Goal: Task Accomplishment & Management: Use online tool/utility

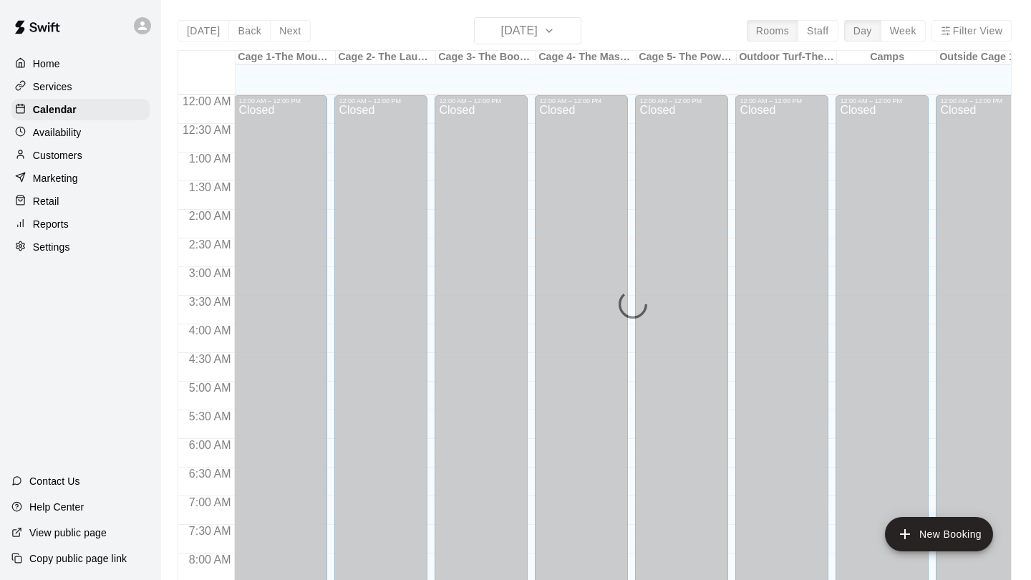
scroll to position [831, 0]
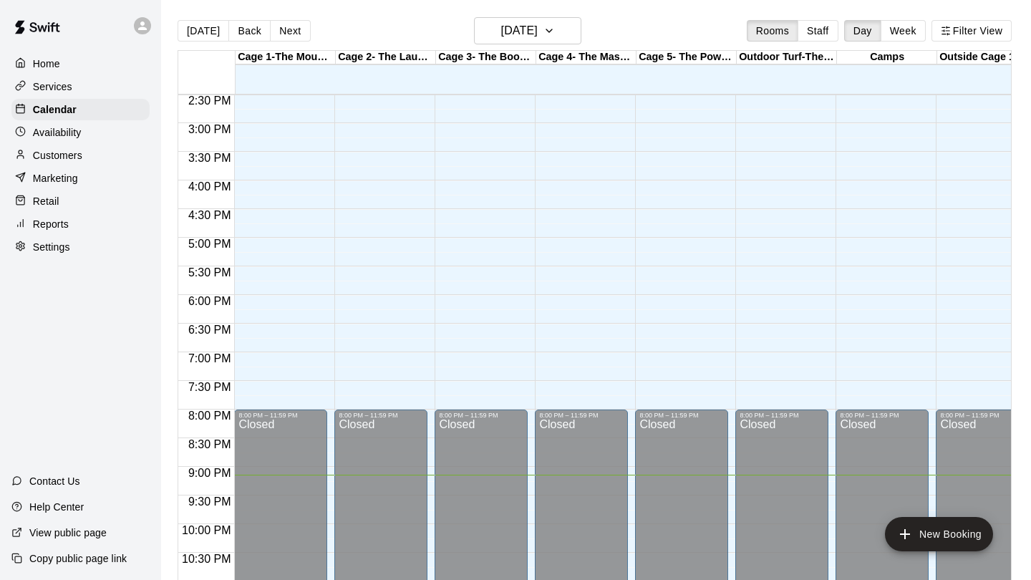
click at [50, 224] on p "Reports" at bounding box center [51, 224] width 36 height 14
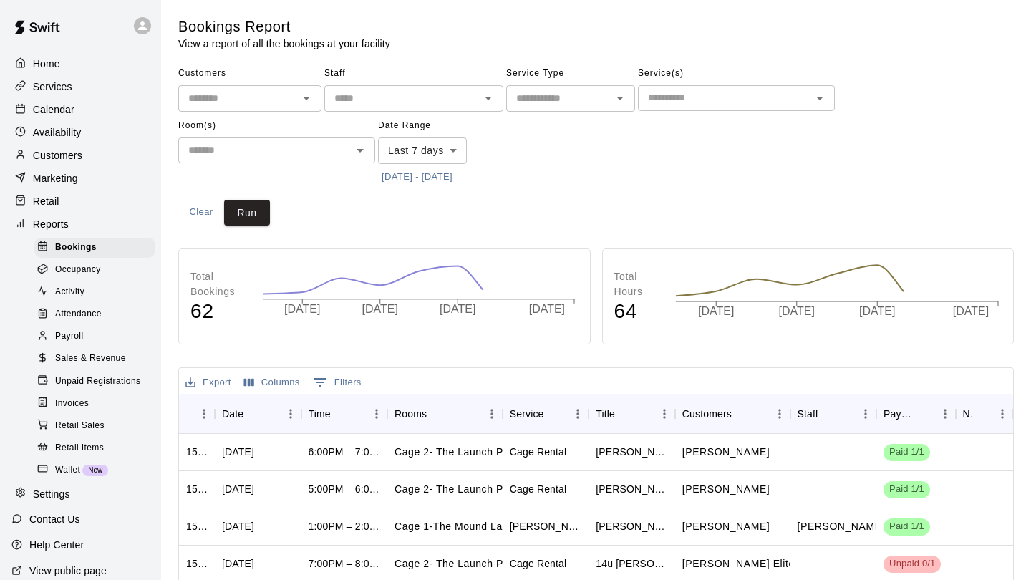
click at [69, 338] on span "Payroll" at bounding box center [69, 336] width 28 height 14
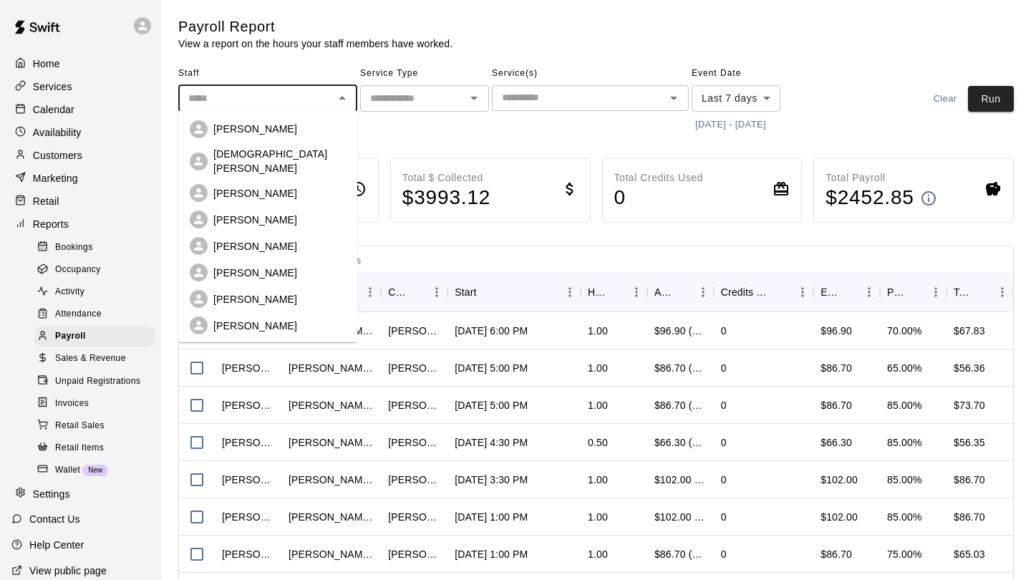
click at [245, 100] on input "text" at bounding box center [256, 99] width 147 height 18
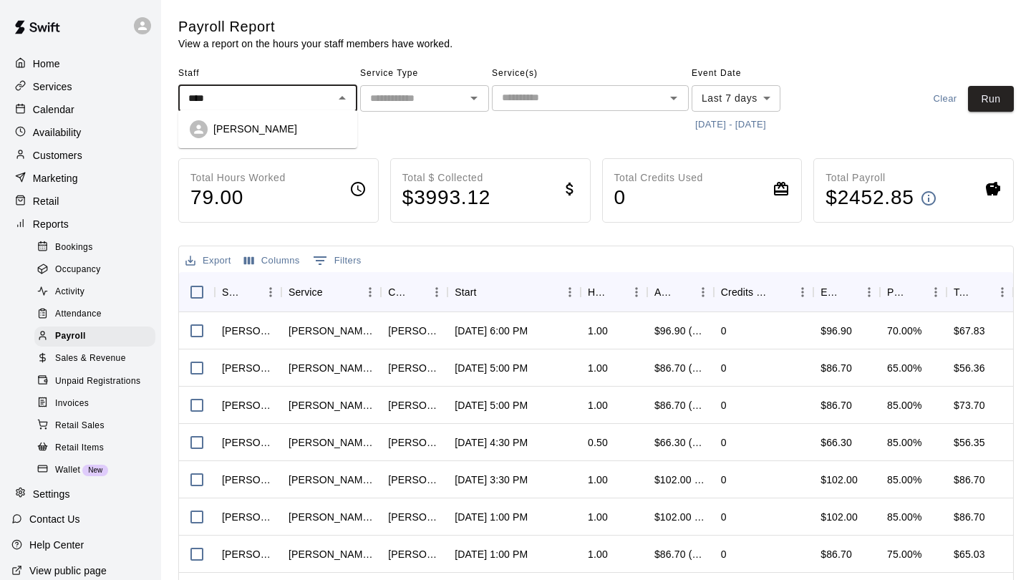
click at [256, 129] on p "[PERSON_NAME]" at bounding box center [255, 129] width 84 height 14
type input "**********"
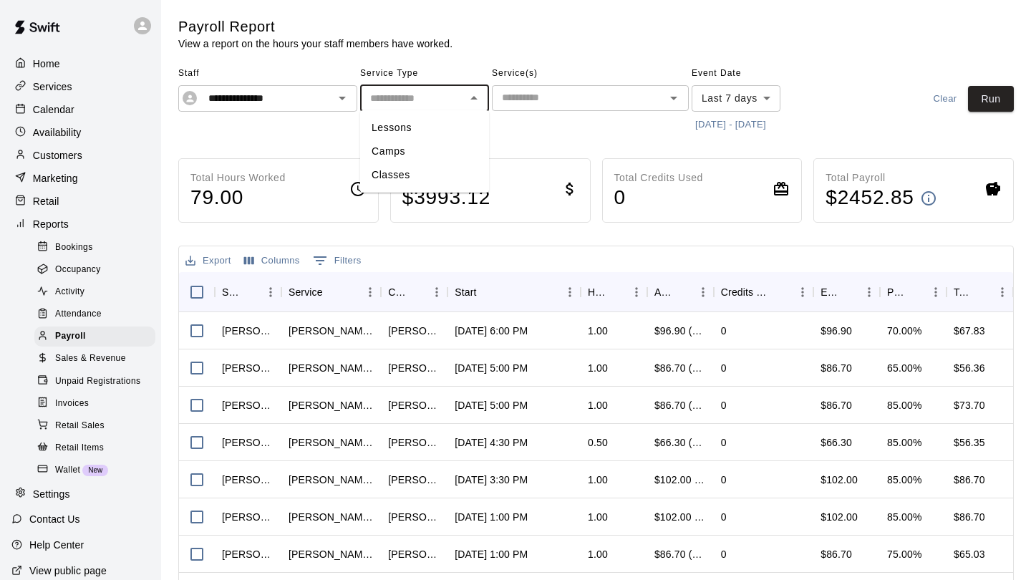
click at [380, 98] on input "text" at bounding box center [412, 99] width 97 height 18
click at [387, 131] on li "Lessons" at bounding box center [424, 128] width 129 height 24
type input "*******"
click at [705, 120] on button "[DATE] - [DATE]" at bounding box center [731, 125] width 78 height 22
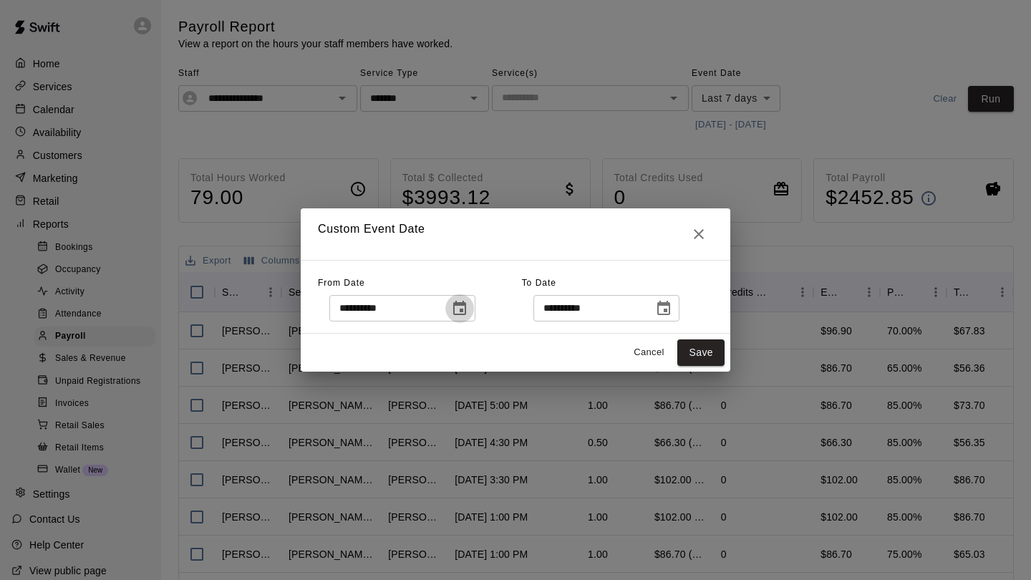
click at [468, 306] on icon "Choose date, selected date is Oct 5, 2025" at bounding box center [459, 308] width 17 height 17
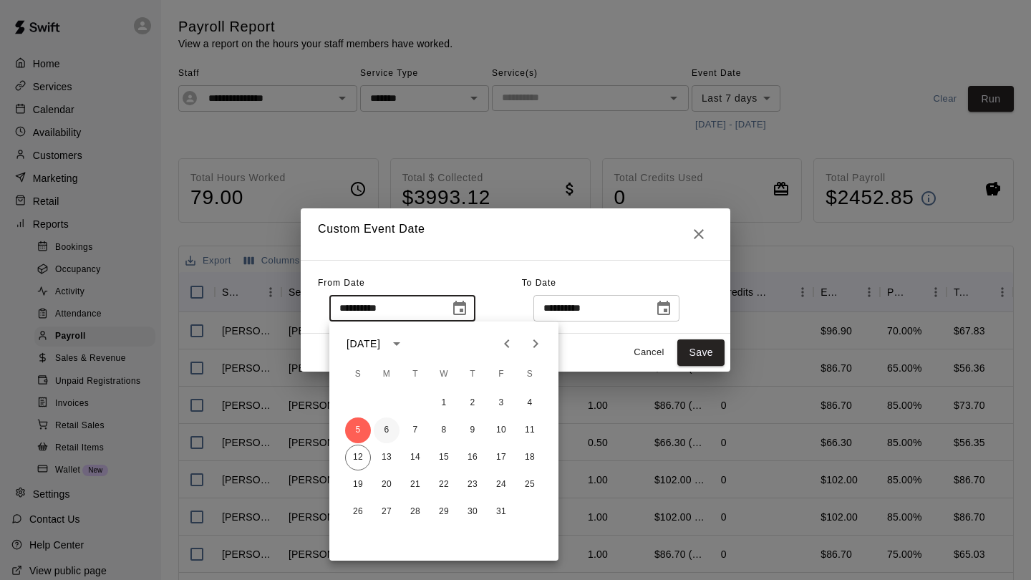
click at [387, 427] on button "6" at bounding box center [387, 430] width 26 height 26
type input "**********"
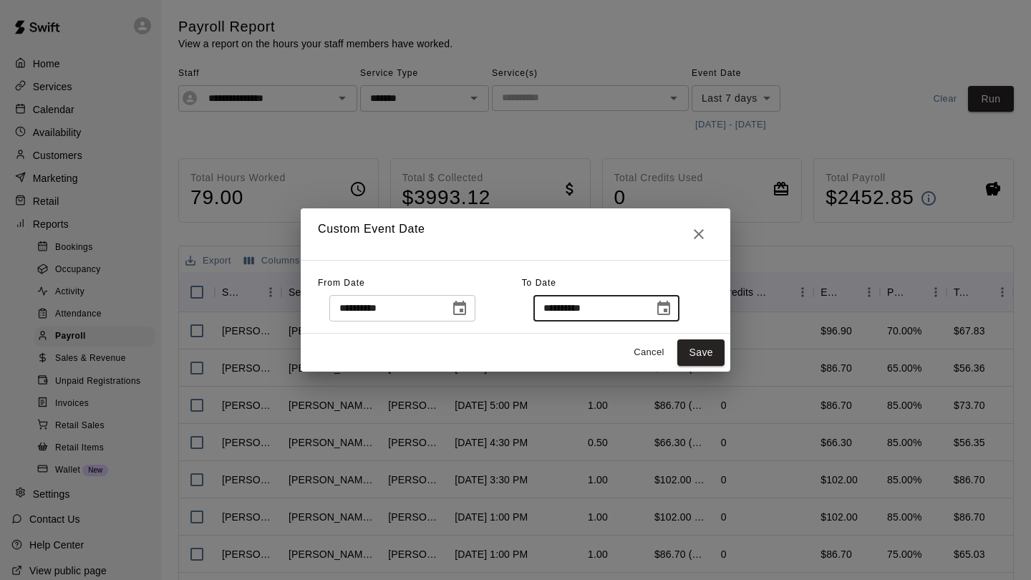
click at [579, 314] on input "**********" at bounding box center [588, 308] width 110 height 26
click at [695, 348] on button "Save" at bounding box center [700, 352] width 47 height 26
type input "******"
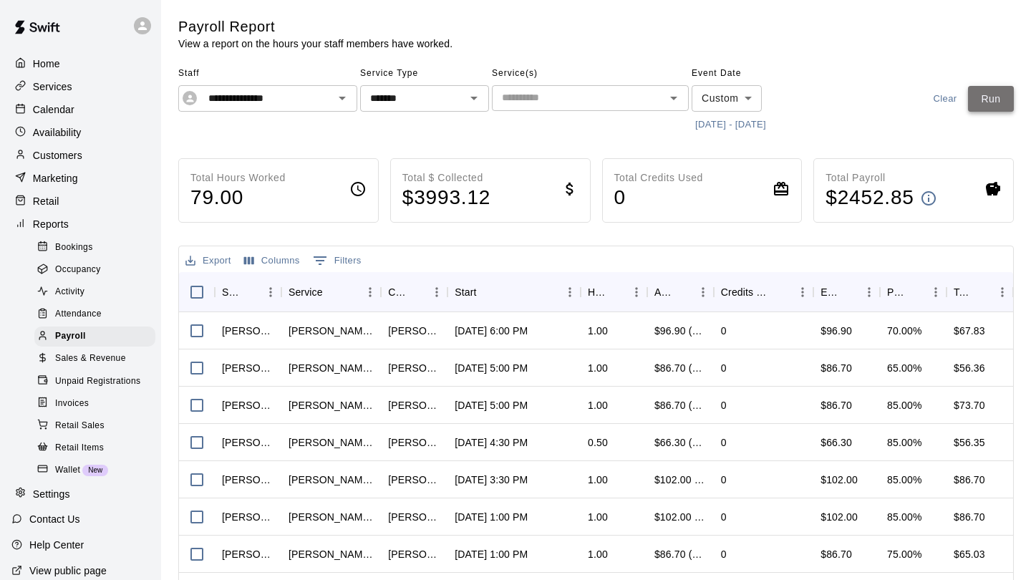
click at [1006, 97] on button "Run" at bounding box center [991, 99] width 46 height 26
drag, startPoint x: 492, startPoint y: 202, endPoint x: 402, endPoint y: 203, distance: 89.5
click at [402, 203] on div "Total $ Collected $ 1254.60" at bounding box center [490, 190] width 200 height 64
copy h4 "$ 1254.60"
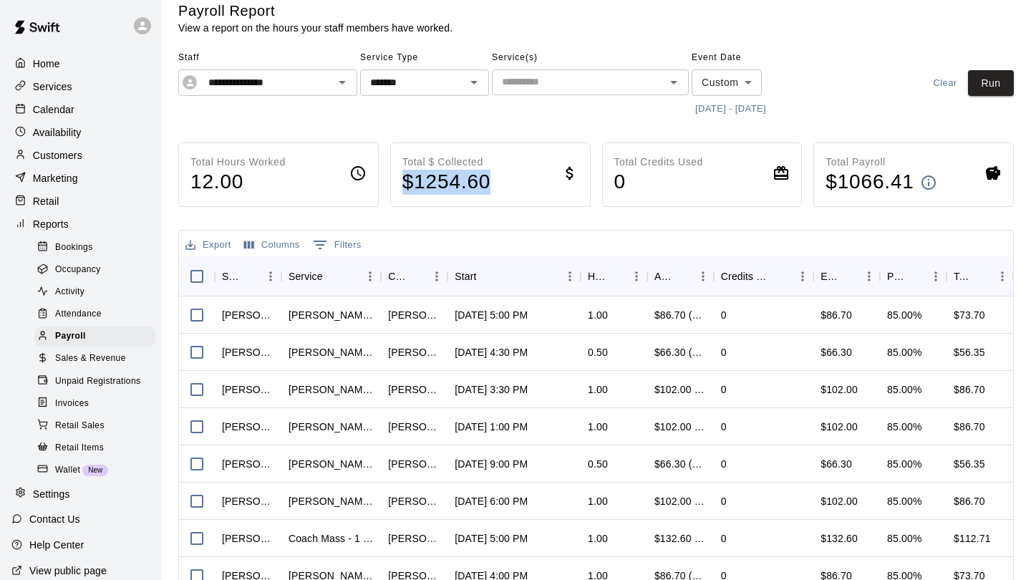
scroll to position [15, 0]
click at [340, 82] on icon "Open" at bounding box center [342, 82] width 17 height 17
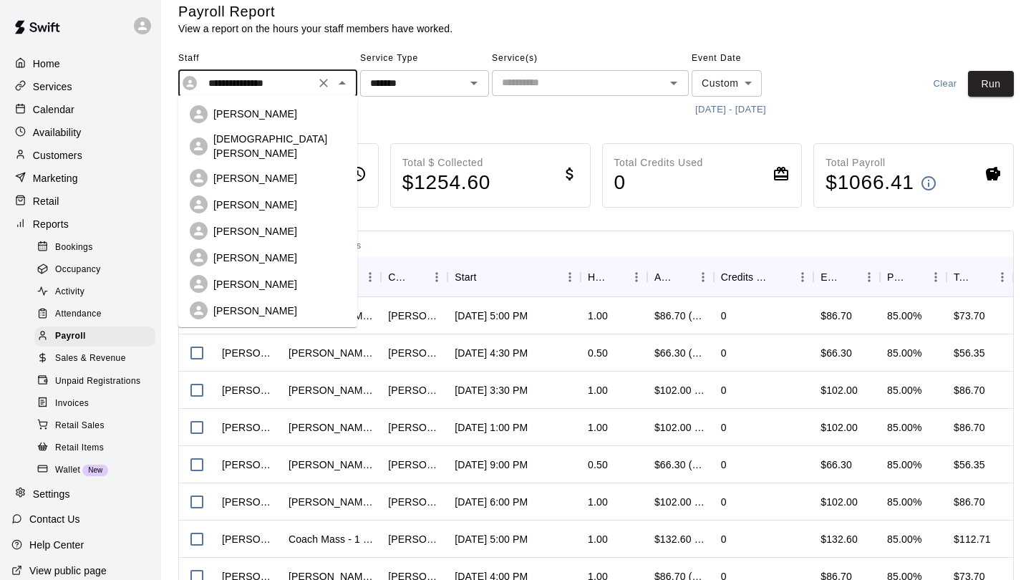
scroll to position [0, 0]
click at [258, 145] on p "[DEMOGRAPHIC_DATA][PERSON_NAME]" at bounding box center [279, 146] width 132 height 29
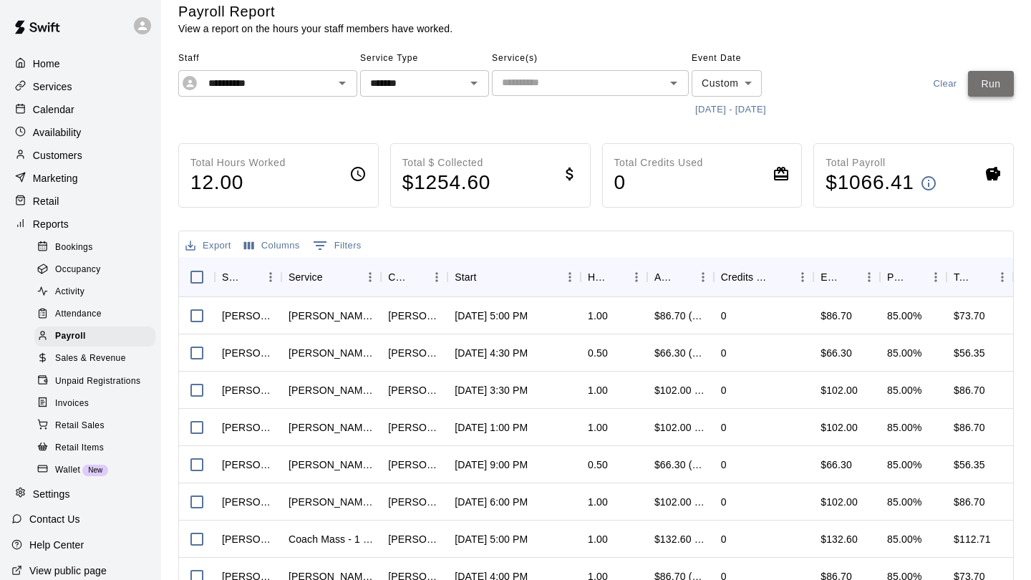
click at [980, 76] on button "Run" at bounding box center [991, 84] width 46 height 26
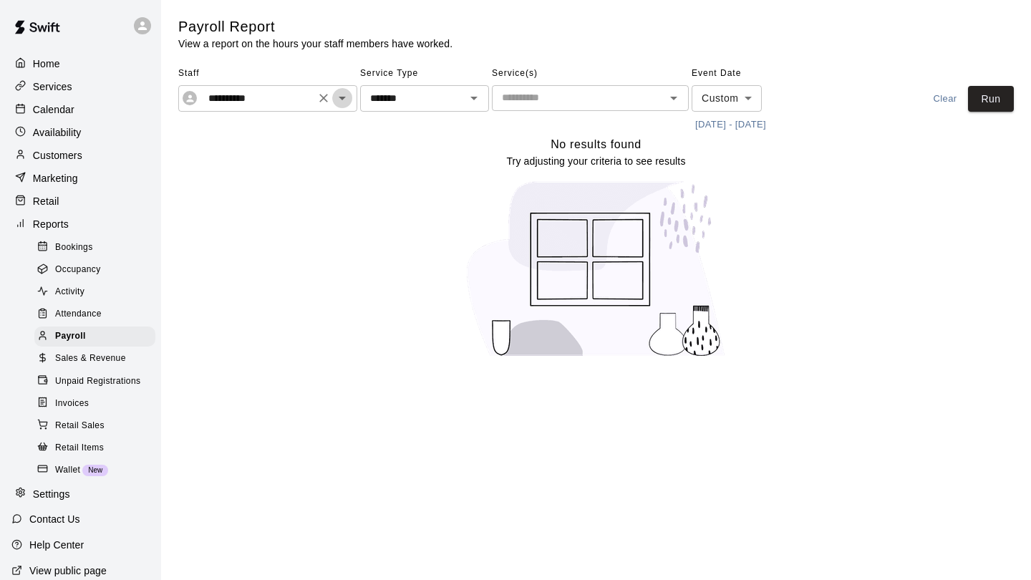
click at [344, 97] on icon "Open" at bounding box center [342, 99] width 7 height 4
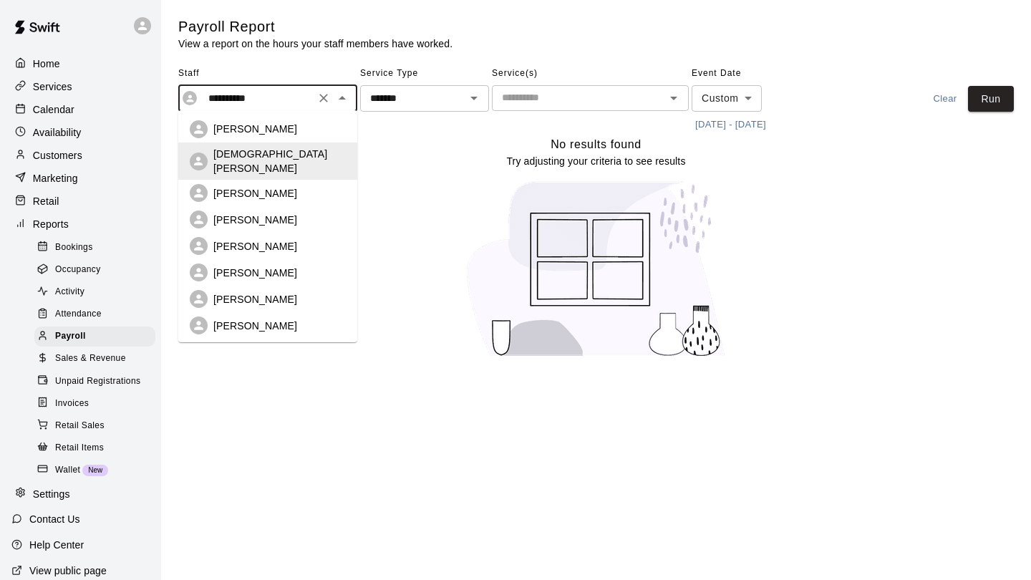
click at [304, 186] on div "[PERSON_NAME]" at bounding box center [279, 193] width 132 height 14
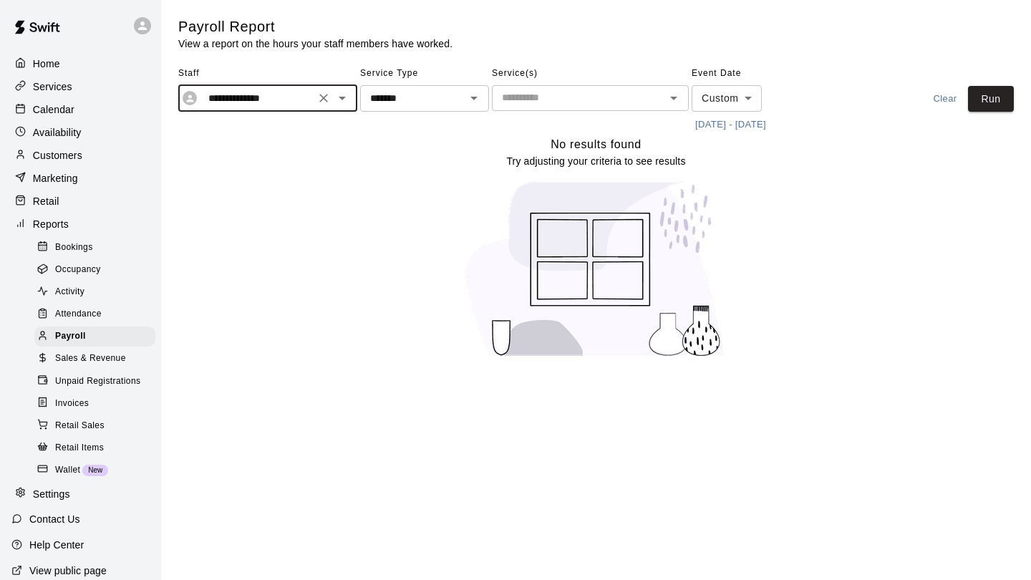
click at [990, 112] on div "**********" at bounding box center [596, 99] width 836 height 74
click at [989, 97] on button "Run" at bounding box center [991, 99] width 46 height 26
click at [339, 100] on icon "Open" at bounding box center [342, 98] width 17 height 17
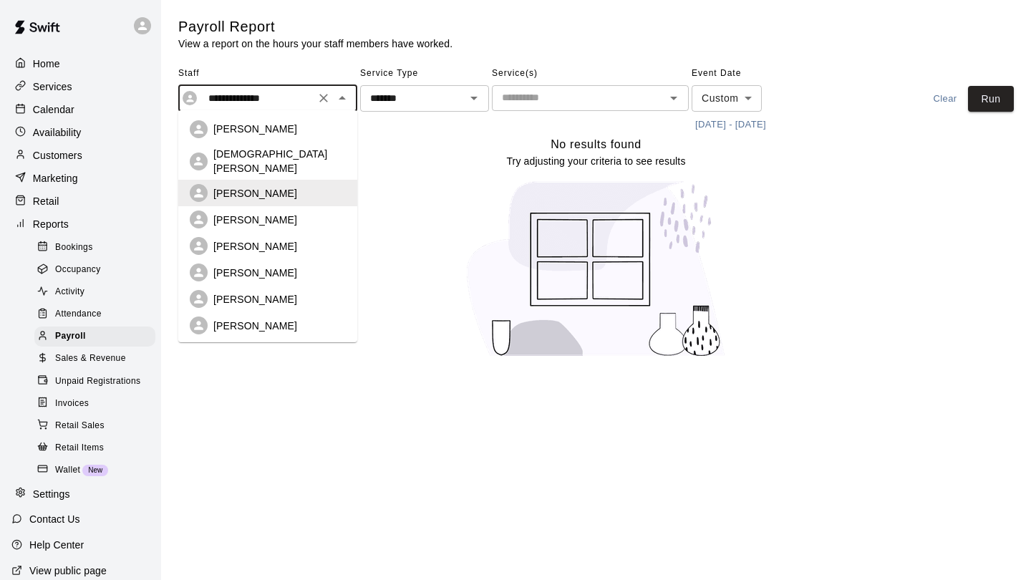
click at [282, 213] on div "[PERSON_NAME]" at bounding box center [279, 220] width 132 height 14
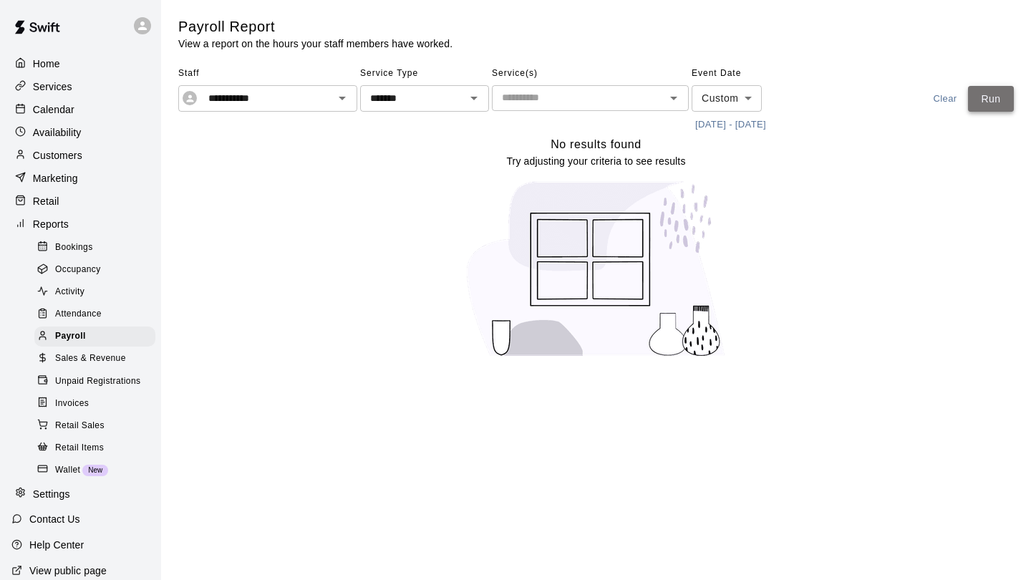
click at [986, 103] on button "Run" at bounding box center [991, 99] width 46 height 26
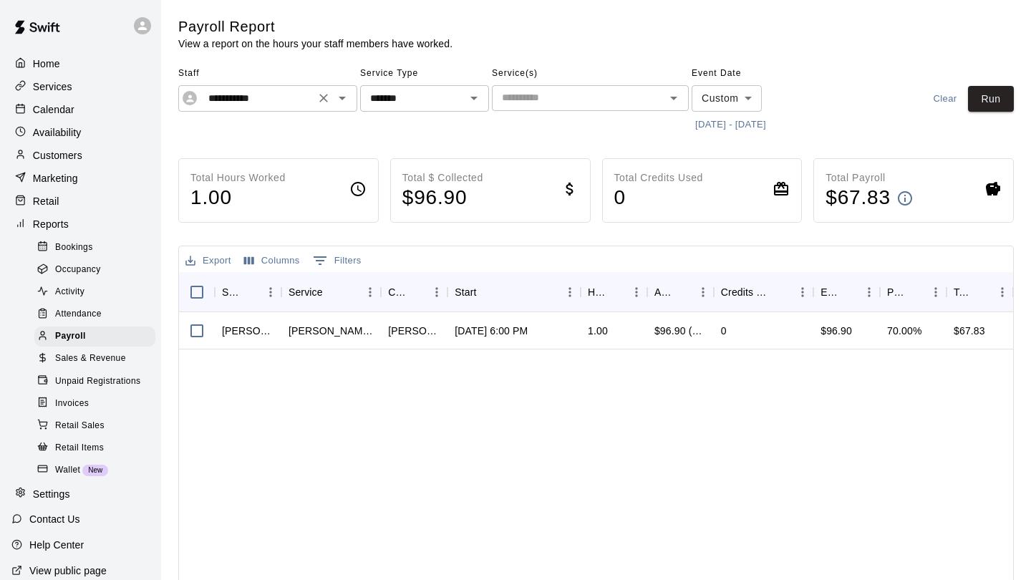
click at [335, 107] on div at bounding box center [332, 98] width 37 height 20
click at [339, 101] on icon "Open" at bounding box center [342, 98] width 17 height 17
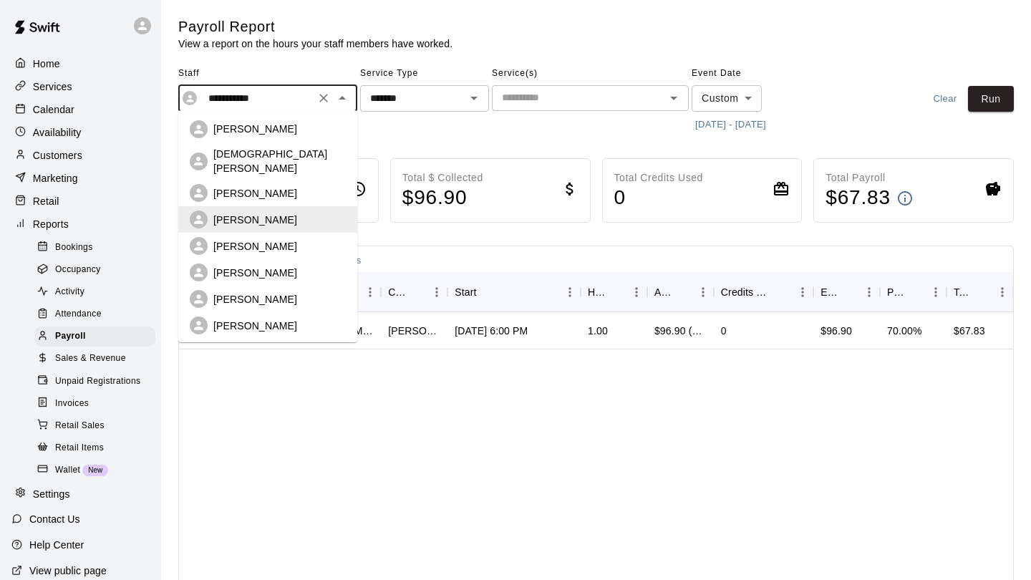
click at [278, 243] on div "[PERSON_NAME]" at bounding box center [268, 246] width 156 height 18
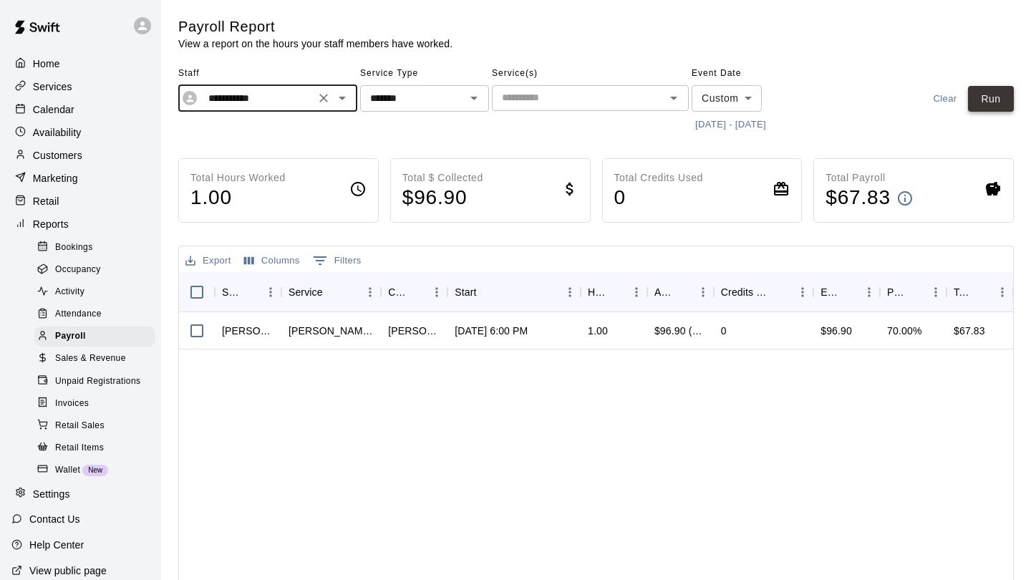
click at [977, 95] on button "Run" at bounding box center [991, 99] width 46 height 26
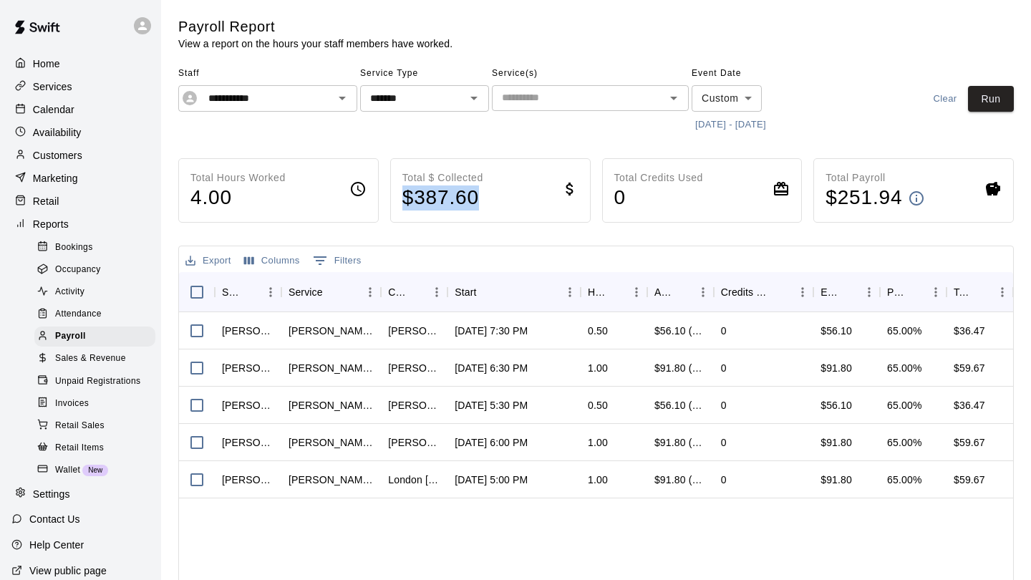
drag, startPoint x: 498, startPoint y: 208, endPoint x: 389, endPoint y: 206, distance: 108.9
click at [388, 207] on div "Total Hours Worked 4.00 Total $ Collected $ 387.60 Total Credits Used 0 Total P…" at bounding box center [596, 190] width 836 height 64
copy h4 "$ 387.60"
click at [343, 102] on icon "Open" at bounding box center [342, 98] width 17 height 17
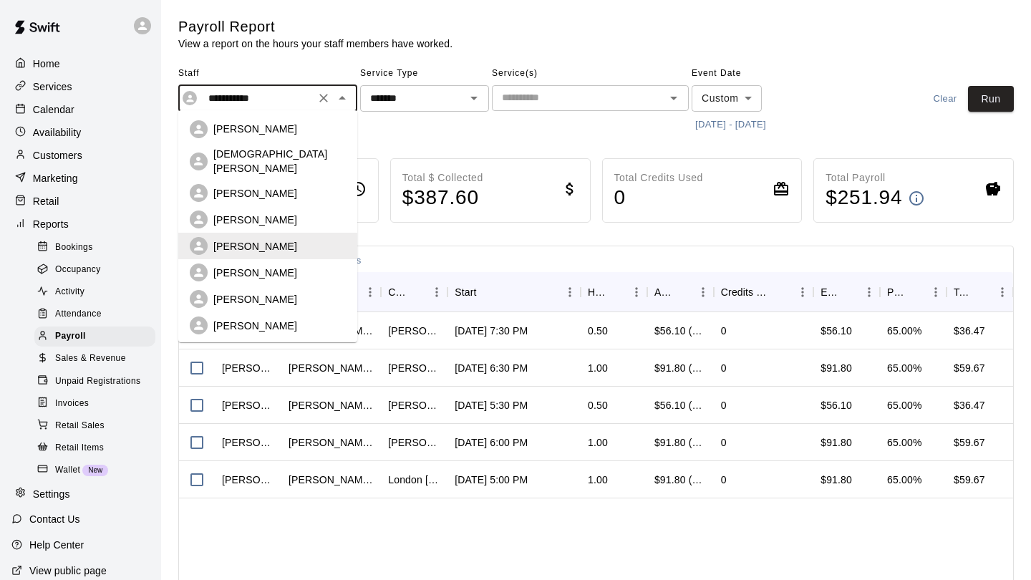
click at [279, 268] on div "[PERSON_NAME]" at bounding box center [279, 273] width 132 height 14
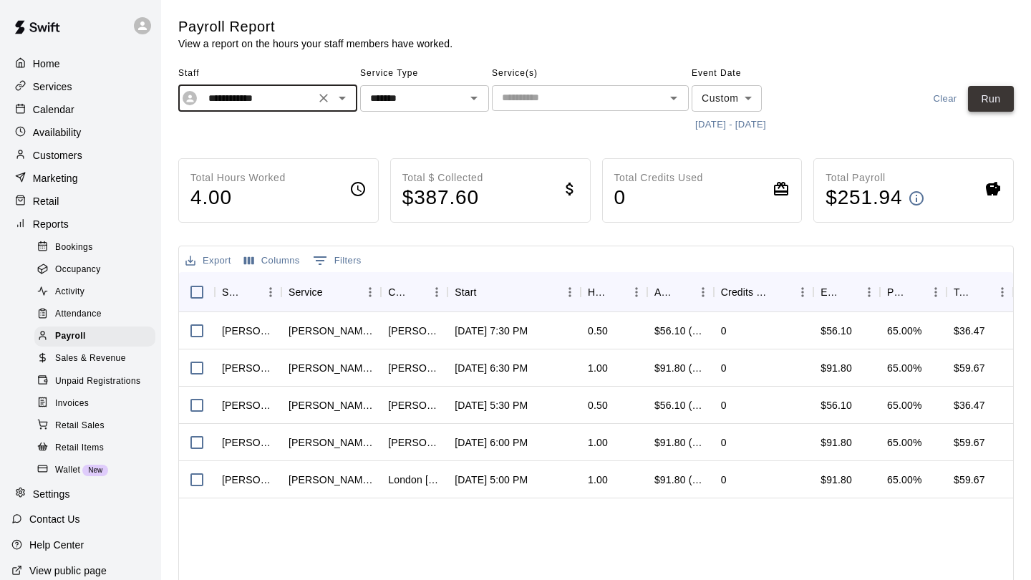
click at [987, 102] on button "Run" at bounding box center [991, 99] width 46 height 26
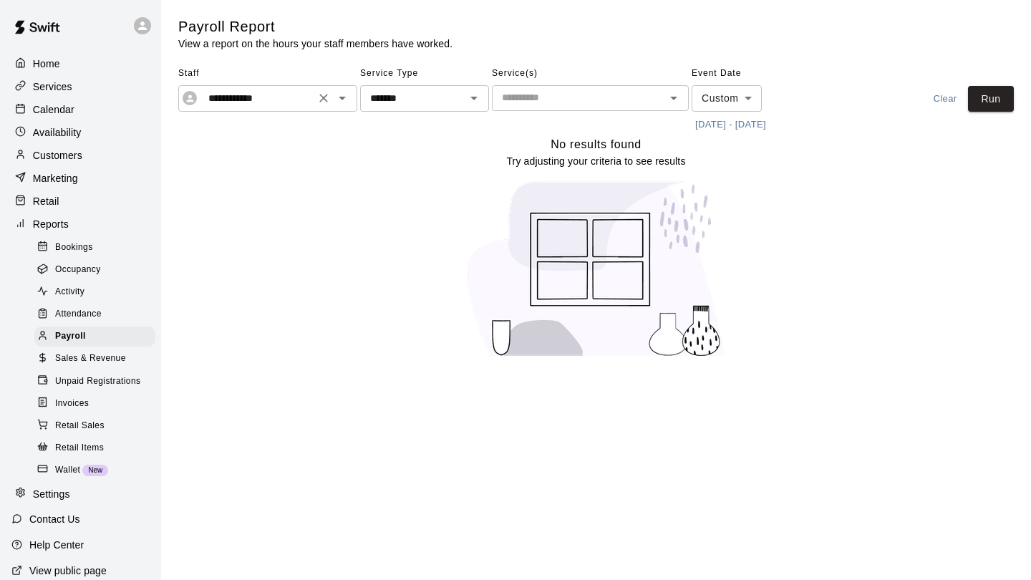
click at [296, 101] on input "**********" at bounding box center [257, 99] width 108 height 18
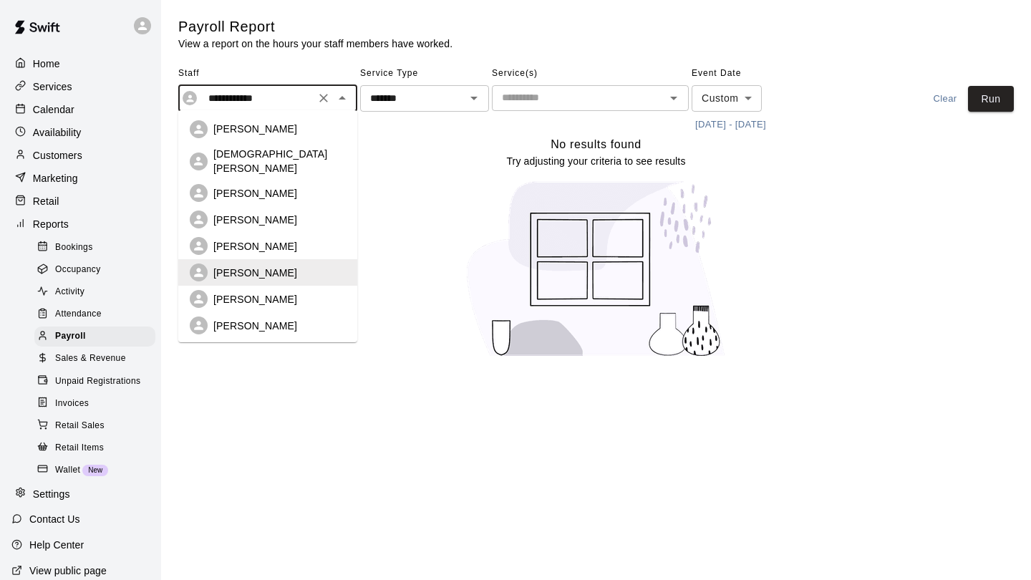
click at [262, 292] on p "[PERSON_NAME]" at bounding box center [255, 299] width 84 height 14
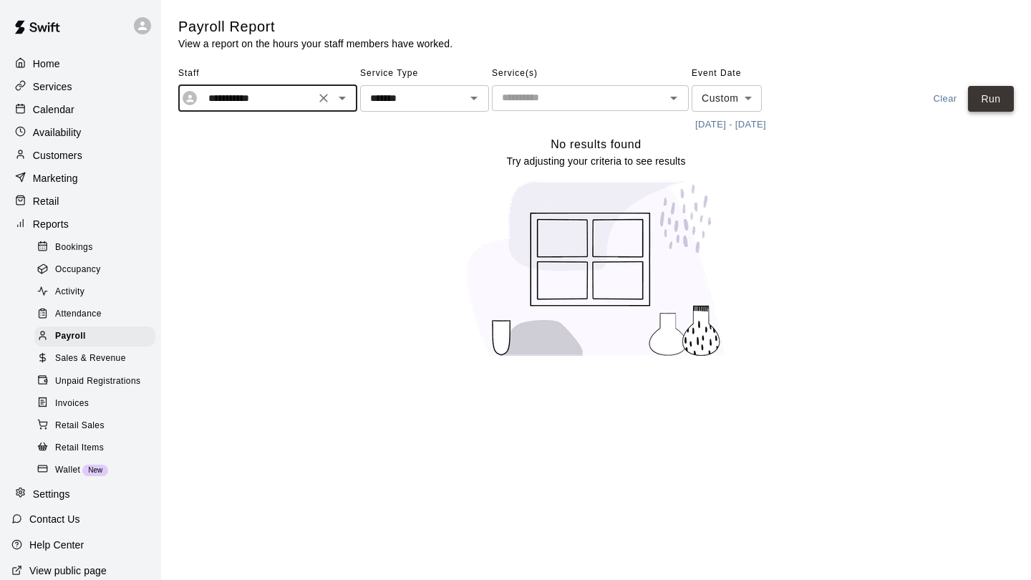
click at [998, 89] on button "Run" at bounding box center [991, 99] width 46 height 26
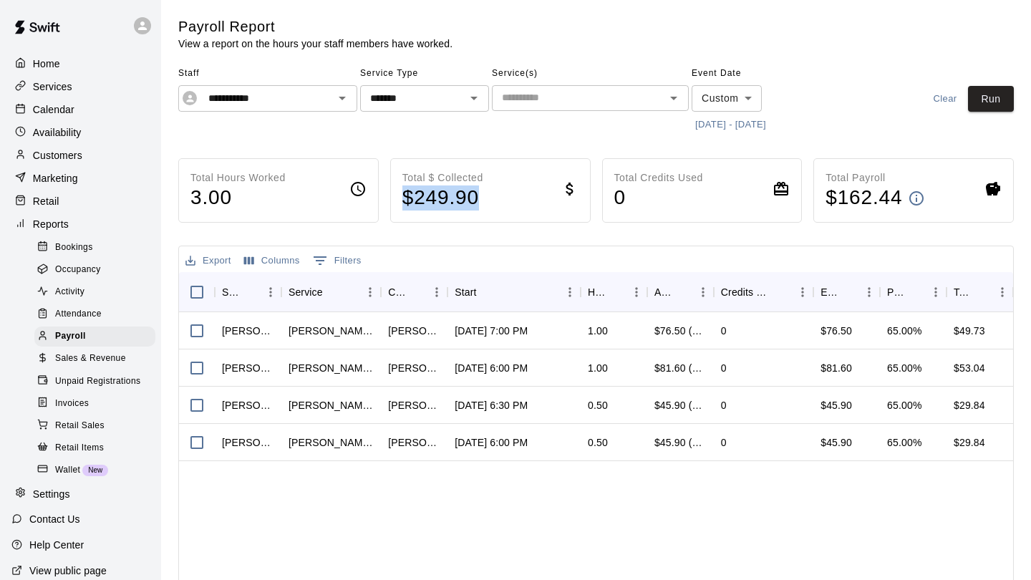
drag, startPoint x: 495, startPoint y: 199, endPoint x: 397, endPoint y: 198, distance: 97.4
click at [397, 198] on div "Total $ Collected $ 249.90" at bounding box center [490, 190] width 200 height 64
copy h4 "$ 249.90"
click at [342, 107] on div "**********" at bounding box center [267, 98] width 179 height 26
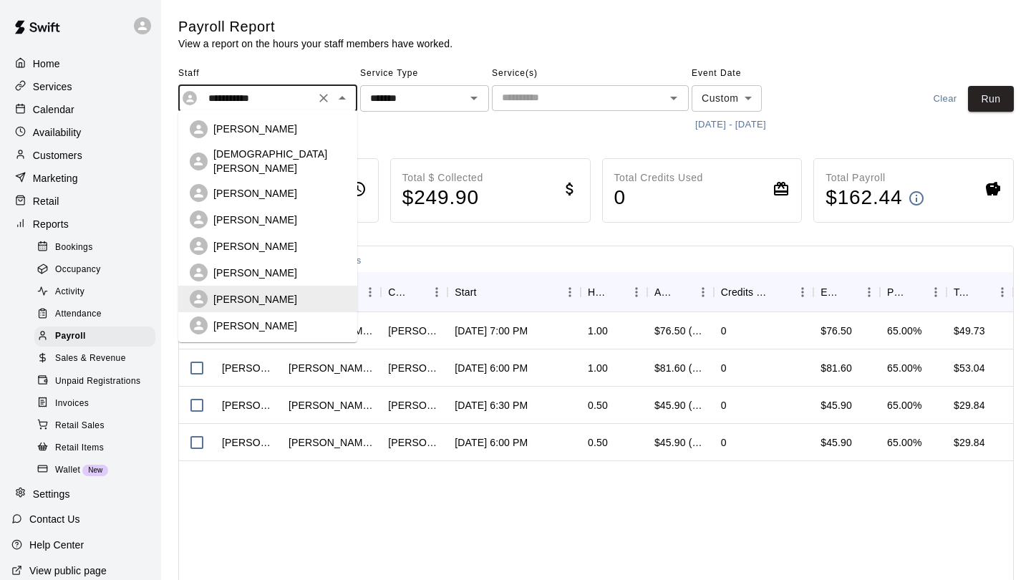
click at [274, 319] on div "[PERSON_NAME]" at bounding box center [279, 326] width 132 height 14
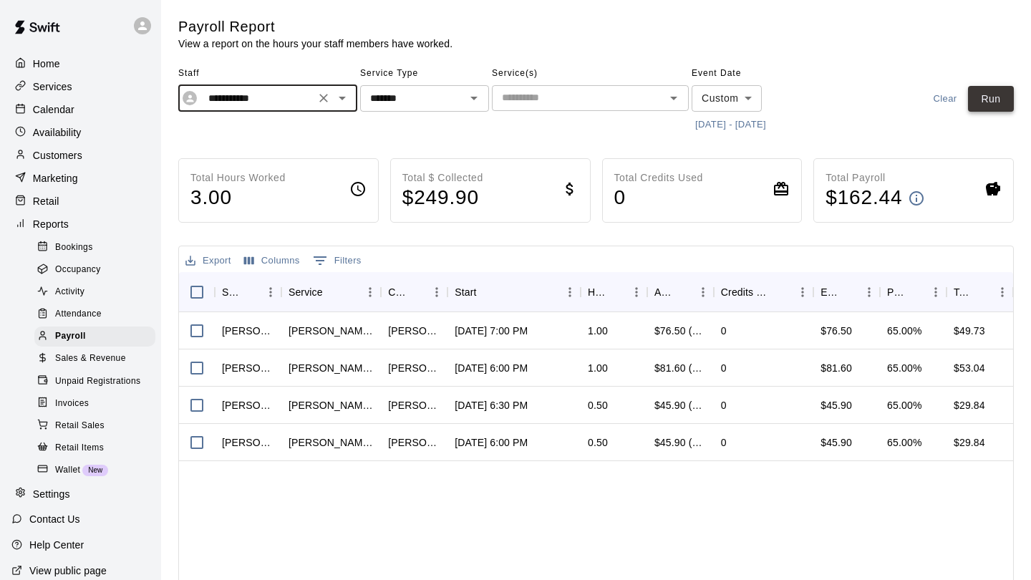
click at [987, 99] on button "Run" at bounding box center [991, 99] width 46 height 26
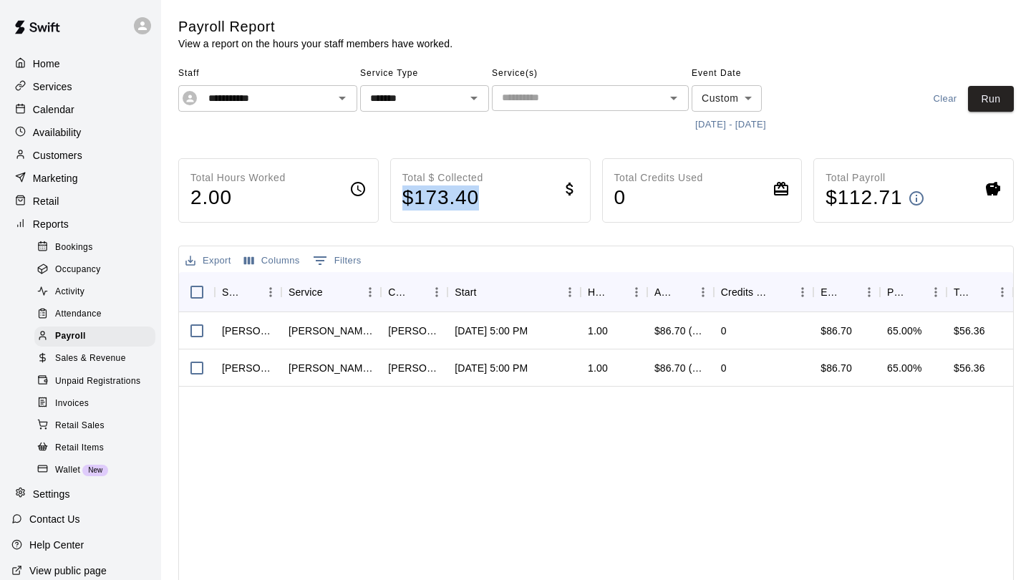
drag, startPoint x: 479, startPoint y: 202, endPoint x: 397, endPoint y: 206, distance: 82.4
click at [397, 206] on div "Total $ Collected $ 173.40" at bounding box center [490, 190] width 200 height 64
copy h4 "$ 173.40"
click at [346, 101] on icon "Open" at bounding box center [342, 98] width 17 height 17
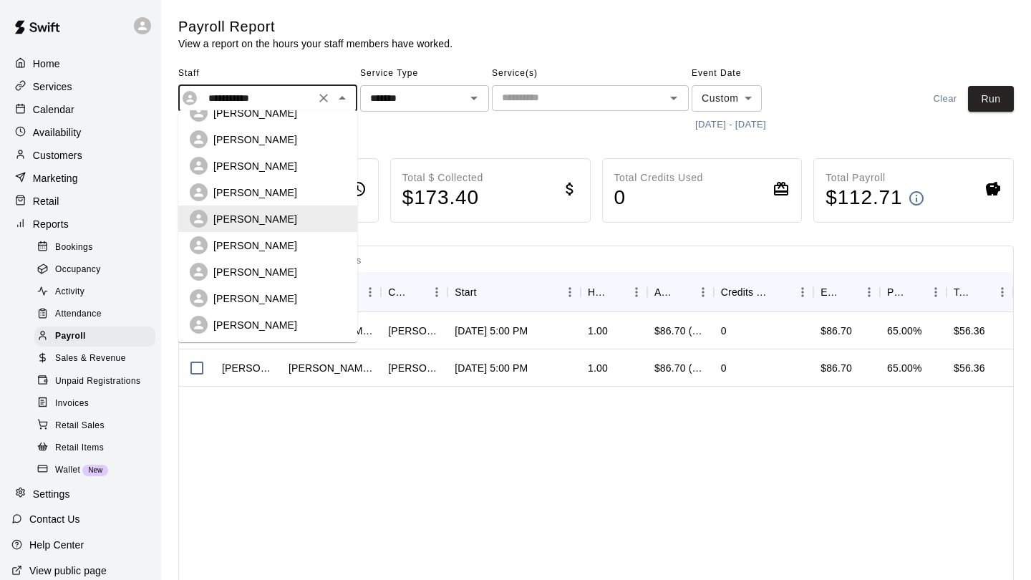
scroll to position [115, 0]
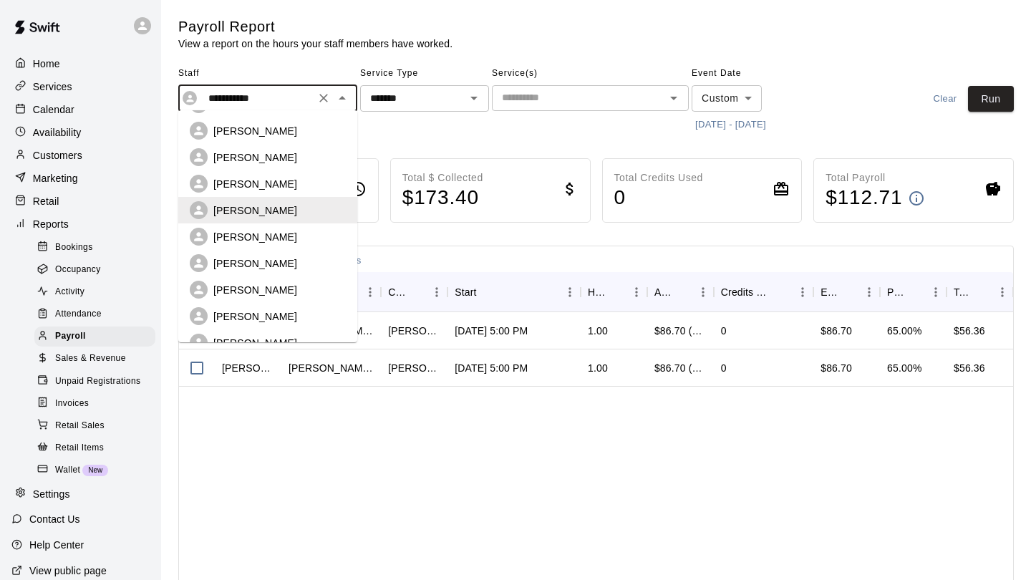
click at [251, 230] on p "[PERSON_NAME]" at bounding box center [255, 237] width 84 height 14
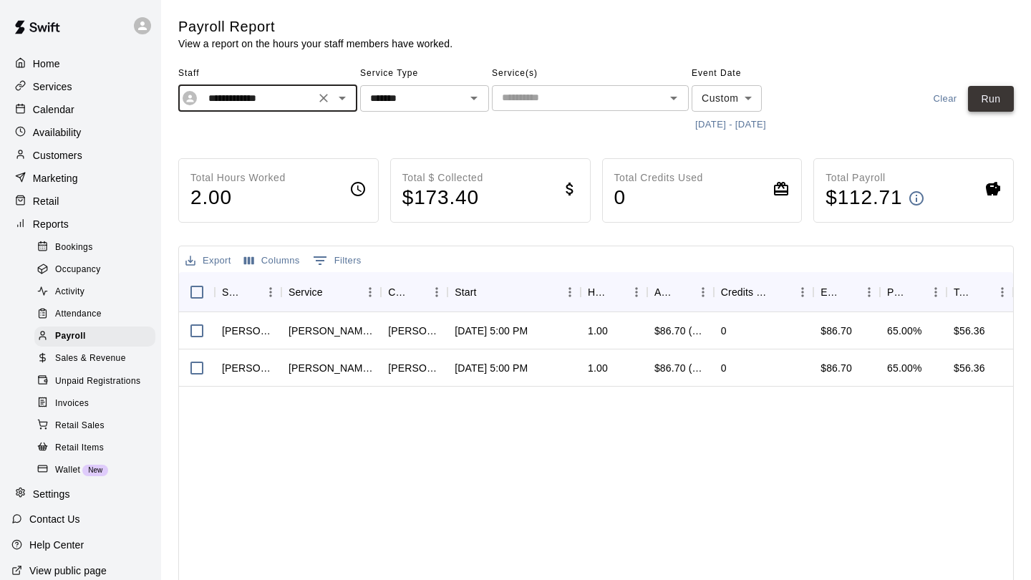
click at [981, 94] on button "Run" at bounding box center [991, 99] width 46 height 26
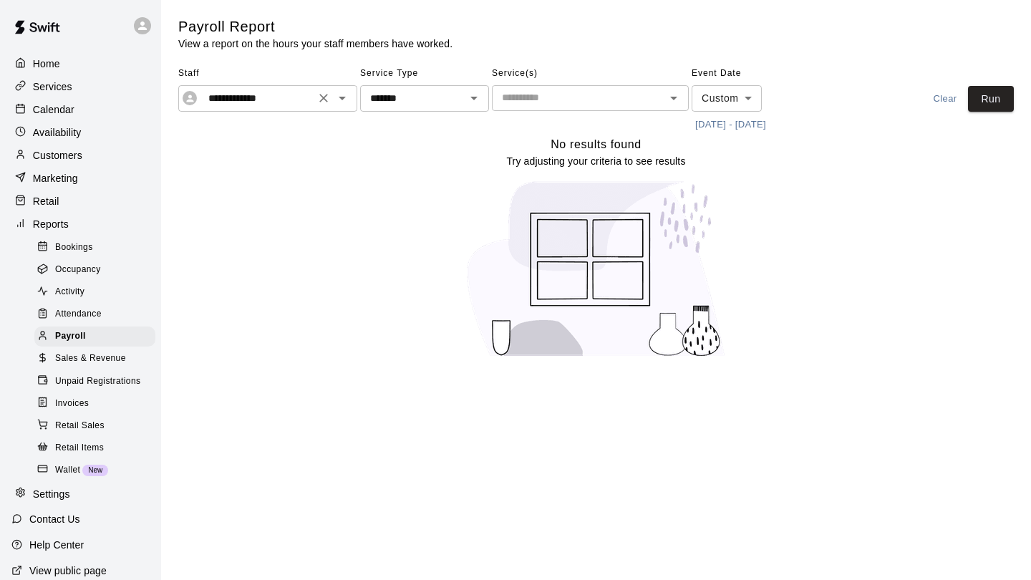
click at [344, 100] on icon "Open" at bounding box center [342, 98] width 17 height 17
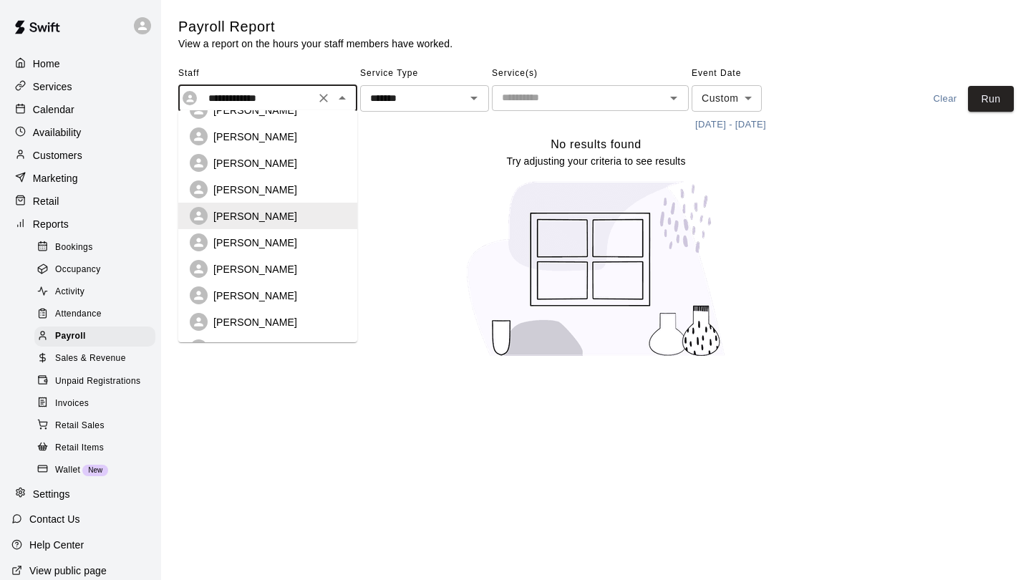
scroll to position [138, 0]
click at [274, 237] on div "[PERSON_NAME]" at bounding box center [268, 240] width 156 height 18
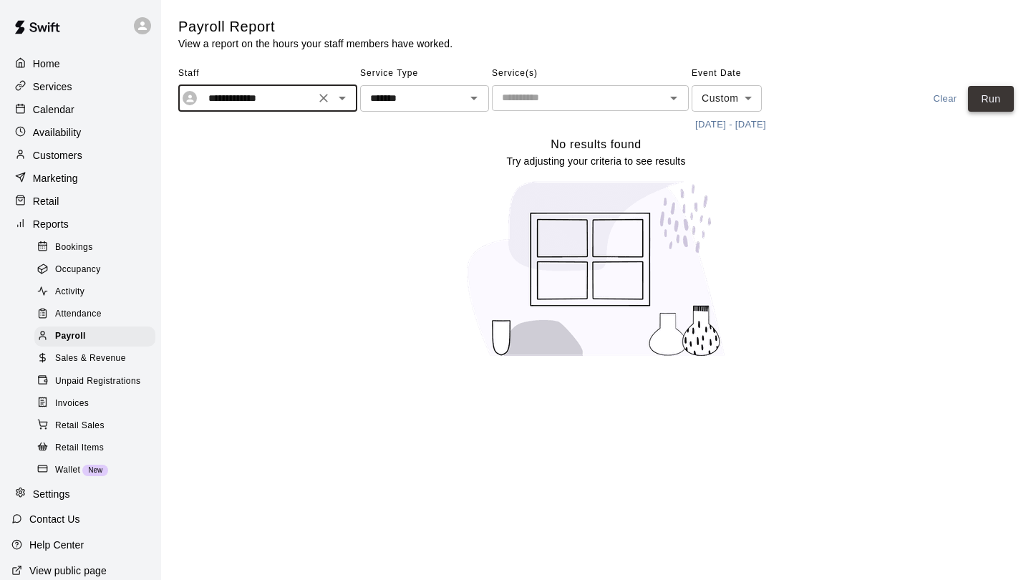
click at [1005, 103] on button "Run" at bounding box center [991, 99] width 46 height 26
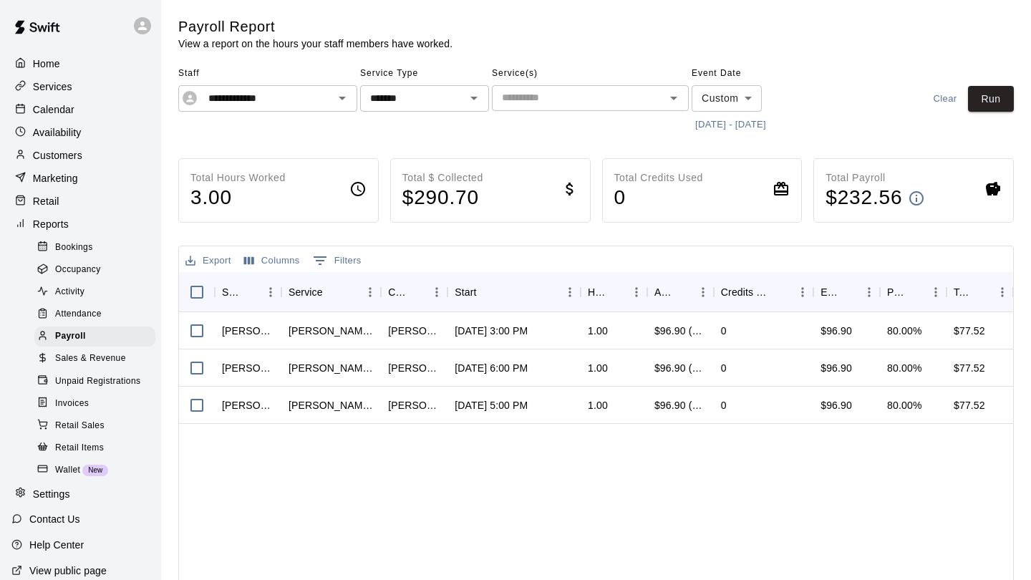
click at [445, 185] on h4 "$ 290.70" at bounding box center [442, 197] width 81 height 25
click at [435, 196] on h4 "$ 290.70" at bounding box center [442, 197] width 81 height 25
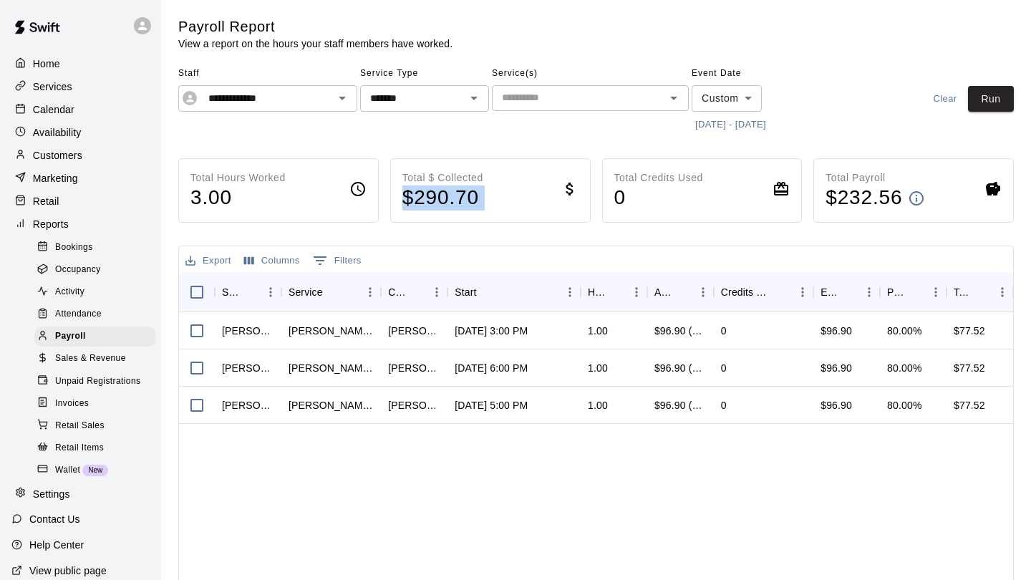
copy div "$ 290.70"
click at [344, 98] on icon "Open" at bounding box center [342, 98] width 17 height 17
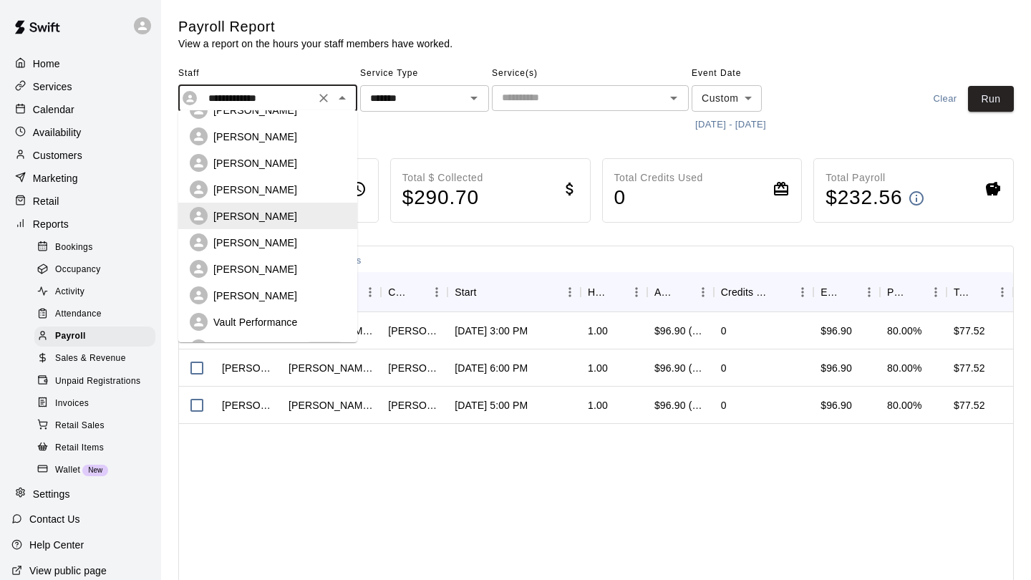
scroll to position [184, 0]
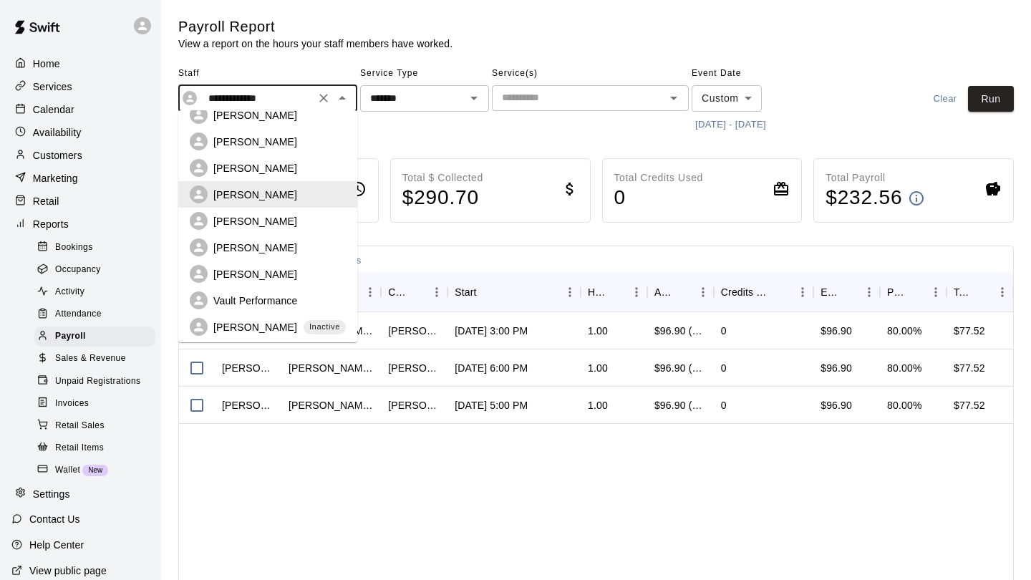
click at [253, 218] on div "[PERSON_NAME]" at bounding box center [268, 221] width 156 height 18
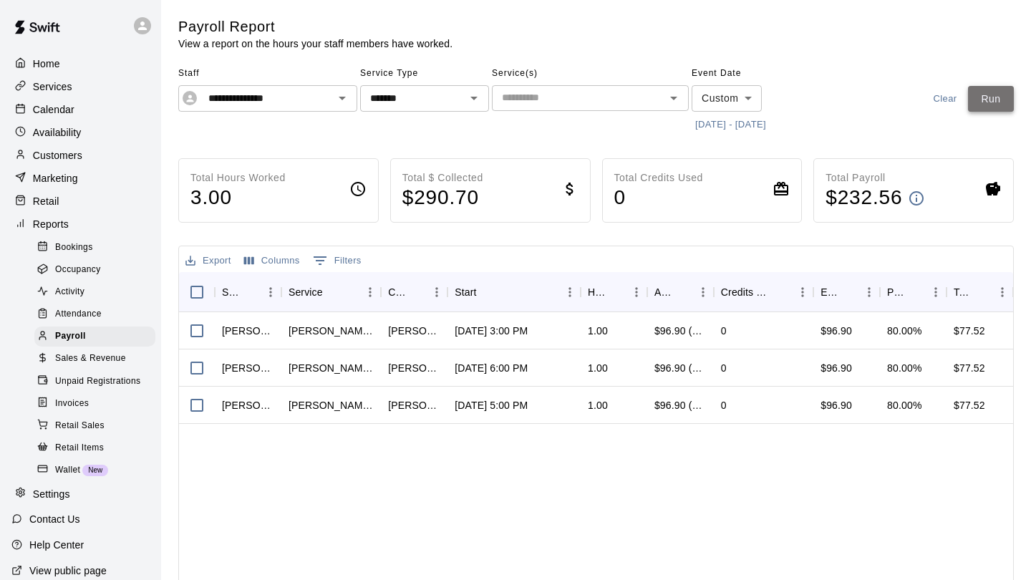
click at [988, 97] on button "Run" at bounding box center [991, 99] width 46 height 26
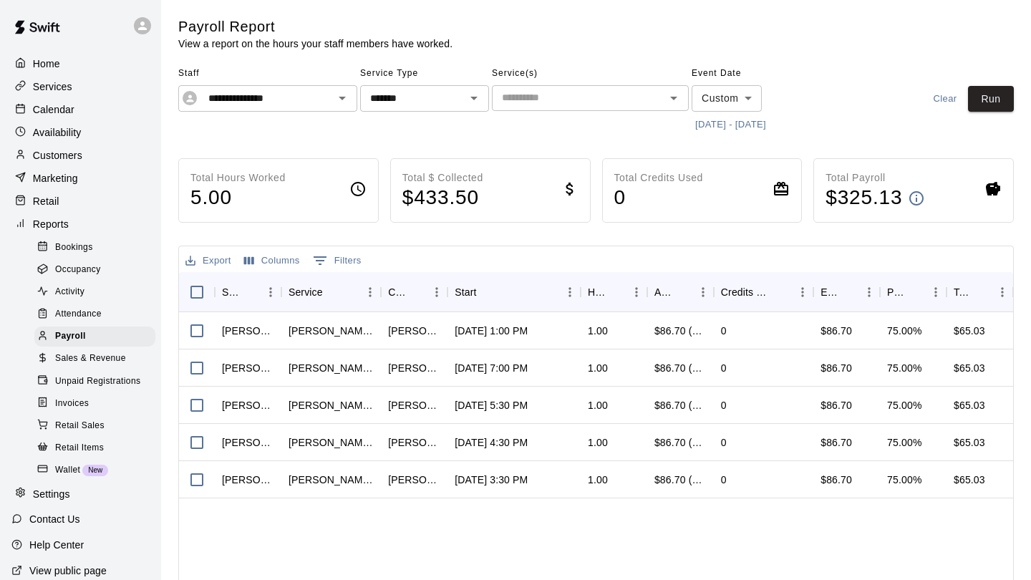
click at [432, 200] on h4 "$ 433.50" at bounding box center [442, 197] width 81 height 25
copy div "$ 433.50"
click at [341, 92] on icon "Open" at bounding box center [342, 98] width 17 height 17
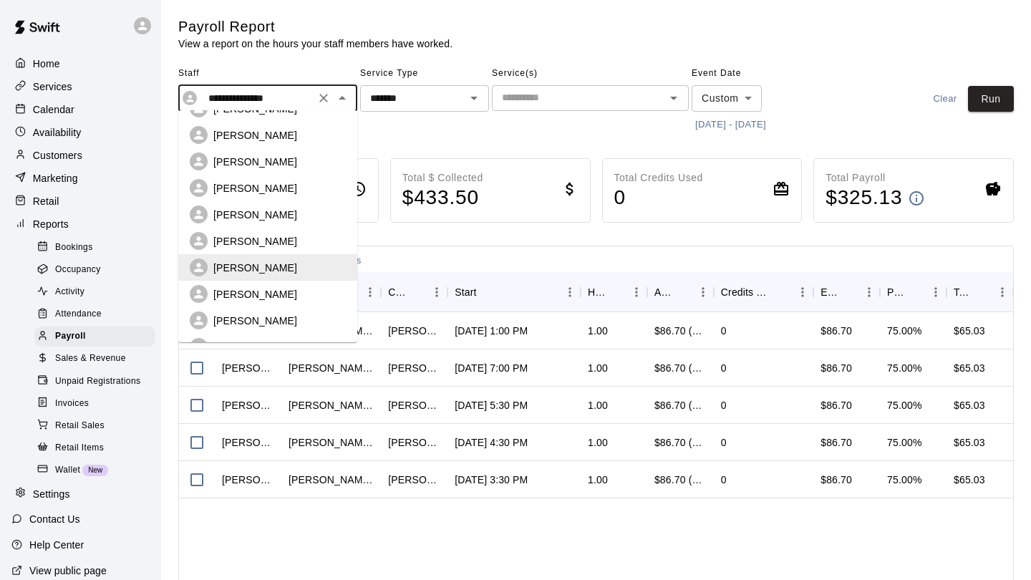
scroll to position [145, 0]
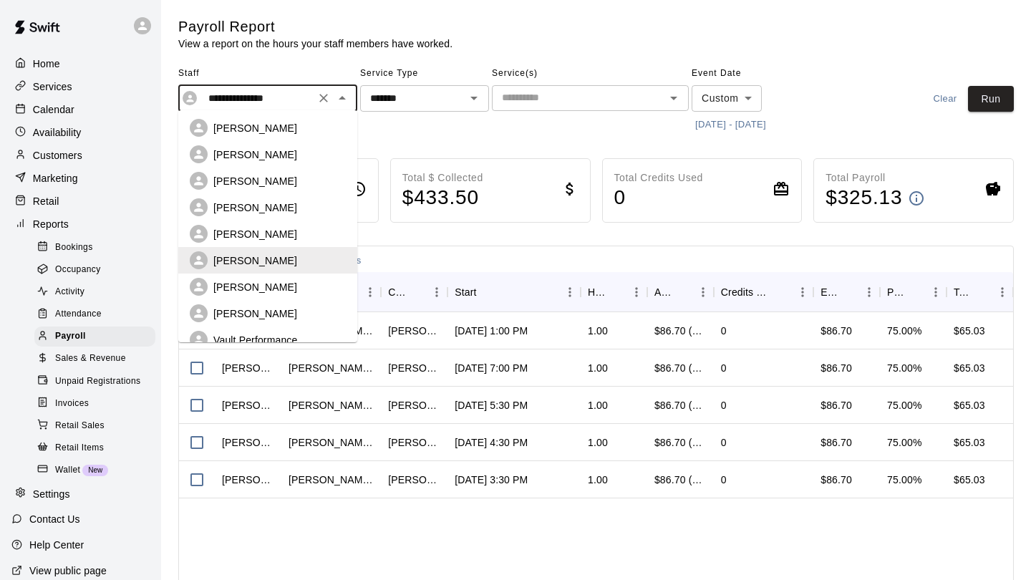
click at [289, 280] on p "[PERSON_NAME]" at bounding box center [255, 287] width 84 height 14
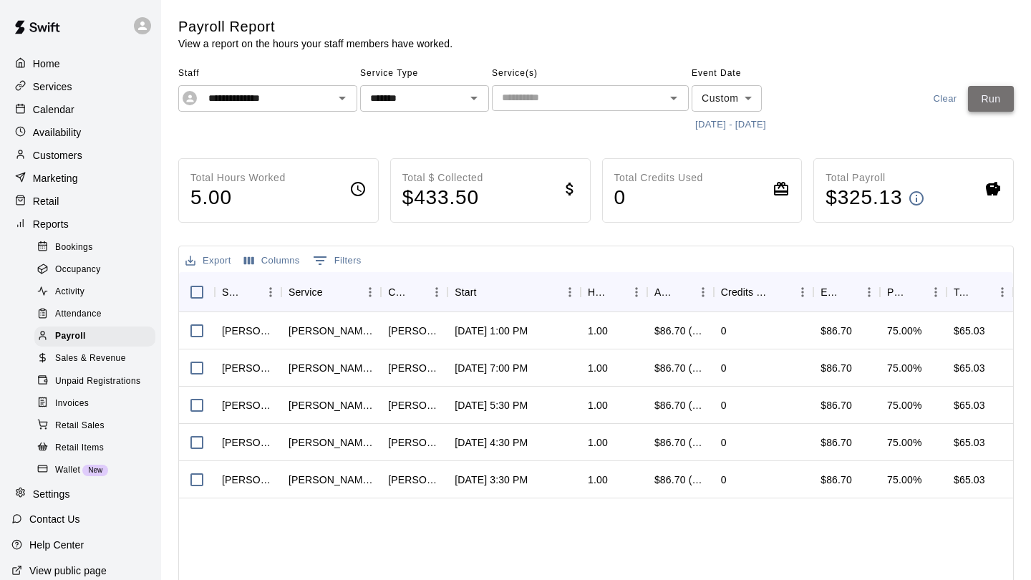
click at [973, 90] on button "Run" at bounding box center [991, 99] width 46 height 26
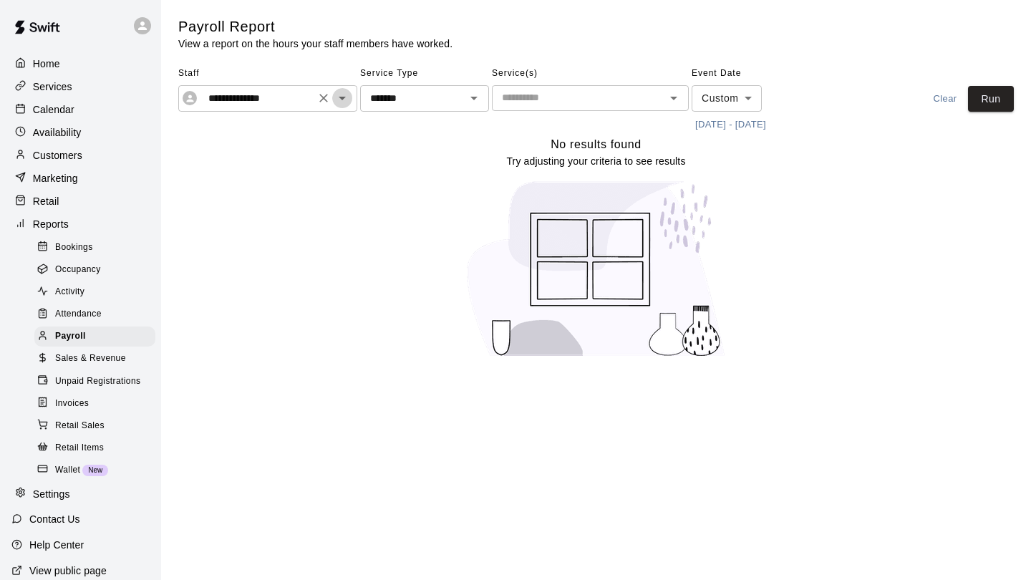
click at [347, 92] on icon "Open" at bounding box center [342, 98] width 17 height 17
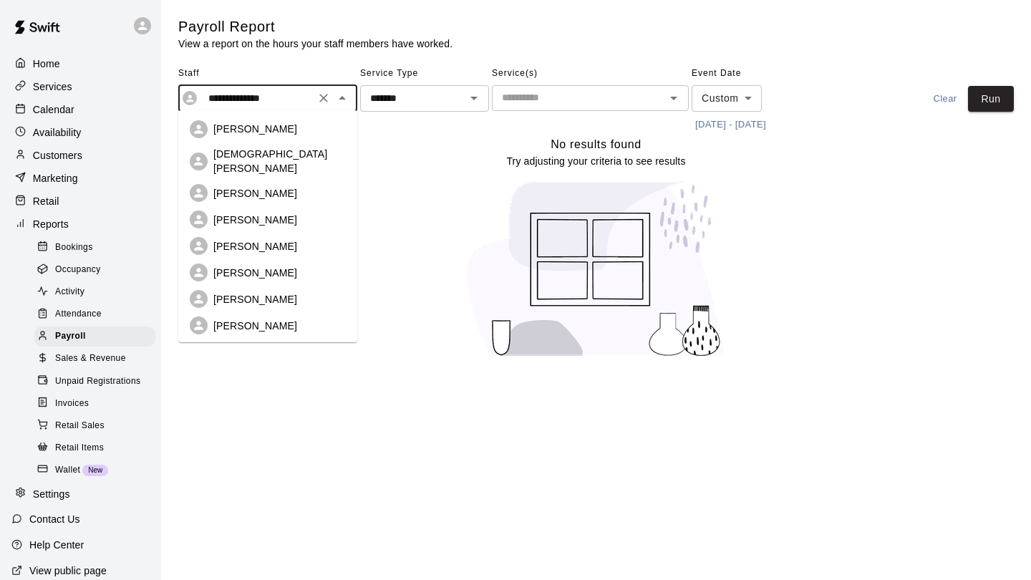
scroll to position [92, 0]
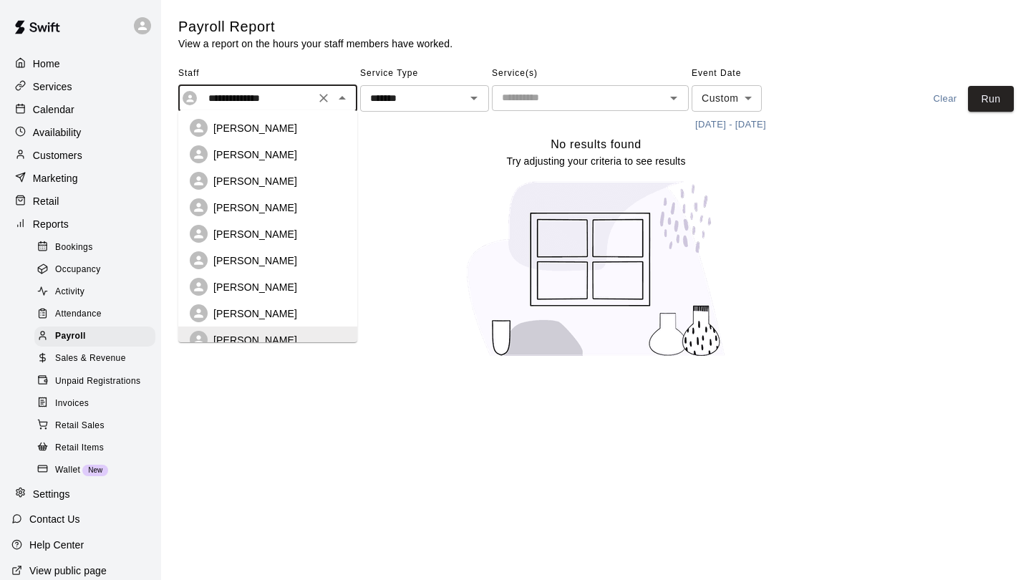
click at [246, 306] on p "[PERSON_NAME]" at bounding box center [255, 313] width 84 height 14
type input "**********"
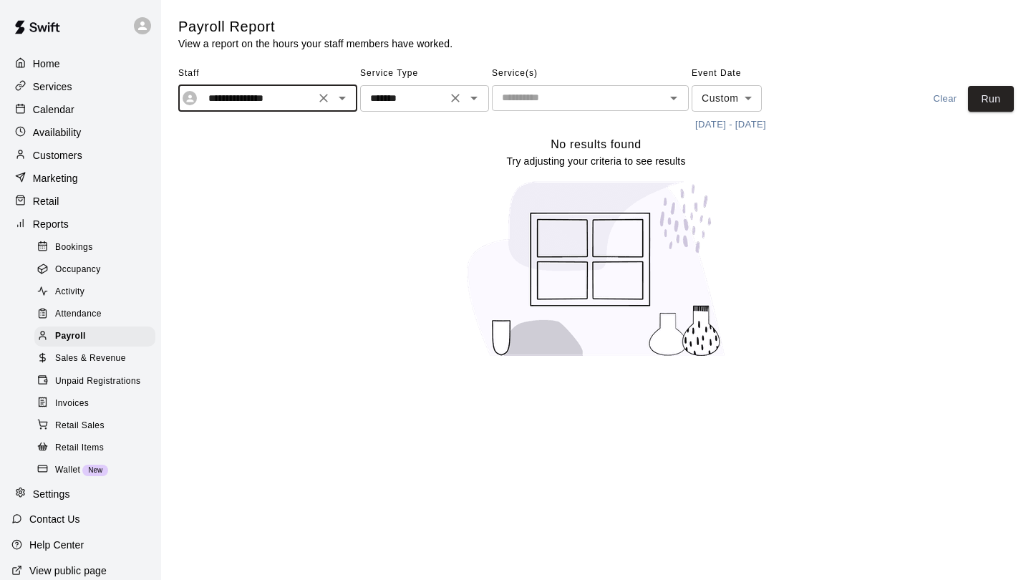
click at [477, 95] on icon "Open" at bounding box center [473, 98] width 17 height 17
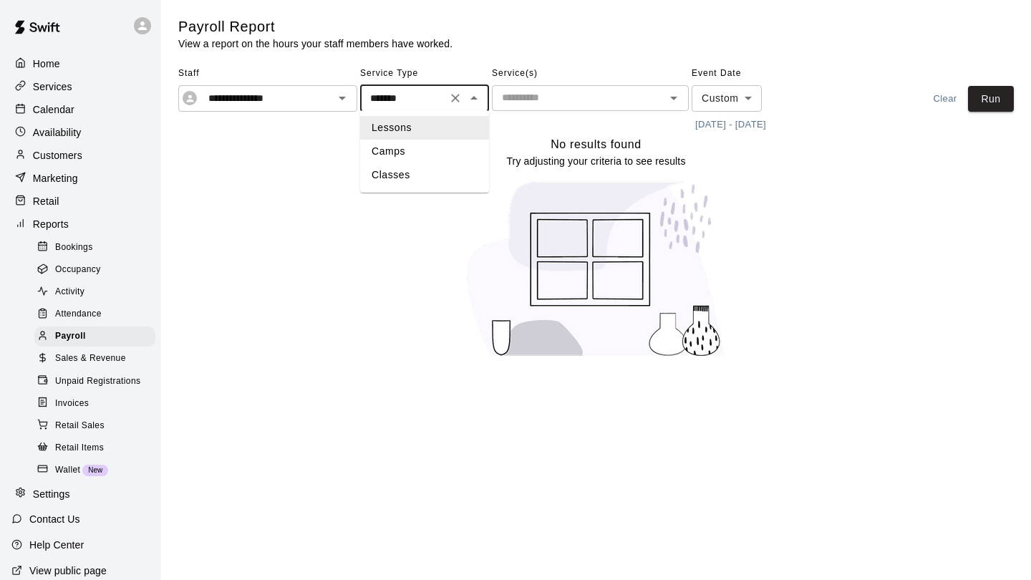
click at [427, 170] on li "Classes" at bounding box center [424, 175] width 129 height 24
type input "*******"
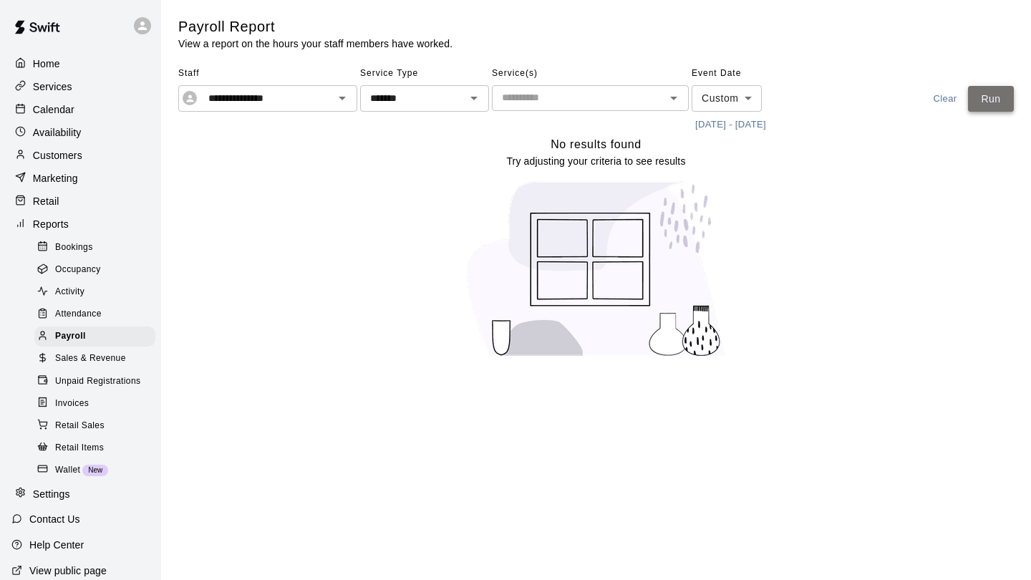
click at [978, 96] on button "Run" at bounding box center [991, 99] width 46 height 26
click at [344, 93] on icon "Open" at bounding box center [342, 98] width 17 height 17
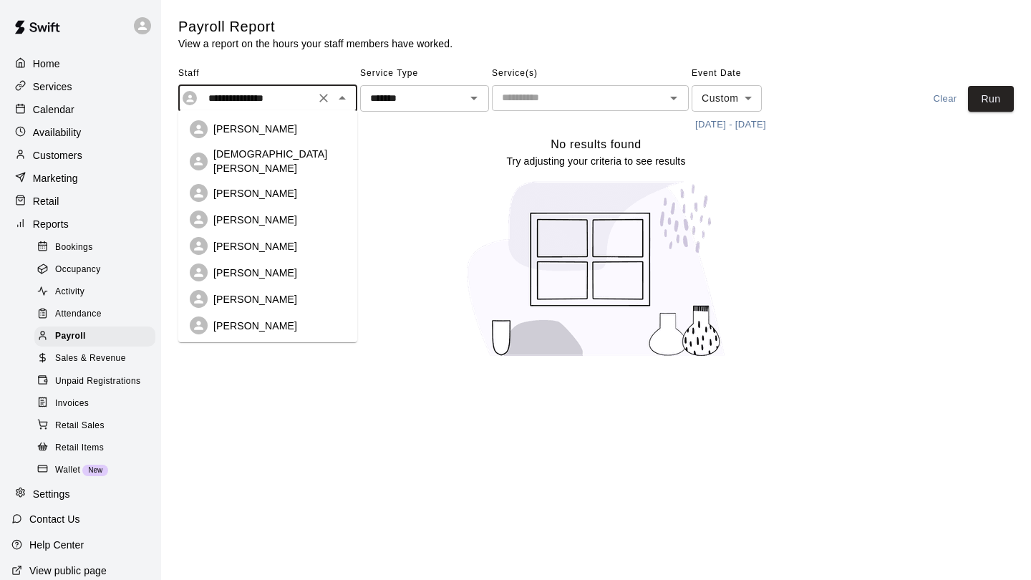
scroll to position [65, 0]
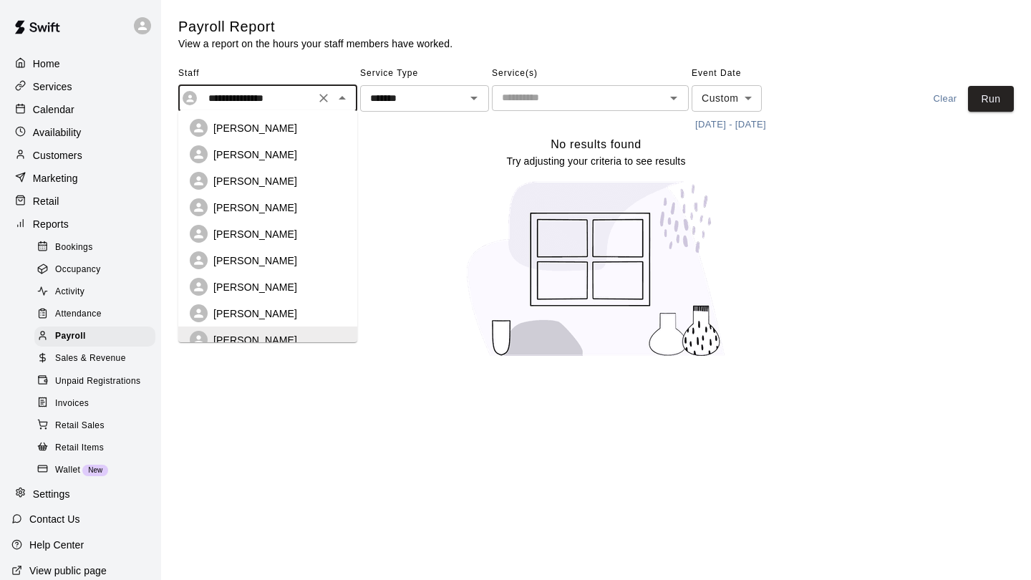
click at [250, 306] on p "[PERSON_NAME]" at bounding box center [255, 313] width 84 height 14
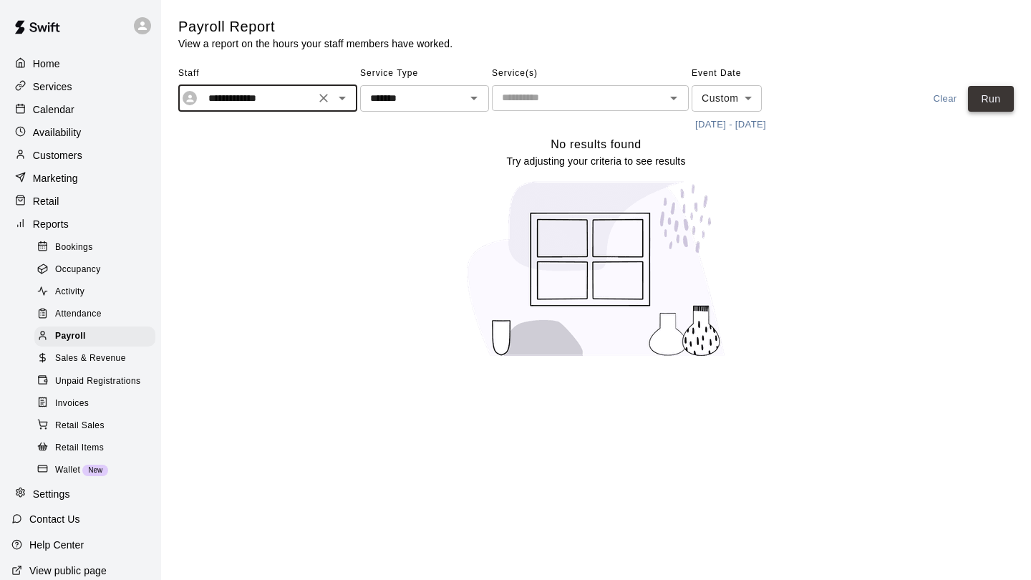
click at [994, 103] on button "Run" at bounding box center [991, 99] width 46 height 26
click at [338, 102] on icon "Open" at bounding box center [342, 98] width 17 height 17
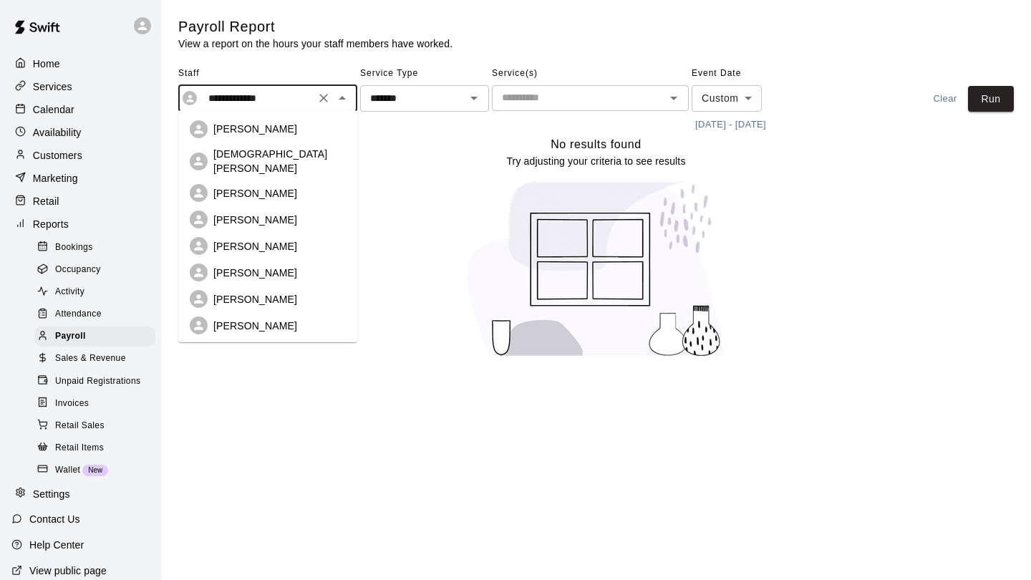
scroll to position [39, 0]
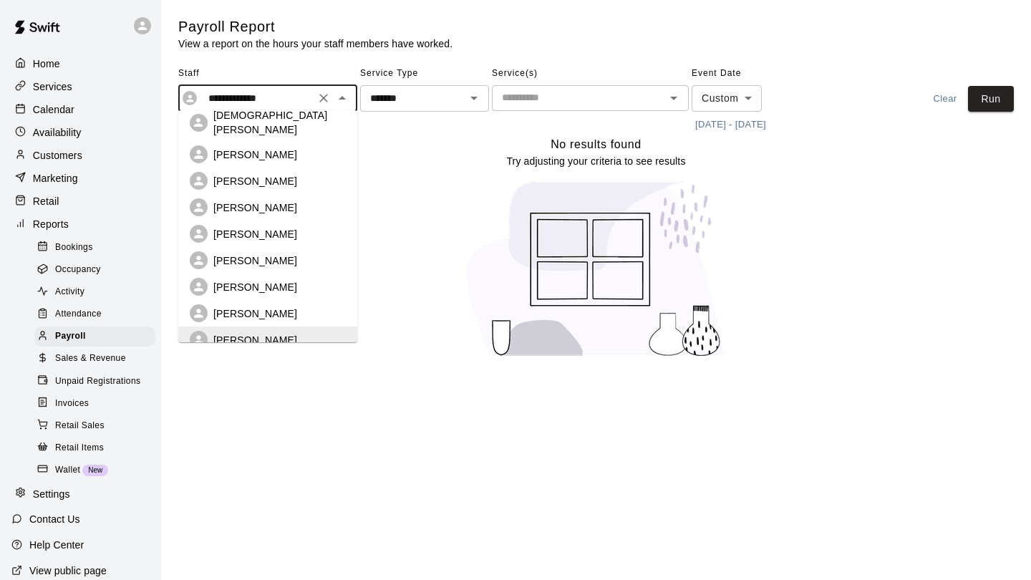
click at [273, 306] on p "[PERSON_NAME]" at bounding box center [255, 313] width 84 height 14
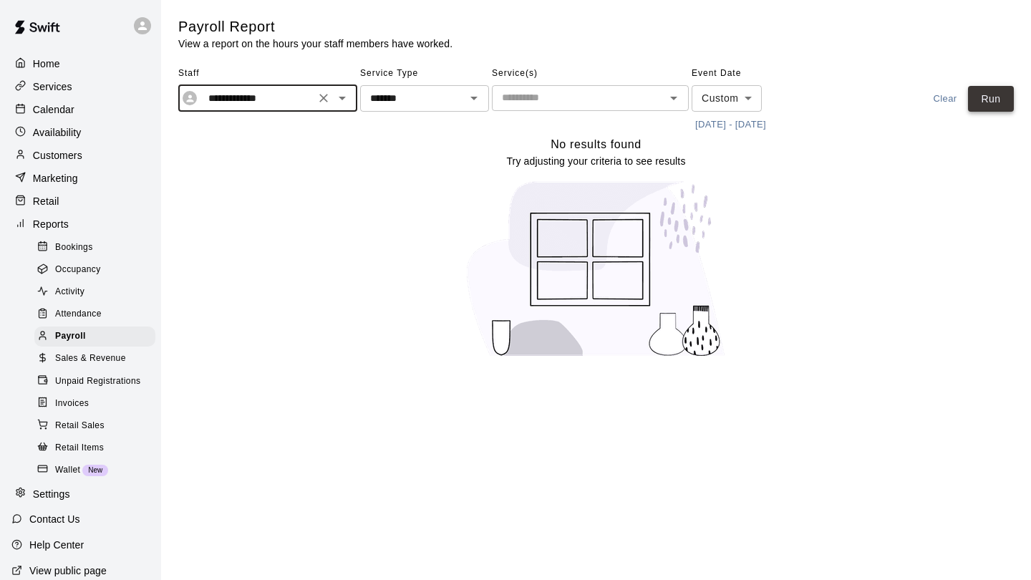
click at [1000, 102] on button "Run" at bounding box center [991, 99] width 46 height 26
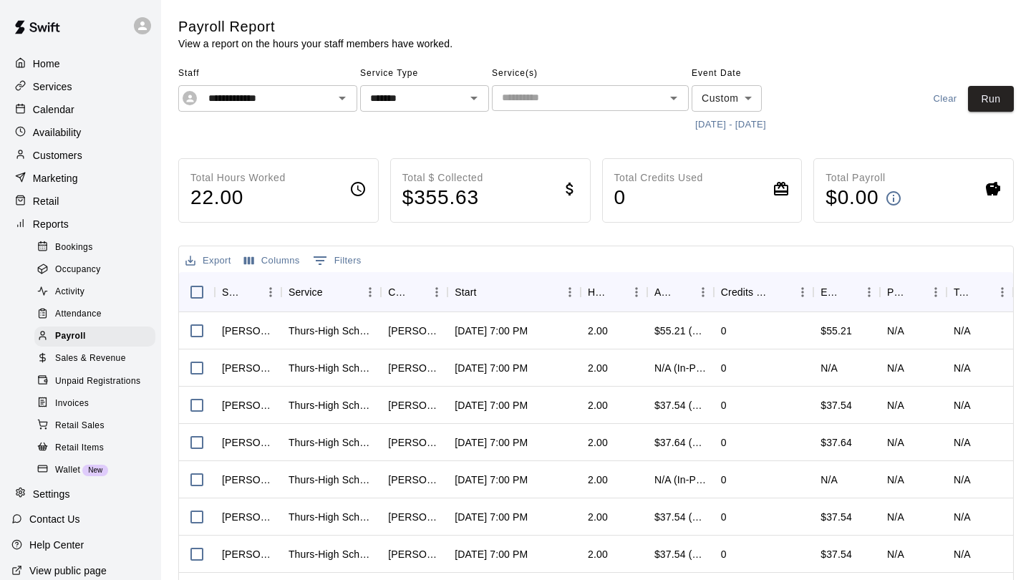
scroll to position [0, 0]
click at [346, 103] on icon "Open" at bounding box center [342, 98] width 17 height 17
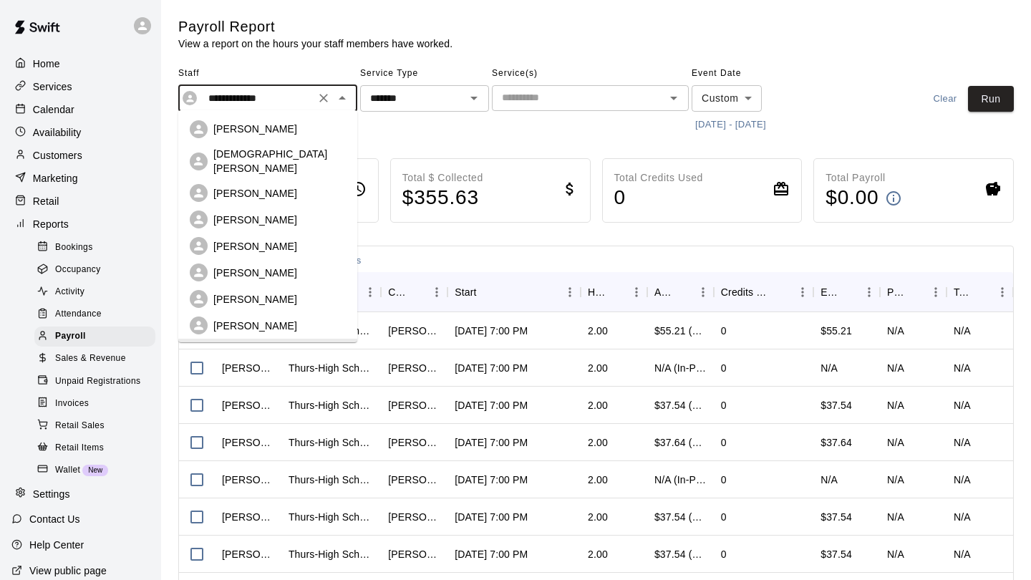
scroll to position [12, 0]
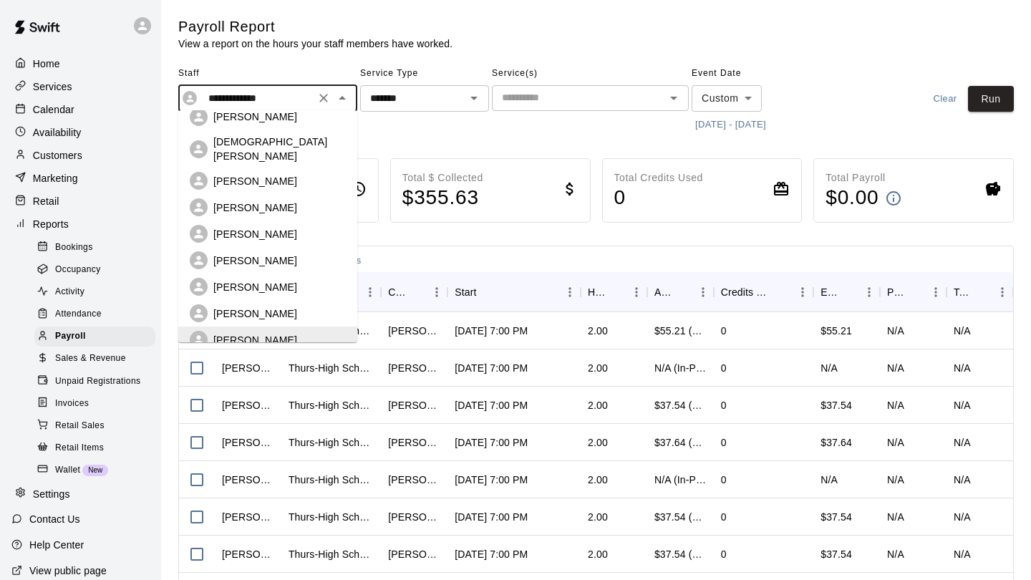
click at [299, 311] on div "[PERSON_NAME]" at bounding box center [268, 313] width 156 height 18
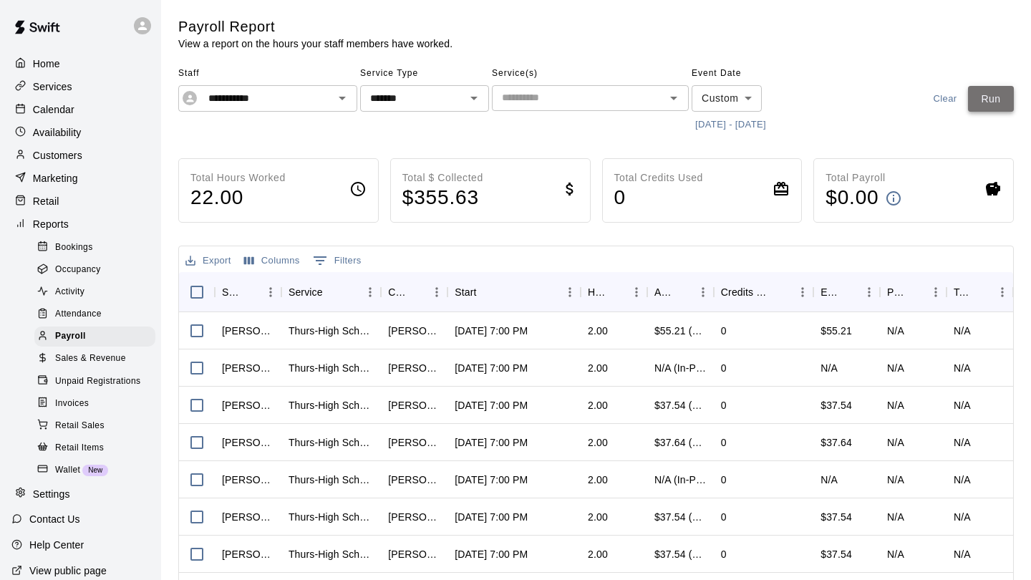
click at [982, 93] on button "Run" at bounding box center [991, 99] width 46 height 26
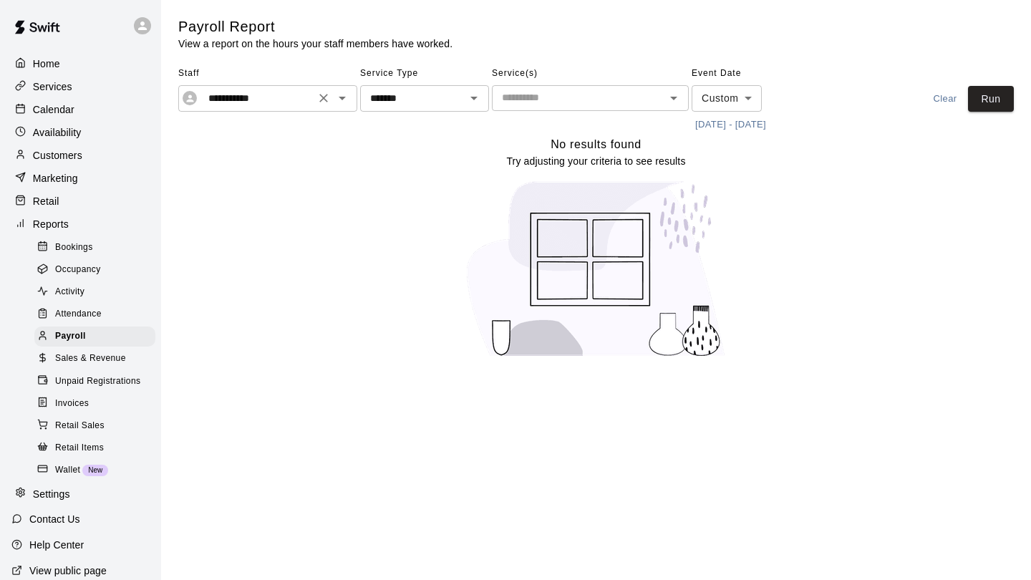
click at [348, 101] on icon "Open" at bounding box center [342, 98] width 17 height 17
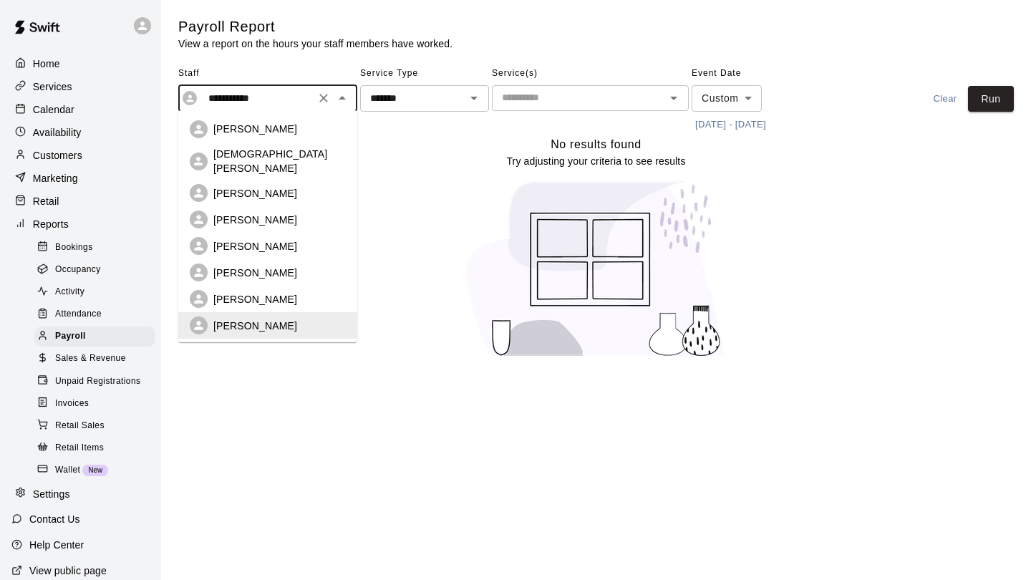
click at [229, 299] on li "[PERSON_NAME]" at bounding box center [267, 299] width 179 height 26
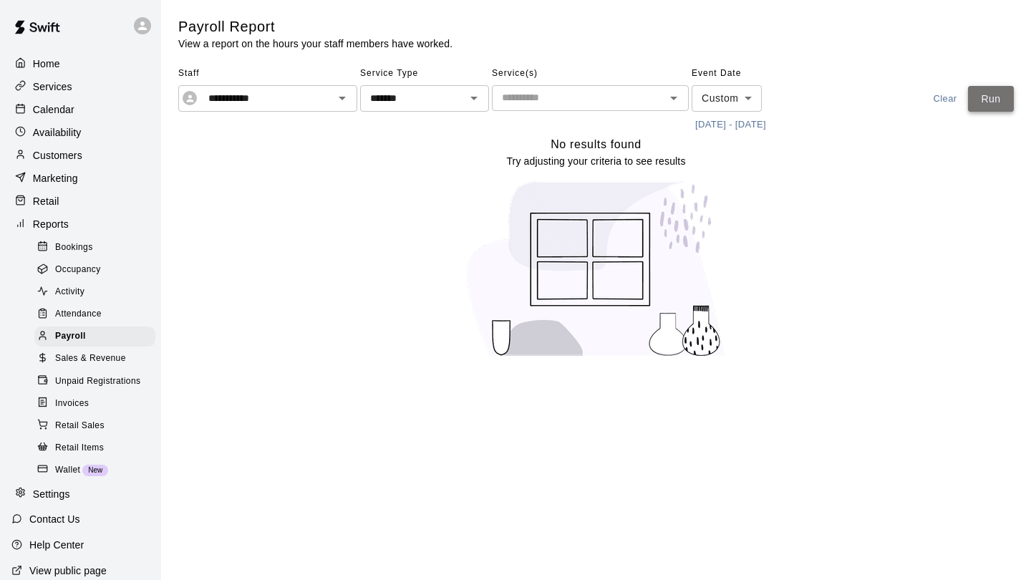
click at [987, 107] on button "Run" at bounding box center [991, 99] width 46 height 26
click at [345, 101] on icon "Open" at bounding box center [342, 98] width 17 height 17
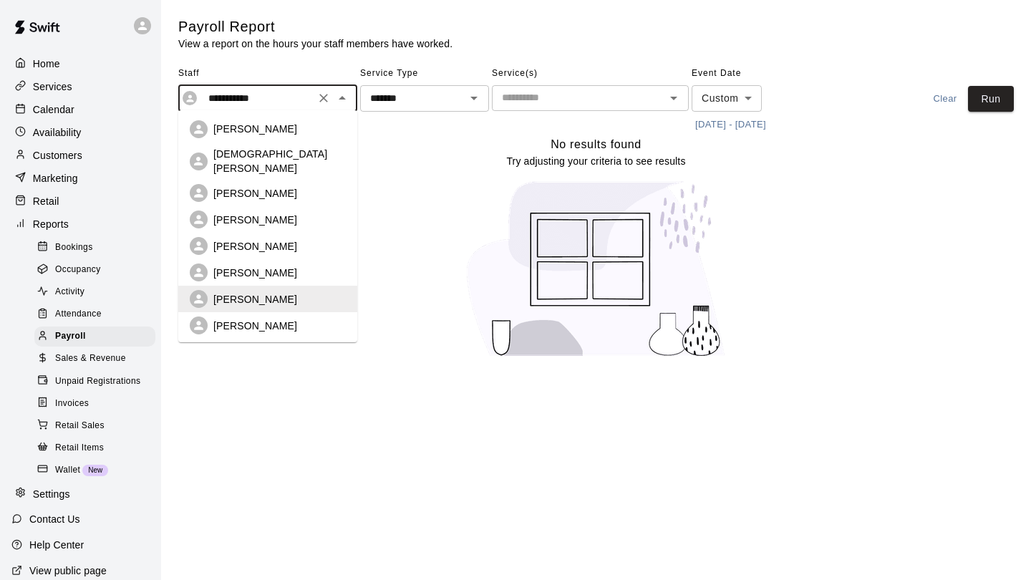
click at [240, 269] on div "[PERSON_NAME]" at bounding box center [268, 273] width 156 height 18
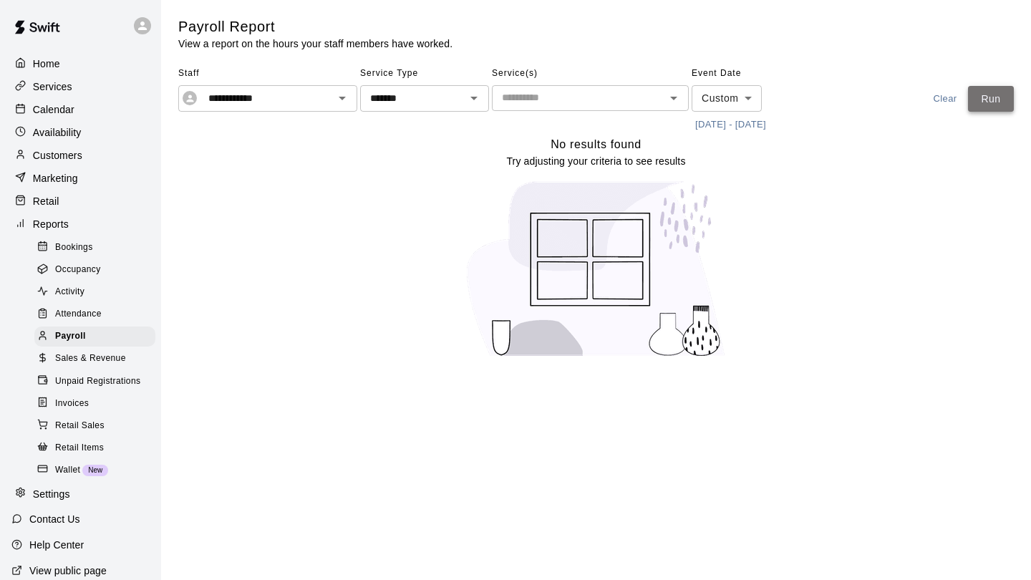
click at [982, 107] on button "Run" at bounding box center [991, 99] width 46 height 26
click at [335, 97] on icon "Open" at bounding box center [342, 98] width 17 height 17
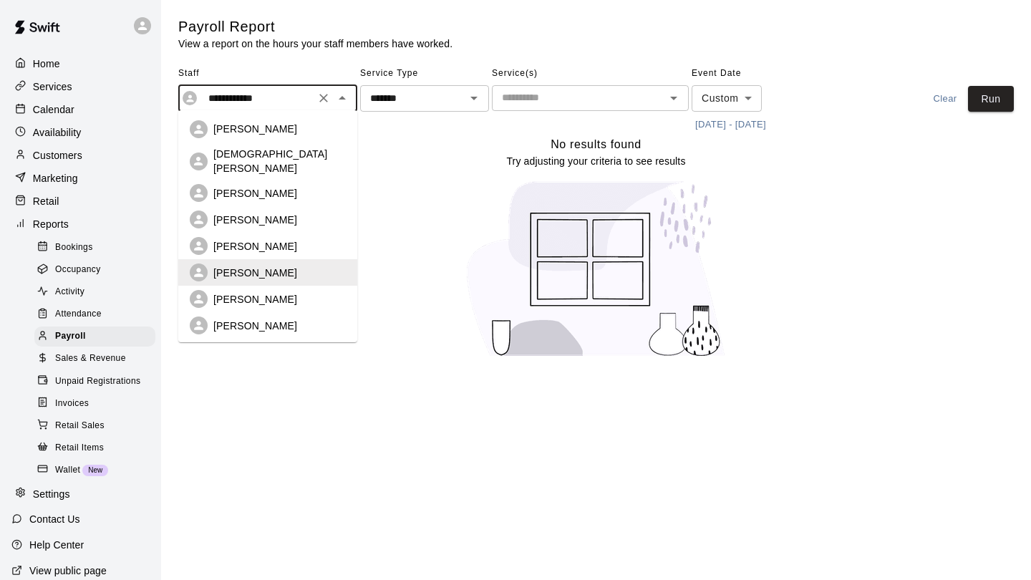
click at [304, 239] on div "[PERSON_NAME]" at bounding box center [279, 246] width 132 height 14
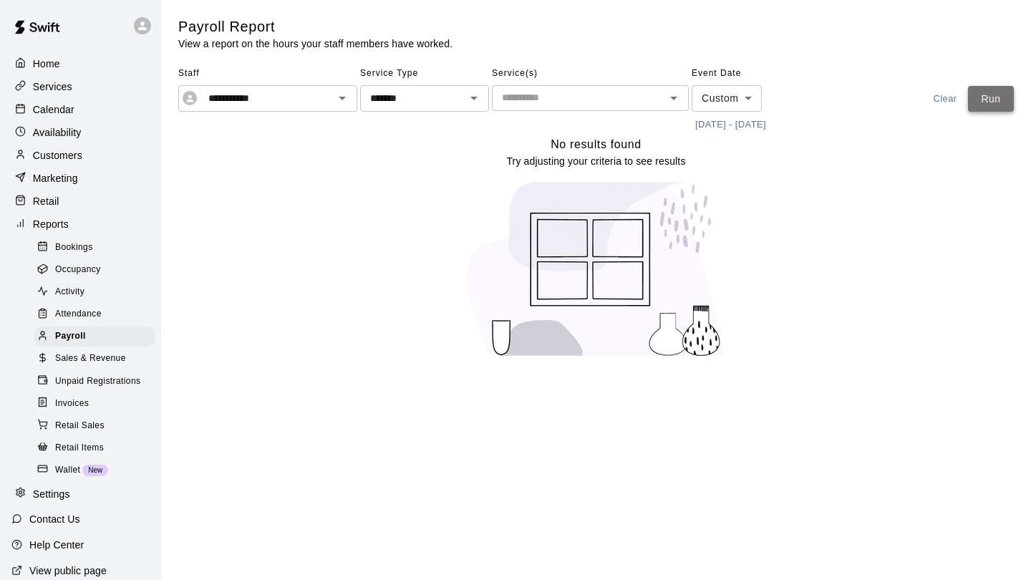
click at [990, 102] on button "Run" at bounding box center [991, 99] width 46 height 26
click at [343, 97] on icon "Open" at bounding box center [342, 99] width 7 height 4
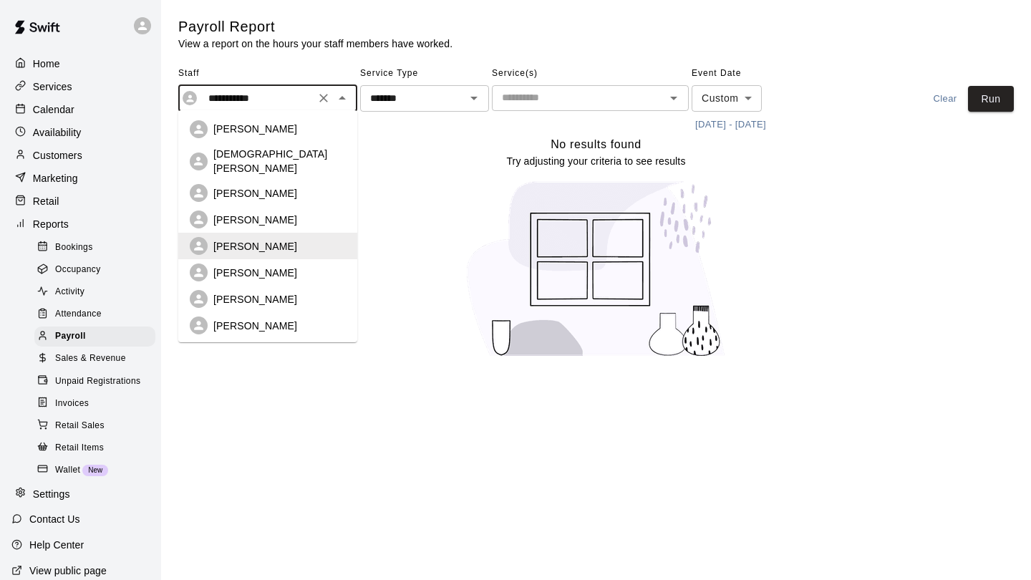
click at [290, 213] on div "[PERSON_NAME]" at bounding box center [279, 220] width 132 height 14
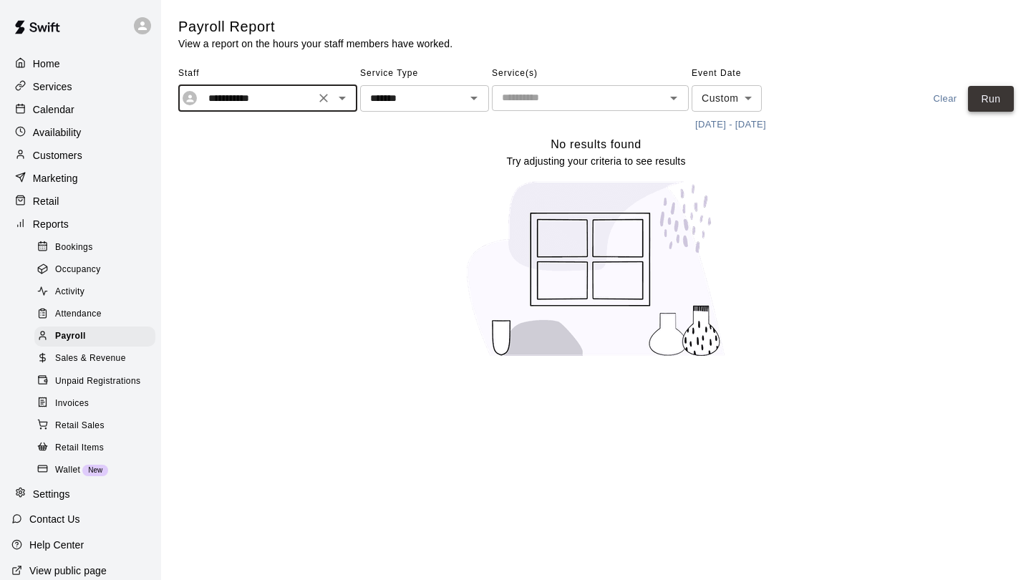
click at [992, 97] on button "Run" at bounding box center [991, 99] width 46 height 26
click at [339, 97] on icon "Open" at bounding box center [342, 98] width 17 height 17
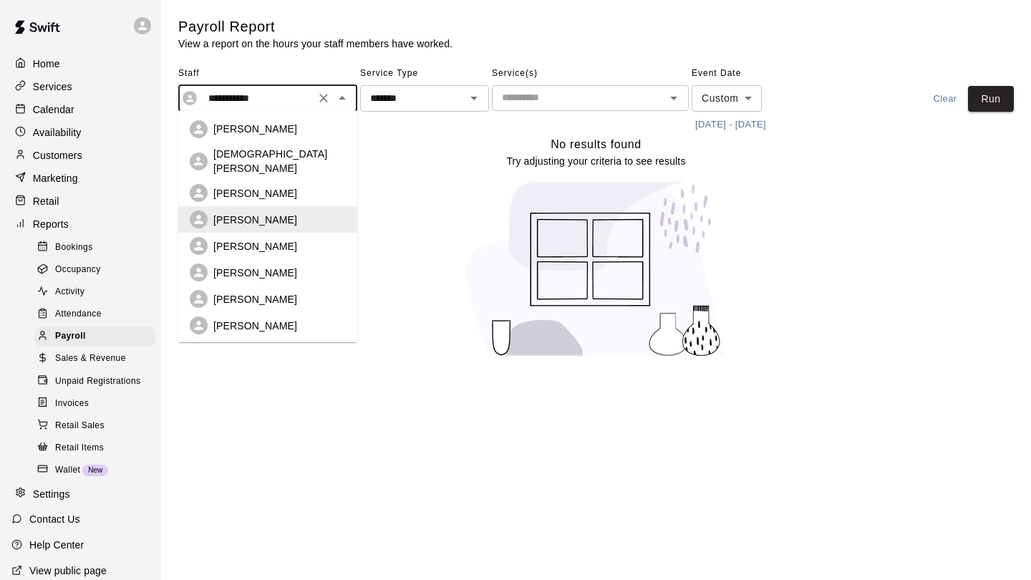
click at [284, 186] on p "[PERSON_NAME]" at bounding box center [255, 193] width 84 height 14
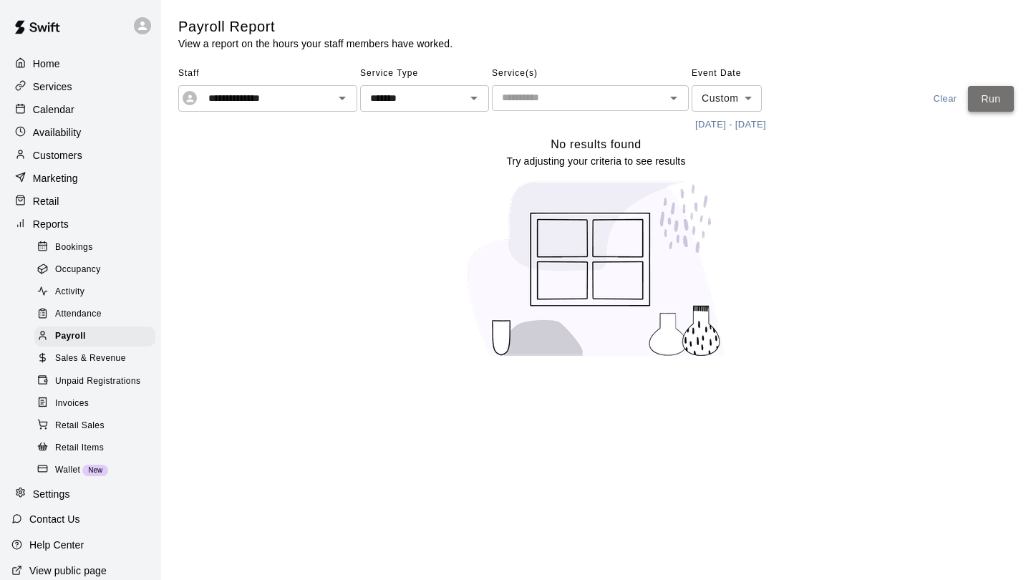
click at [1004, 109] on button "Run" at bounding box center [991, 99] width 46 height 26
click at [344, 99] on icon "Open" at bounding box center [342, 98] width 17 height 17
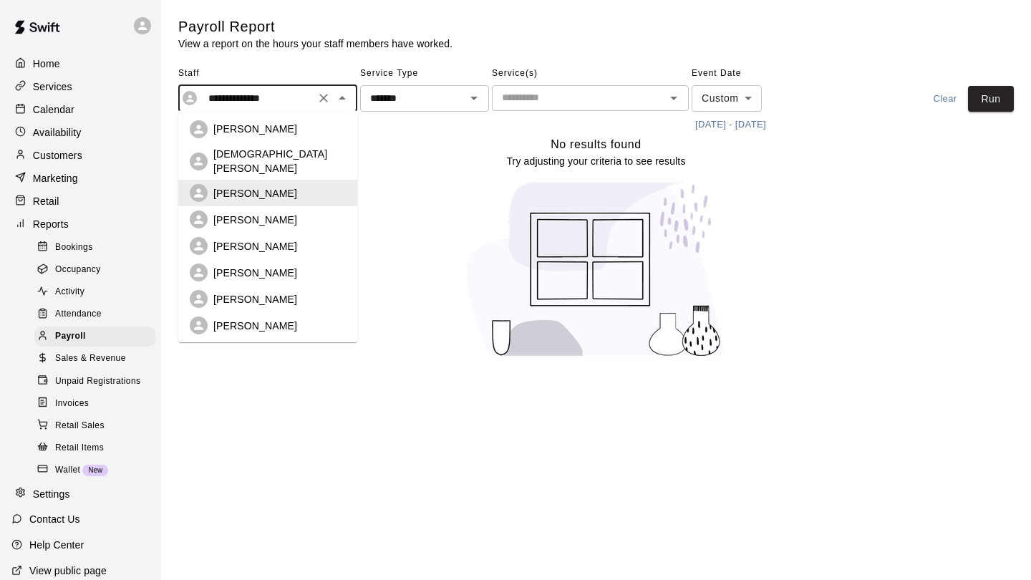
click at [309, 166] on li "[DEMOGRAPHIC_DATA][PERSON_NAME]" at bounding box center [267, 160] width 179 height 37
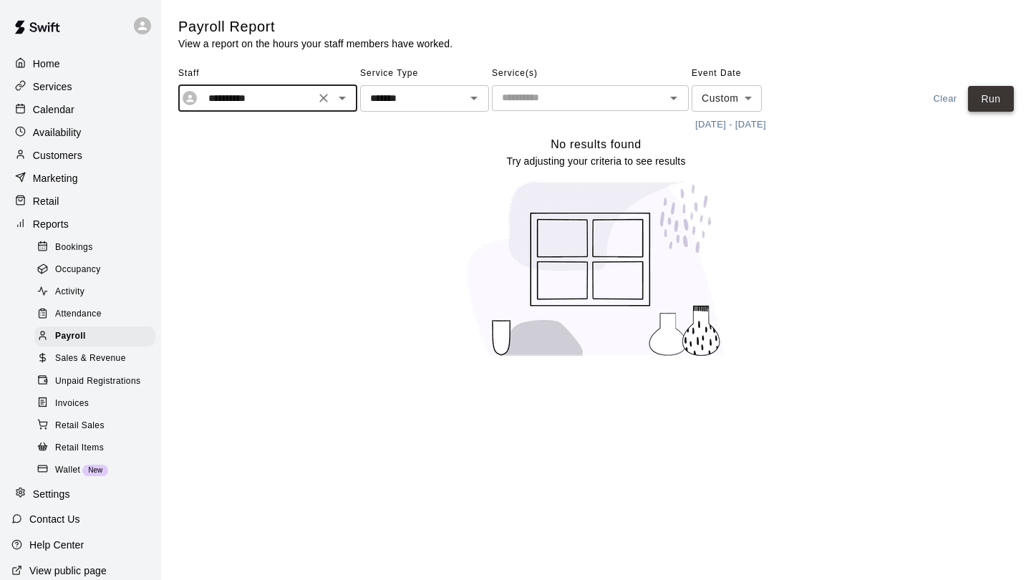
click at [997, 97] on button "Run" at bounding box center [991, 99] width 46 height 26
click at [337, 98] on icon "Open" at bounding box center [342, 98] width 17 height 17
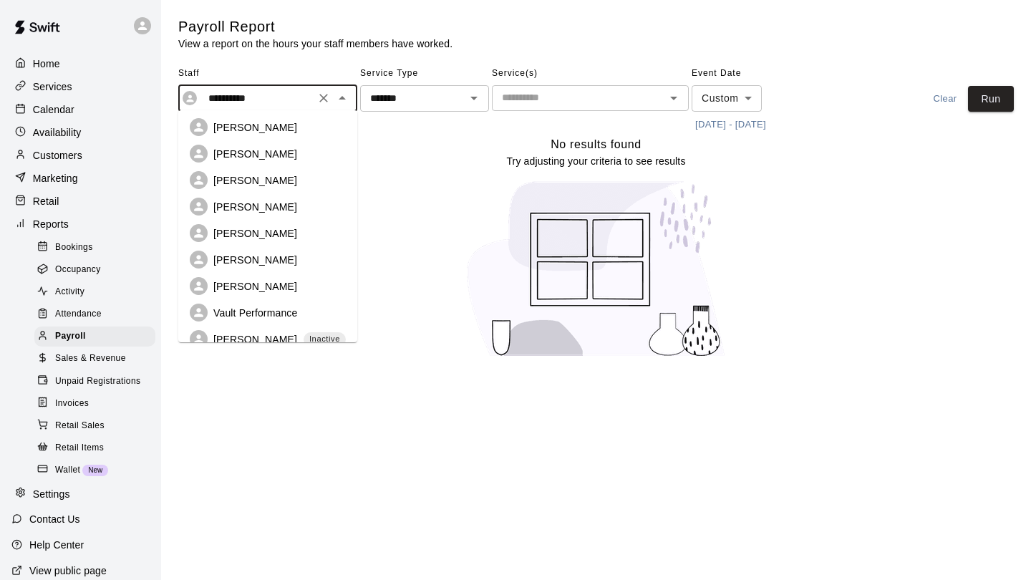
scroll to position [180, 0]
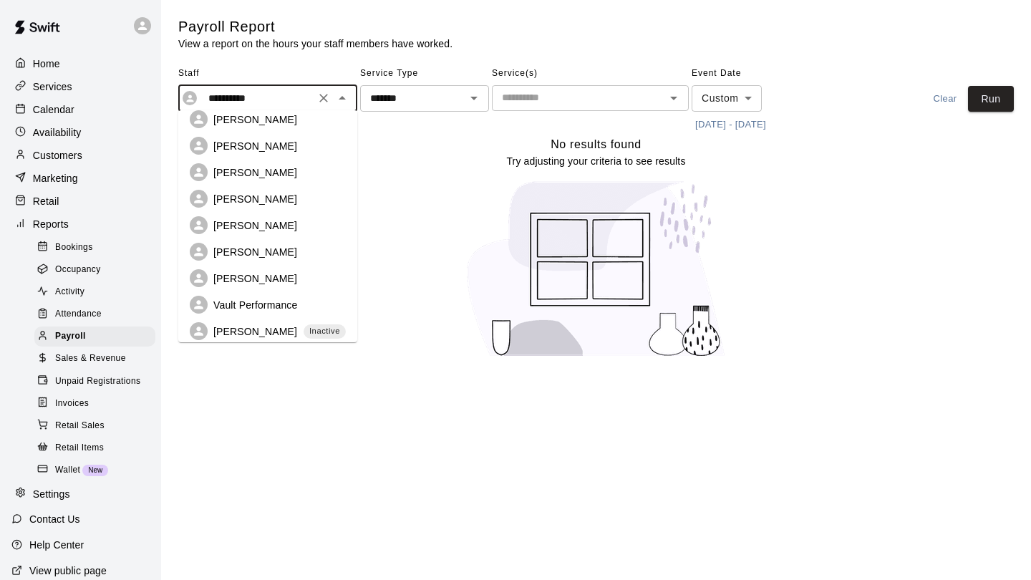
click at [314, 271] on div "[PERSON_NAME]" at bounding box center [279, 278] width 132 height 14
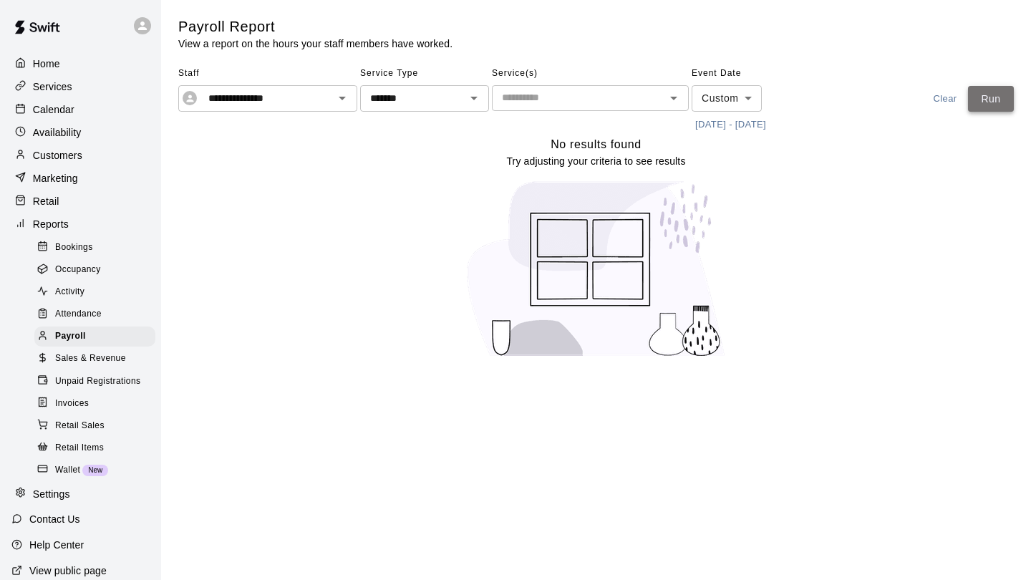
click at [987, 97] on button "Run" at bounding box center [991, 99] width 46 height 26
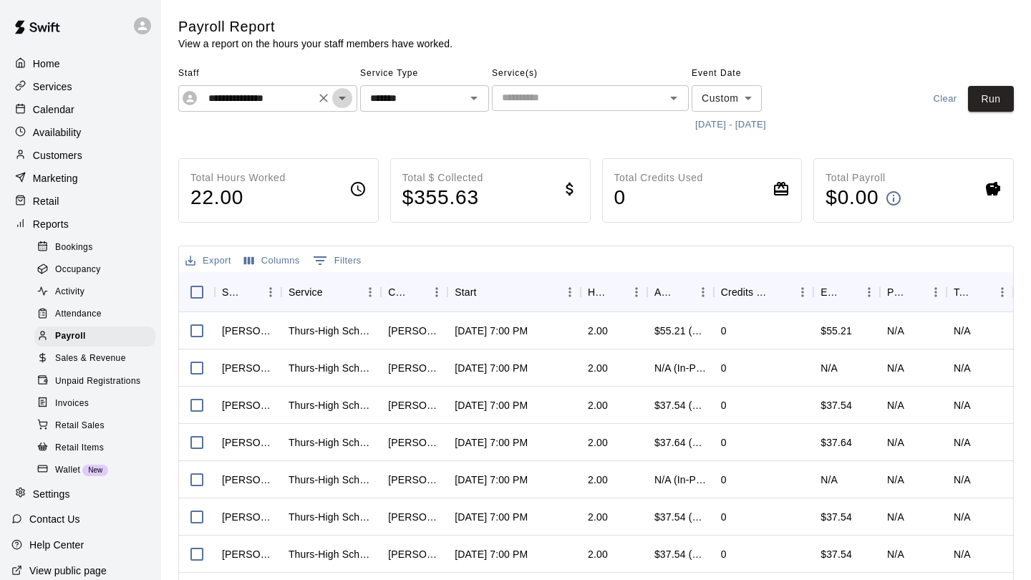
click at [344, 99] on icon "Open" at bounding box center [342, 98] width 17 height 17
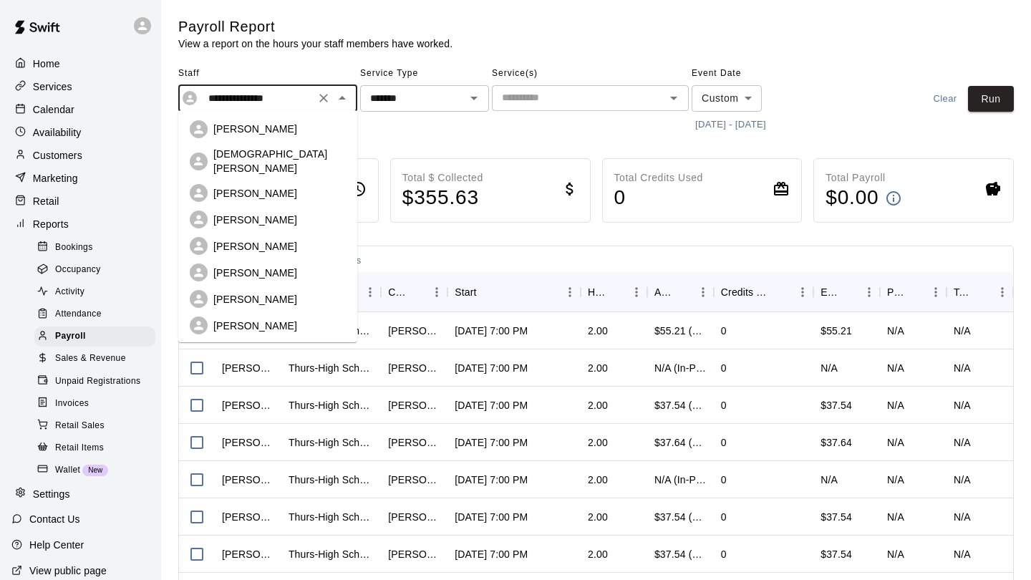
scroll to position [118, 0]
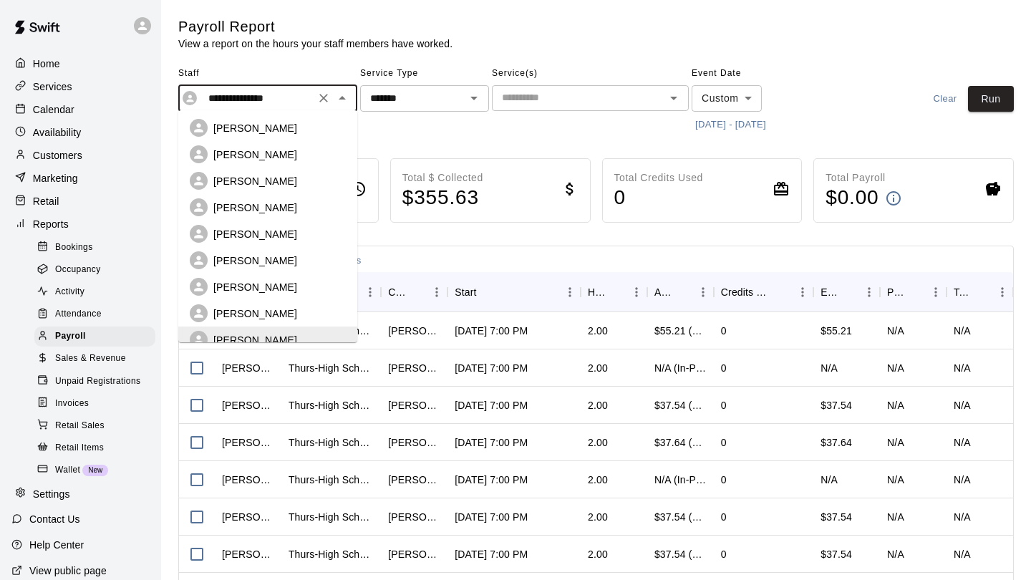
click at [267, 253] on p "[PERSON_NAME]" at bounding box center [255, 260] width 84 height 14
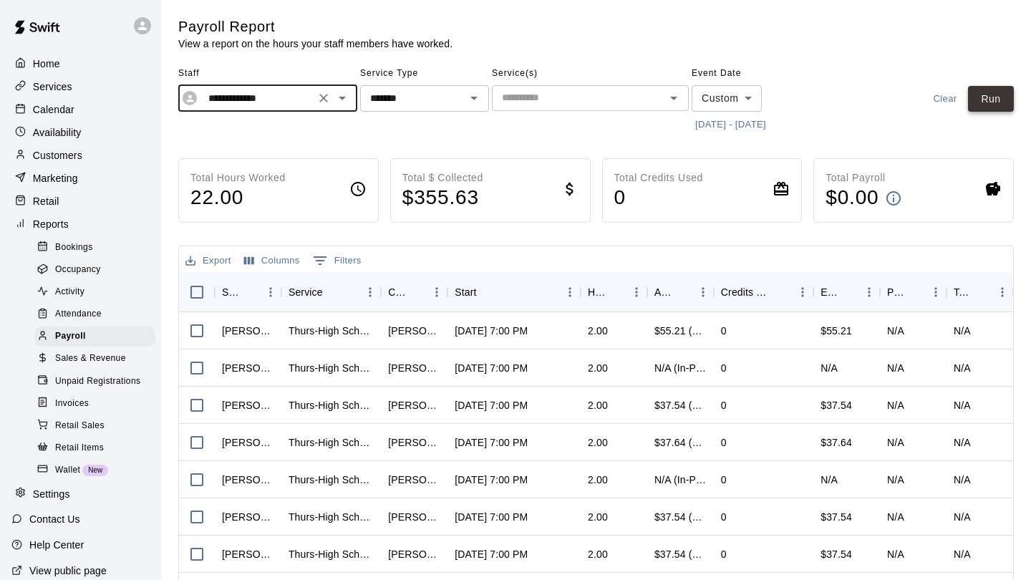
click at [990, 104] on button "Run" at bounding box center [991, 99] width 46 height 26
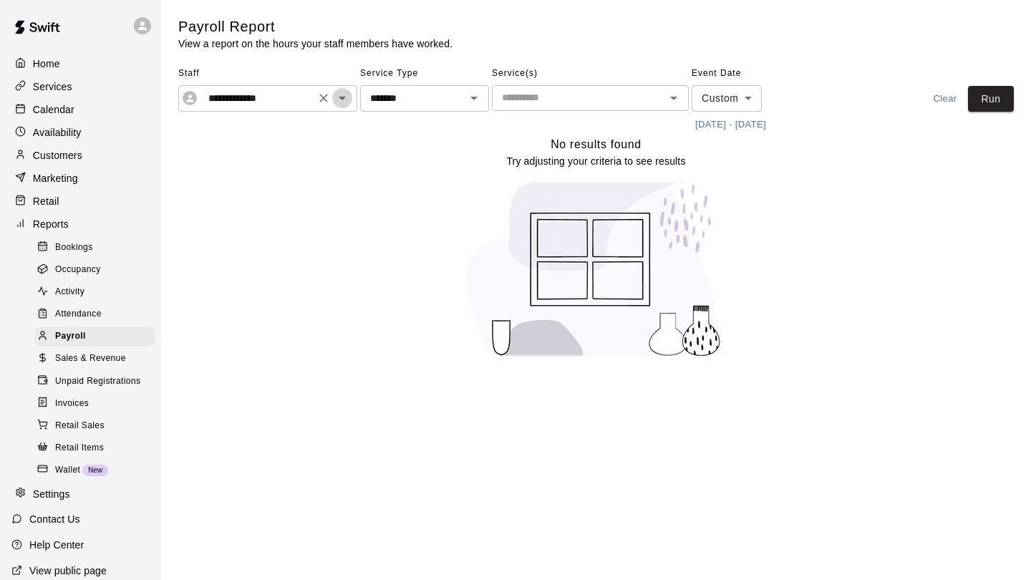
click at [344, 97] on icon "Open" at bounding box center [342, 99] width 7 height 4
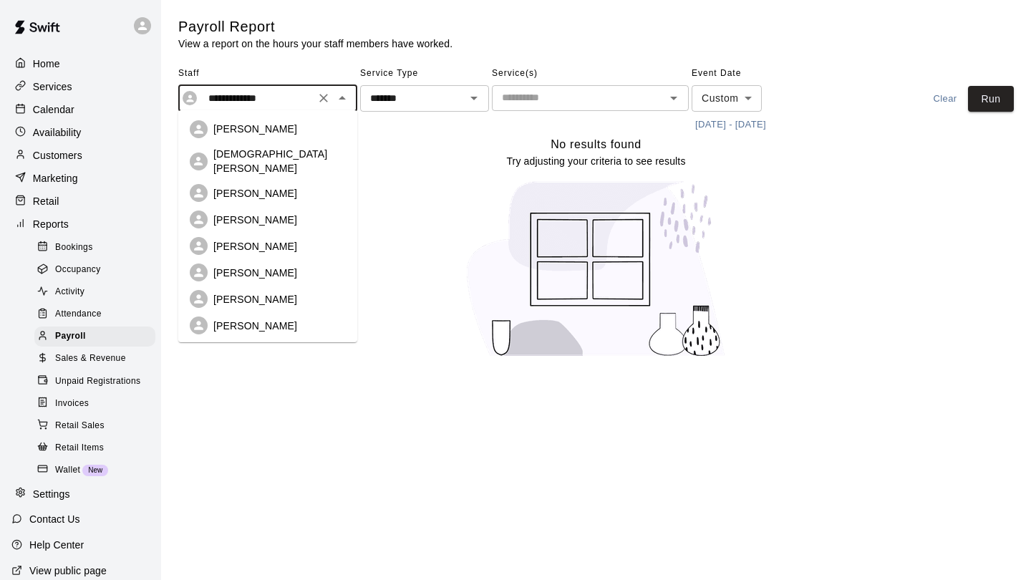
scroll to position [0, 0]
click at [284, 159] on div "[DEMOGRAPHIC_DATA][PERSON_NAME]" at bounding box center [279, 161] width 132 height 29
type input "**********"
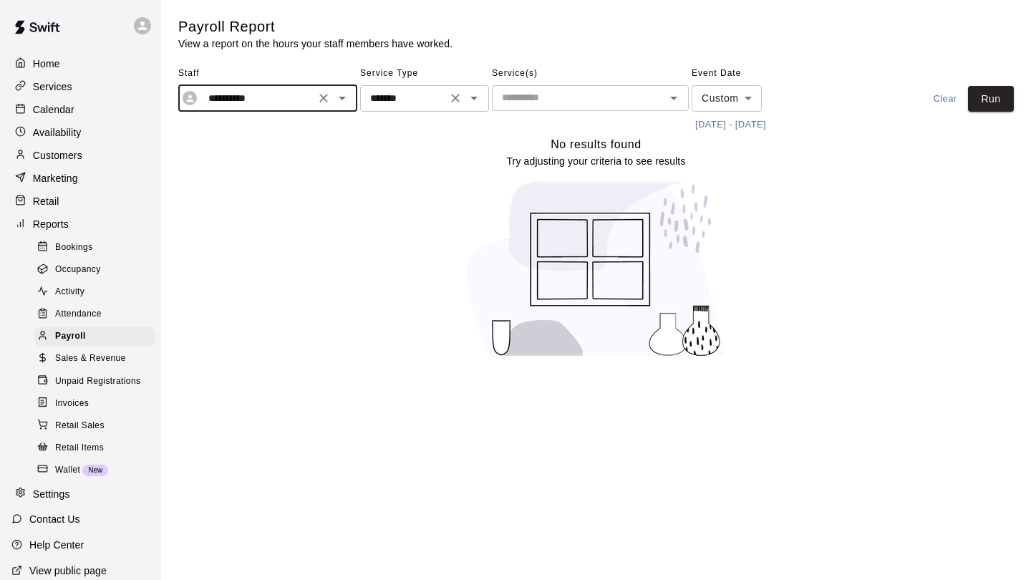
click at [474, 101] on icon "Open" at bounding box center [473, 98] width 17 height 17
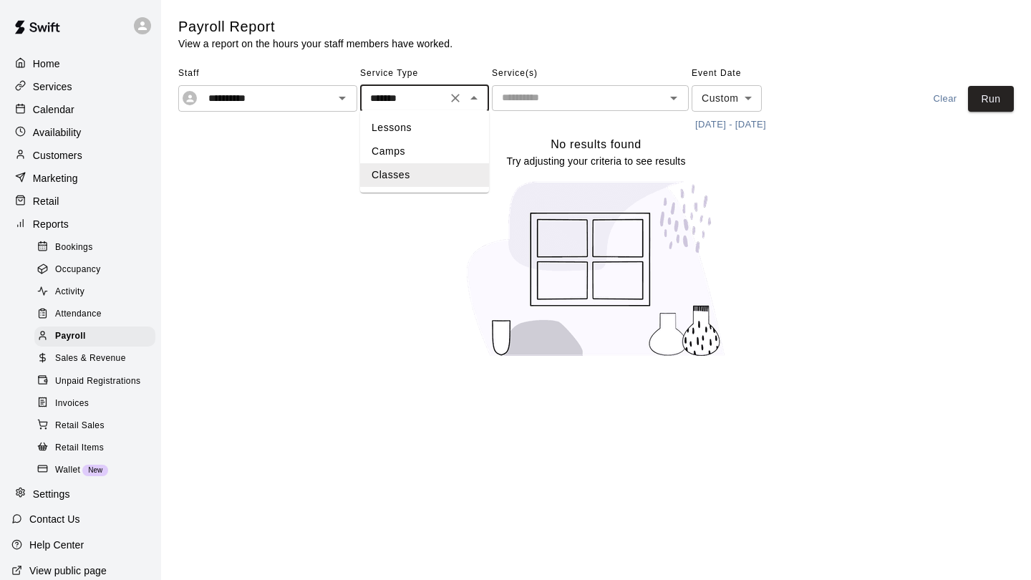
click at [432, 149] on li "Camps" at bounding box center [424, 152] width 129 height 24
type input "*****"
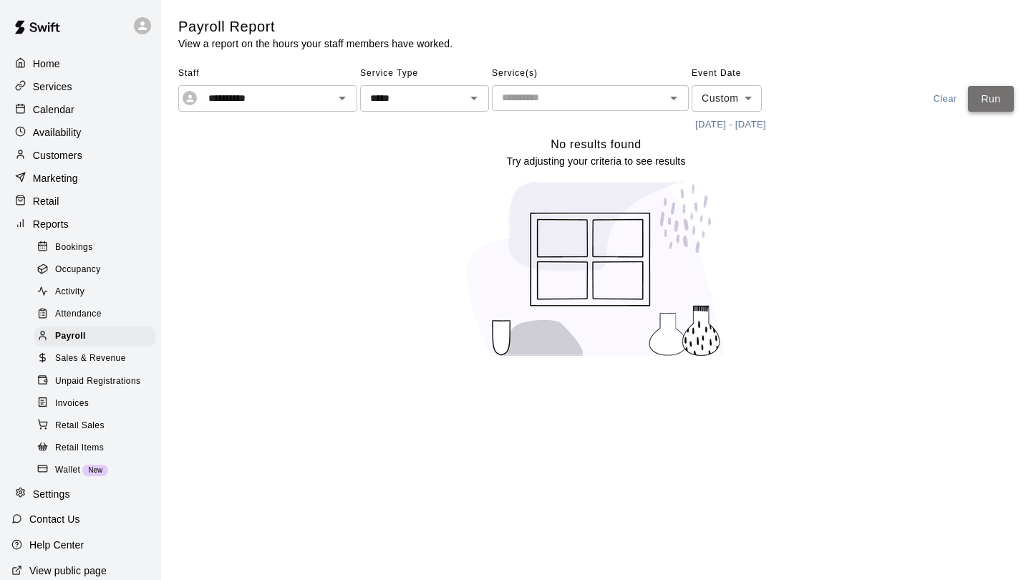
click at [1013, 97] on button "Run" at bounding box center [991, 99] width 46 height 26
click at [343, 101] on icon "Open" at bounding box center [342, 98] width 17 height 17
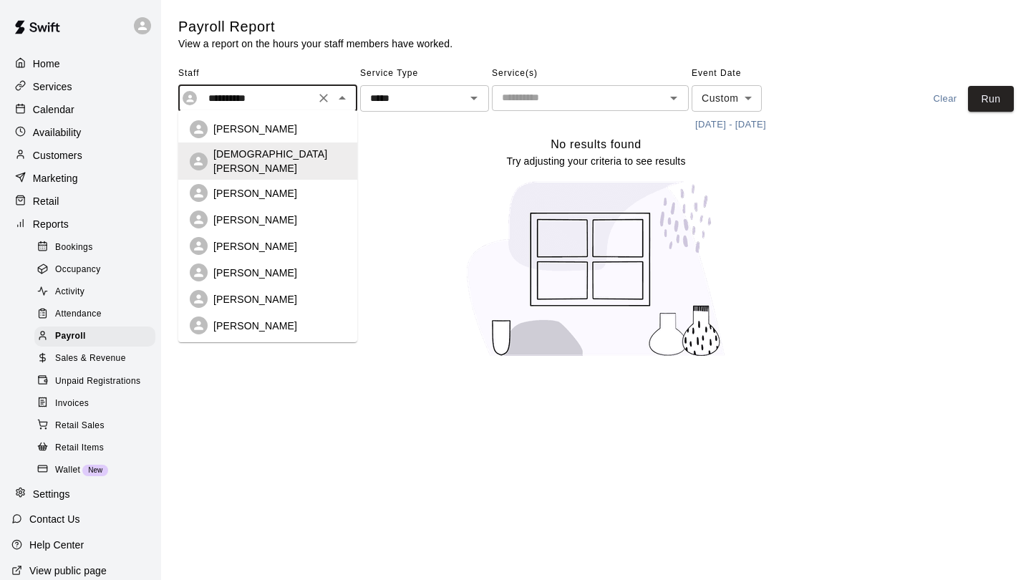
click at [266, 187] on p "[PERSON_NAME]" at bounding box center [255, 193] width 84 height 14
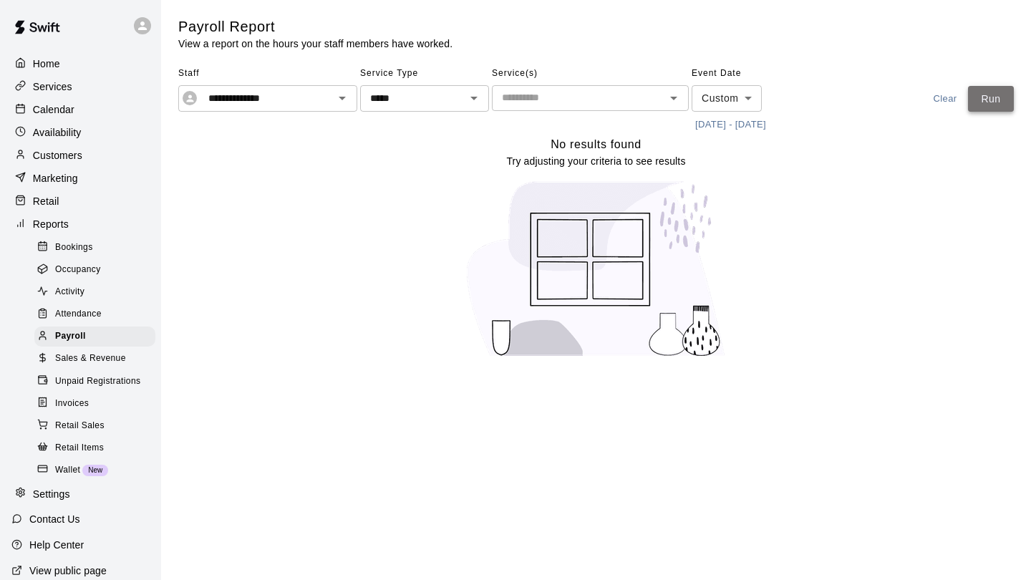
click at [994, 105] on button "Run" at bounding box center [991, 99] width 46 height 26
click at [342, 90] on icon "Open" at bounding box center [342, 98] width 17 height 17
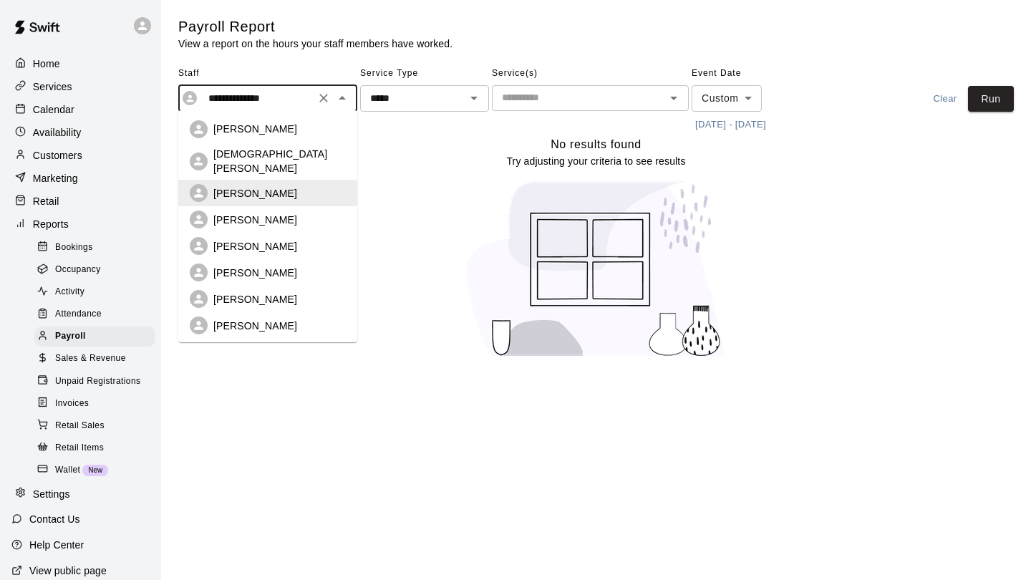
click at [290, 213] on div "[PERSON_NAME]" at bounding box center [279, 220] width 132 height 14
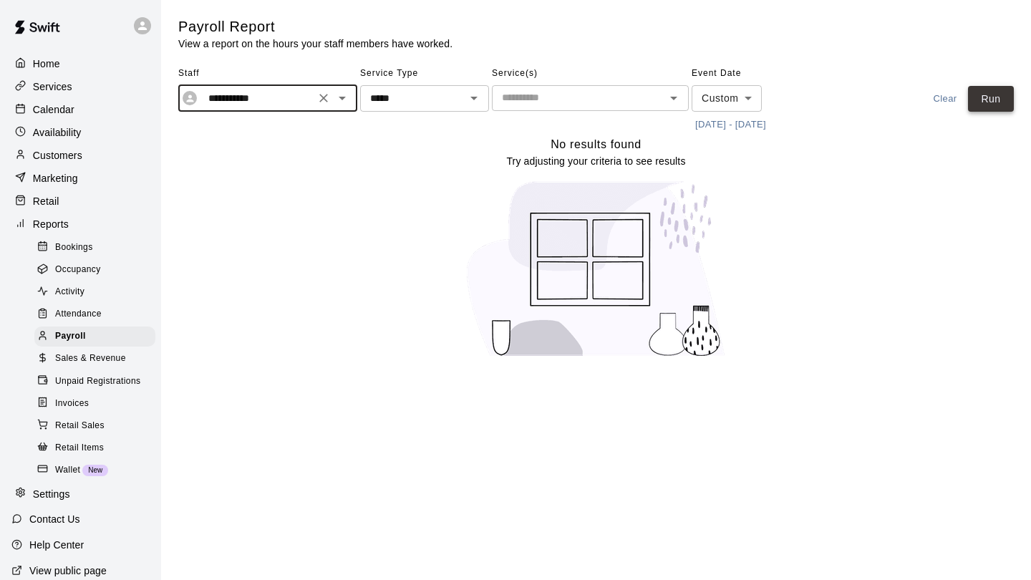
click at [987, 107] on button "Run" at bounding box center [991, 99] width 46 height 26
click at [348, 102] on icon "Open" at bounding box center [342, 98] width 17 height 17
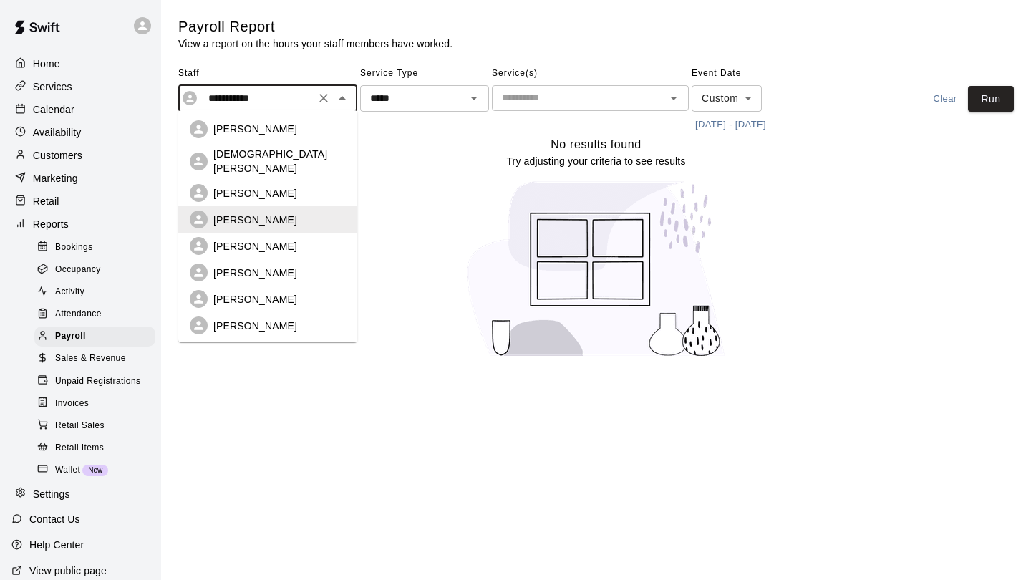
click at [241, 241] on p "[PERSON_NAME]" at bounding box center [255, 246] width 84 height 14
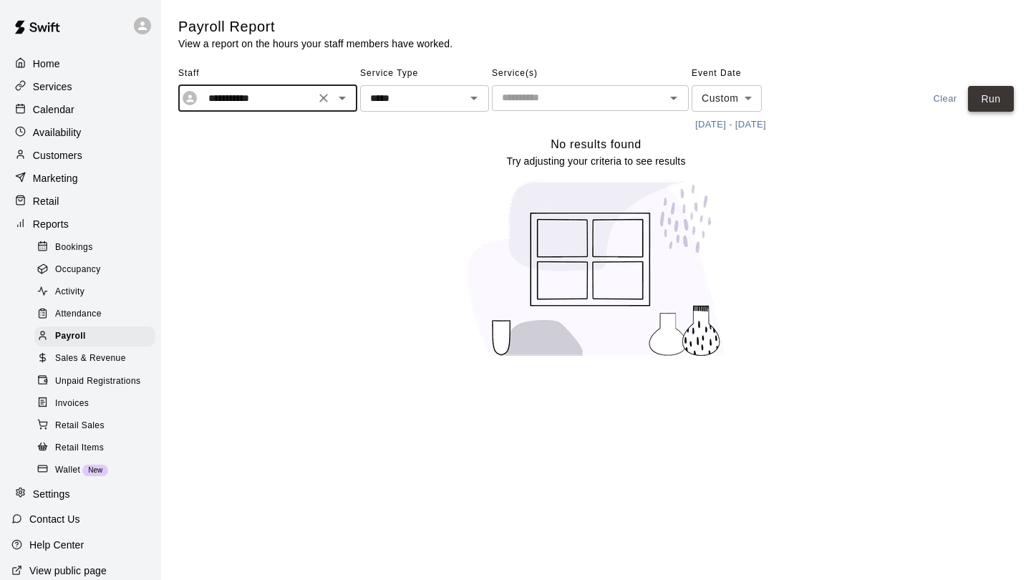
click at [998, 108] on button "Run" at bounding box center [991, 99] width 46 height 26
click at [340, 97] on icon "Open" at bounding box center [342, 99] width 7 height 4
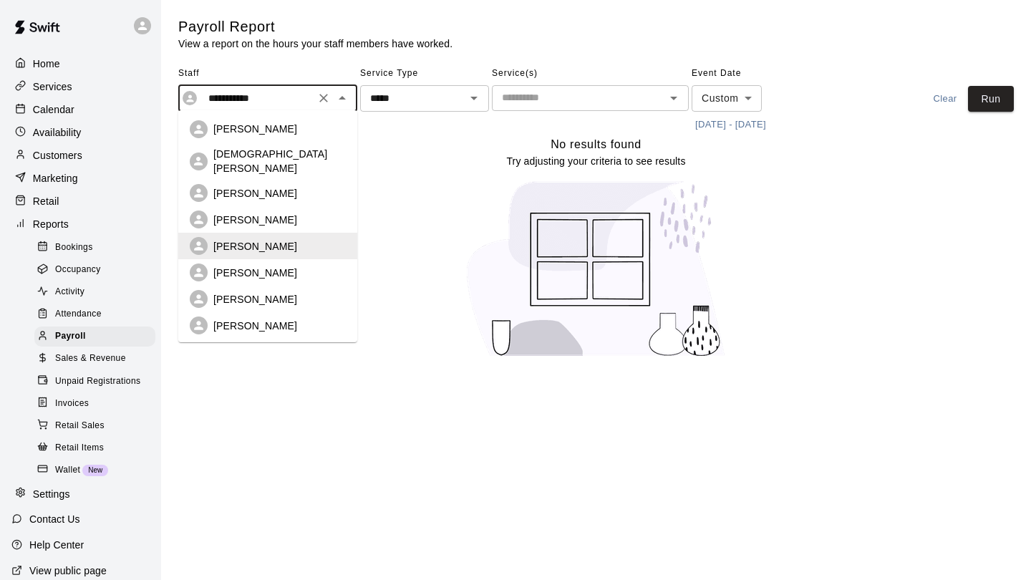
click at [256, 266] on p "[PERSON_NAME]" at bounding box center [255, 273] width 84 height 14
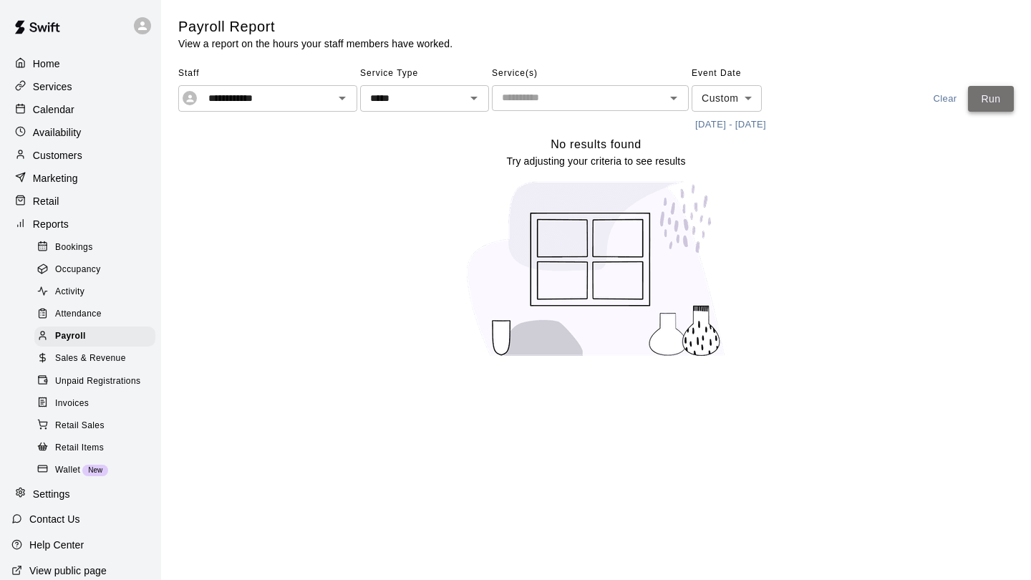
click at [979, 108] on button "Run" at bounding box center [991, 99] width 46 height 26
click at [340, 97] on icon "Open" at bounding box center [342, 99] width 7 height 4
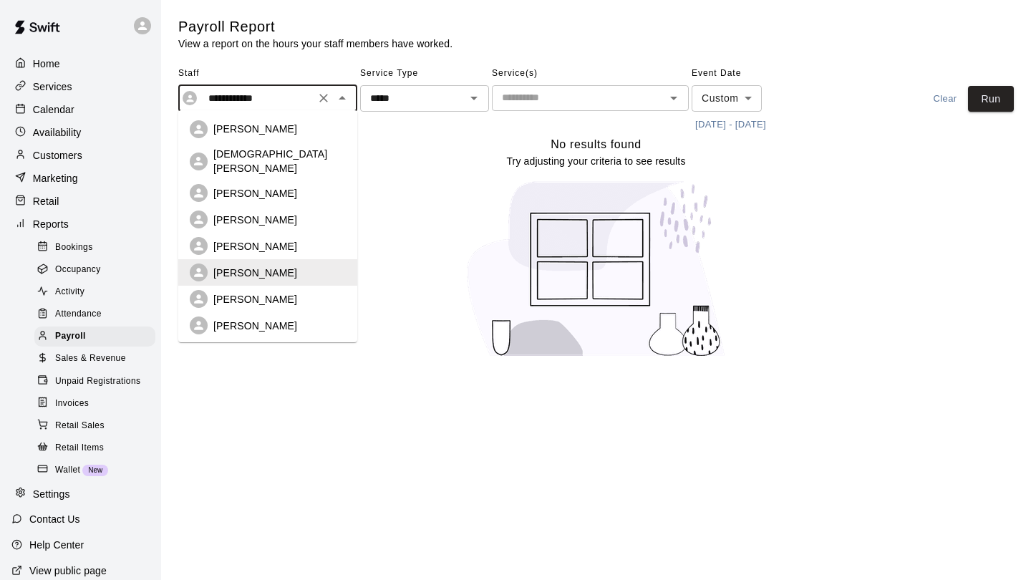
click at [253, 292] on p "[PERSON_NAME]" at bounding box center [255, 299] width 84 height 14
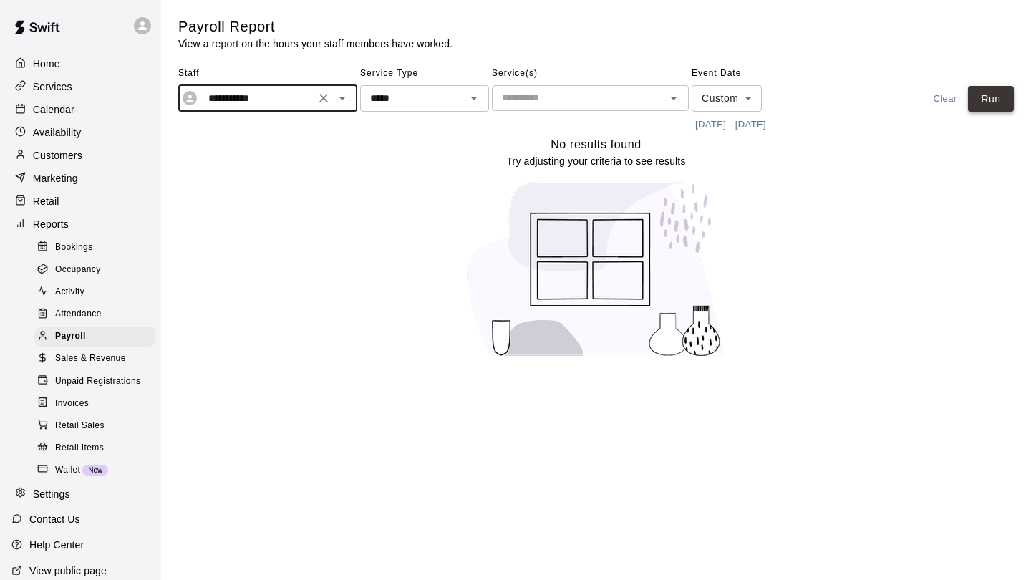
click at [987, 92] on button "Run" at bounding box center [991, 99] width 46 height 26
click at [342, 103] on icon "Open" at bounding box center [342, 98] width 17 height 17
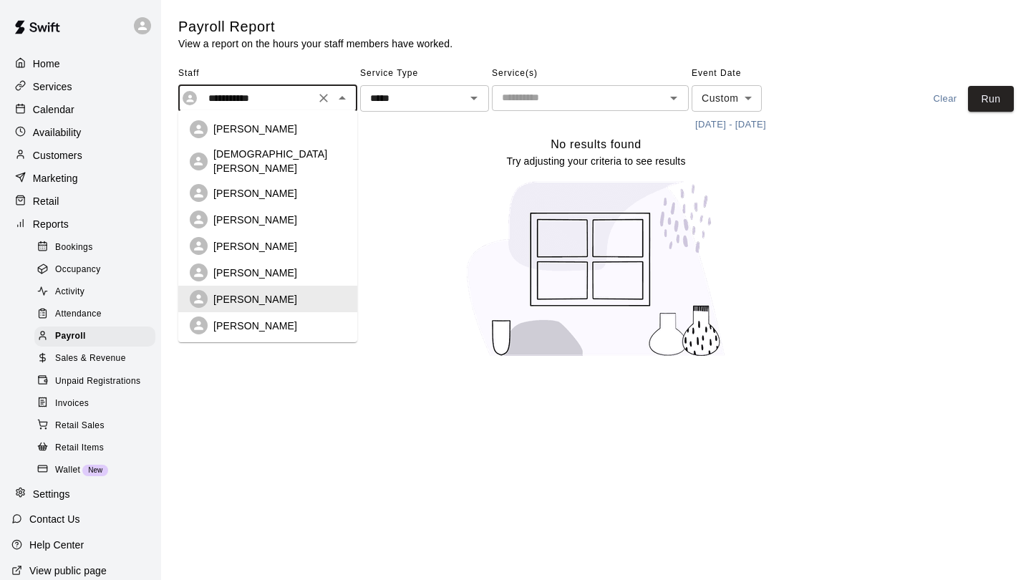
click at [272, 292] on p "[PERSON_NAME]" at bounding box center [255, 299] width 84 height 14
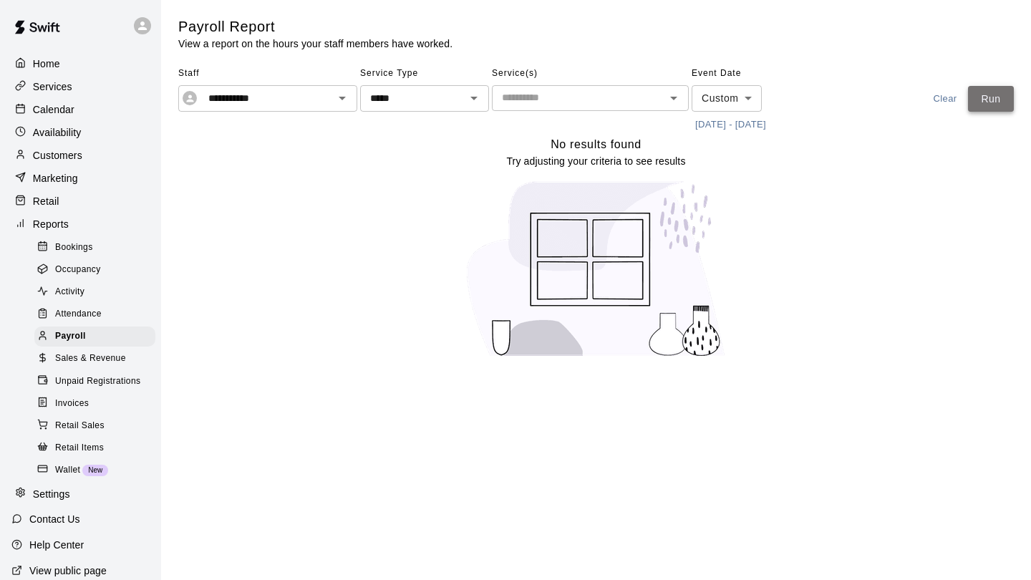
click at [1005, 98] on button "Run" at bounding box center [991, 99] width 46 height 26
click at [342, 100] on icon "Open" at bounding box center [342, 98] width 17 height 17
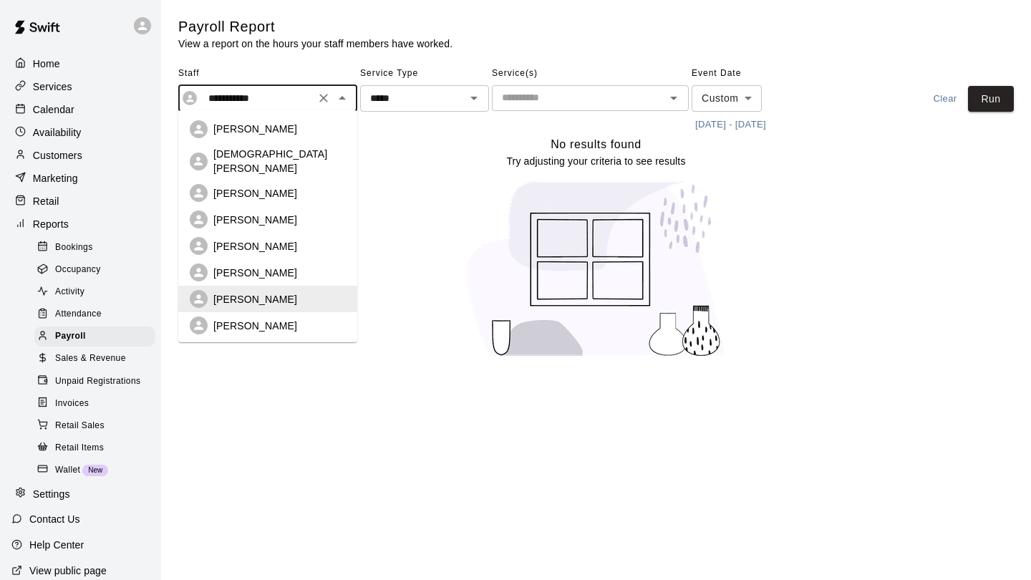
click at [237, 319] on p "[PERSON_NAME]" at bounding box center [255, 326] width 84 height 14
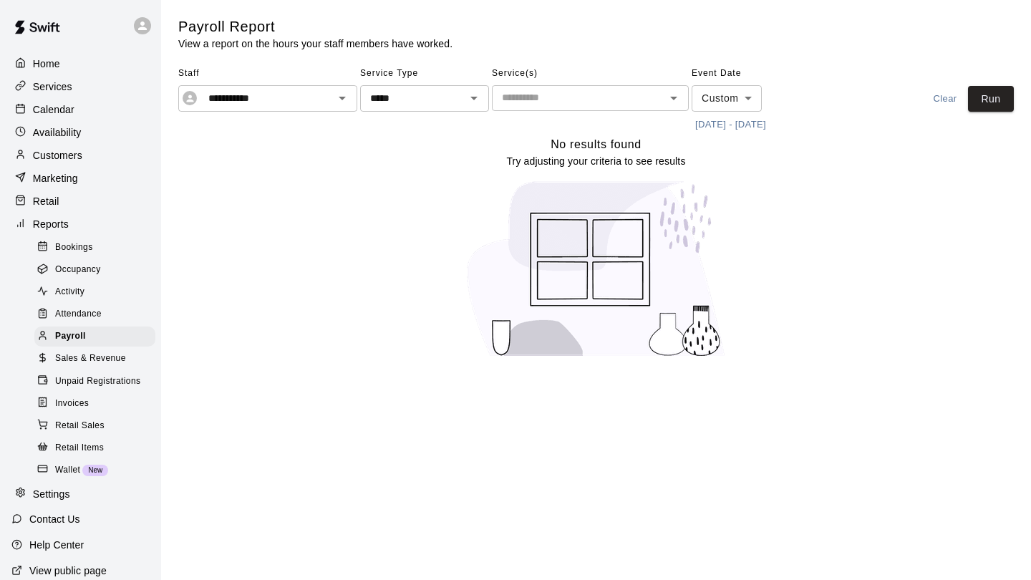
click at [987, 114] on div "**********" at bounding box center [596, 99] width 836 height 74
click at [986, 106] on button "Run" at bounding box center [991, 99] width 46 height 26
click at [343, 99] on icon "Open" at bounding box center [342, 98] width 17 height 17
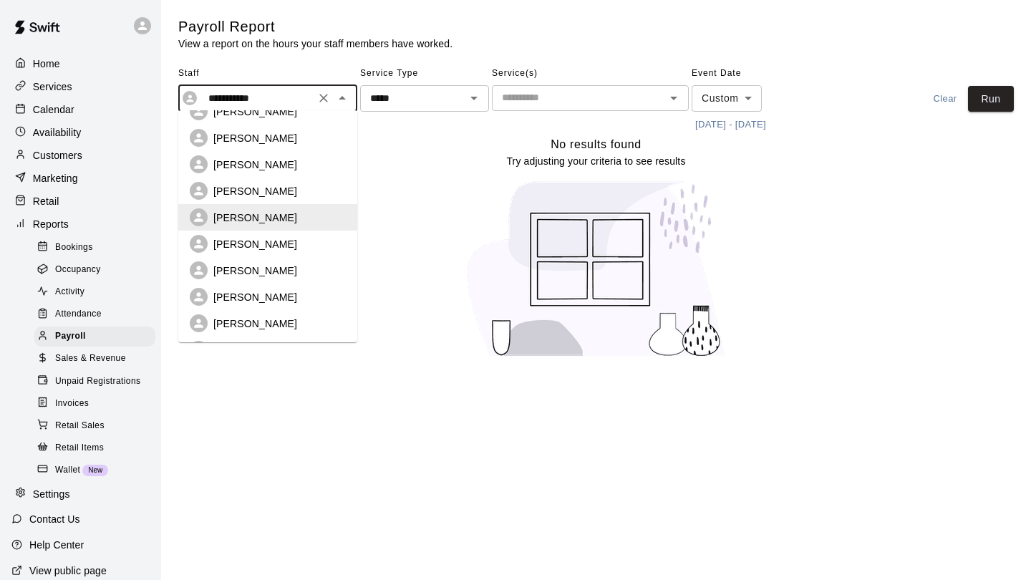
scroll to position [107, 0]
click at [291, 238] on div "[PERSON_NAME]" at bounding box center [279, 245] width 132 height 14
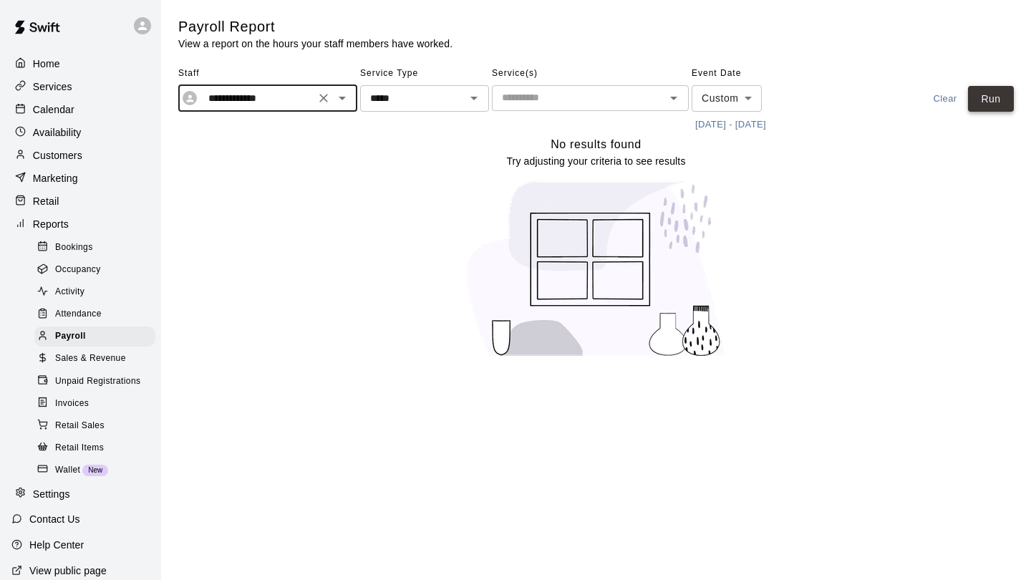
click at [984, 101] on button "Run" at bounding box center [991, 99] width 46 height 26
click at [346, 101] on icon "Open" at bounding box center [342, 98] width 17 height 17
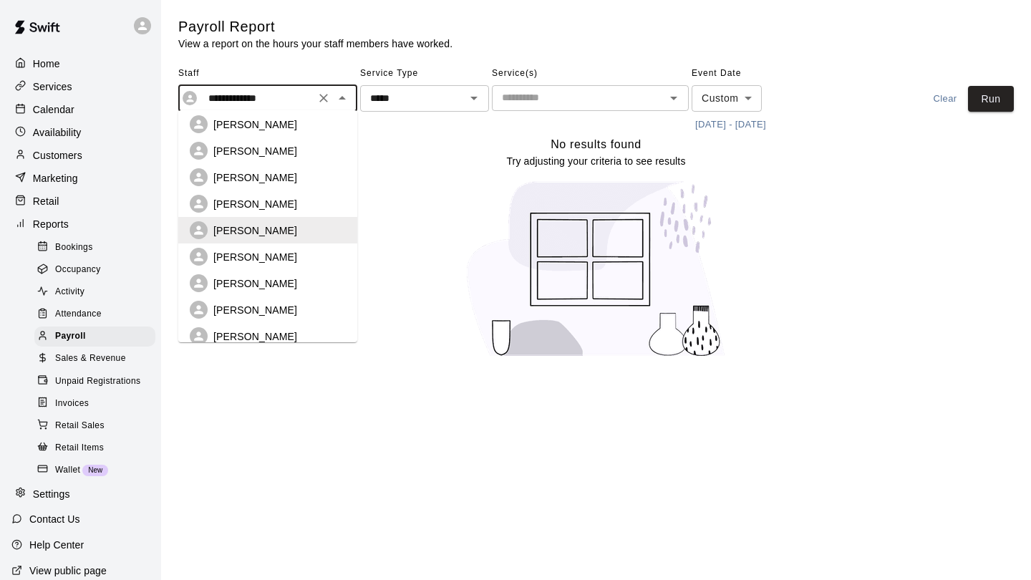
scroll to position [127, 0]
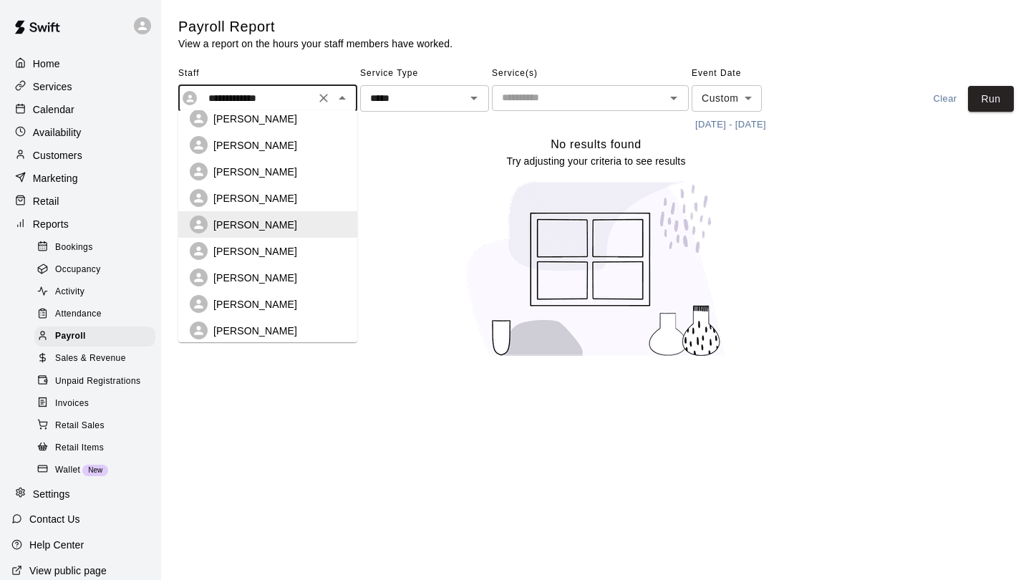
click at [281, 245] on div "[PERSON_NAME]" at bounding box center [279, 251] width 132 height 14
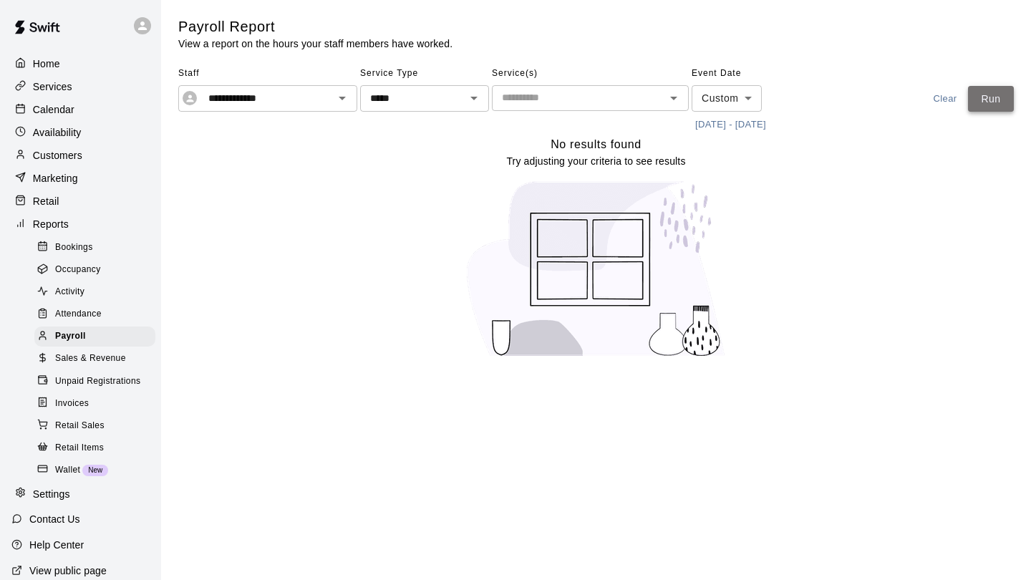
click at [1004, 105] on button "Run" at bounding box center [991, 99] width 46 height 26
click at [345, 102] on icon "Open" at bounding box center [342, 98] width 17 height 17
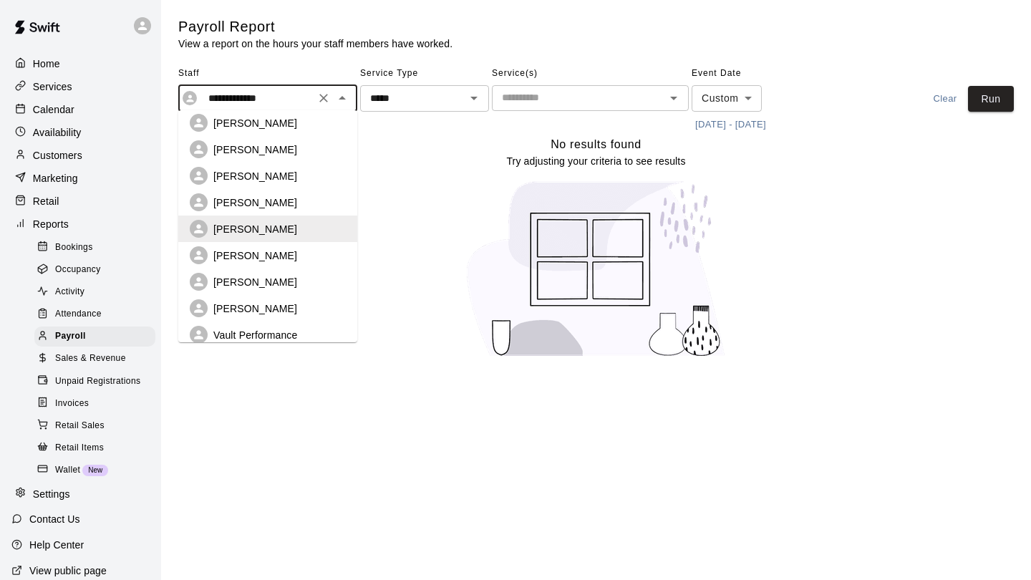
scroll to position [163, 0]
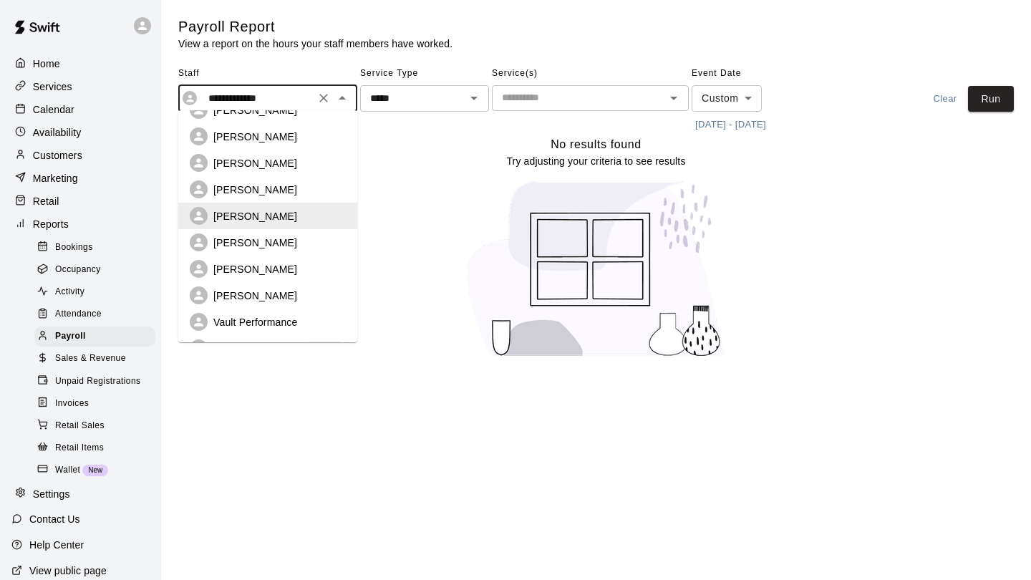
click at [263, 238] on p "[PERSON_NAME]" at bounding box center [255, 243] width 84 height 14
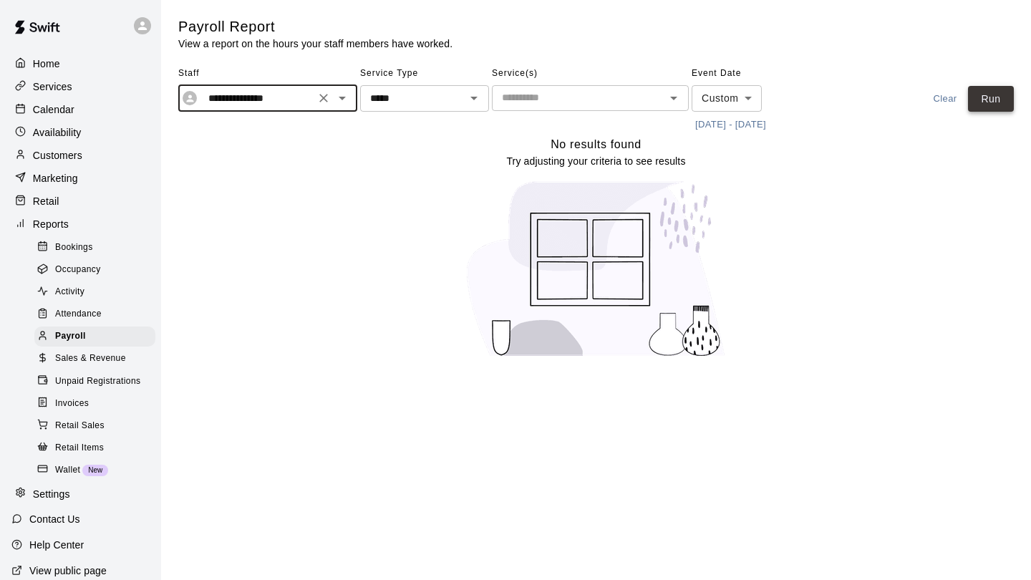
click at [986, 105] on button "Run" at bounding box center [991, 99] width 46 height 26
click at [343, 100] on icon "Open" at bounding box center [342, 98] width 17 height 17
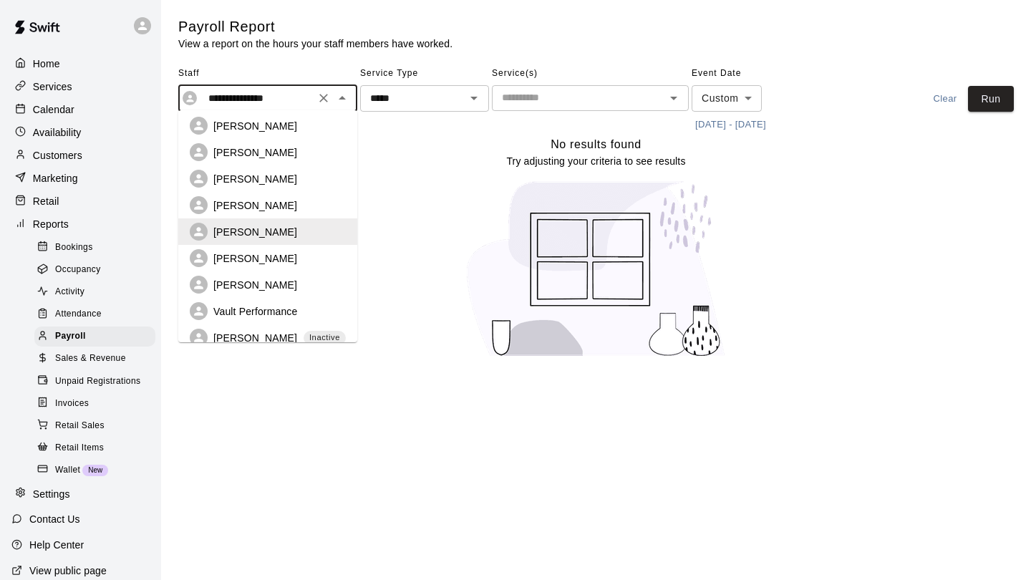
scroll to position [175, 0]
click at [284, 250] on p "[PERSON_NAME]" at bounding box center [255, 257] width 84 height 14
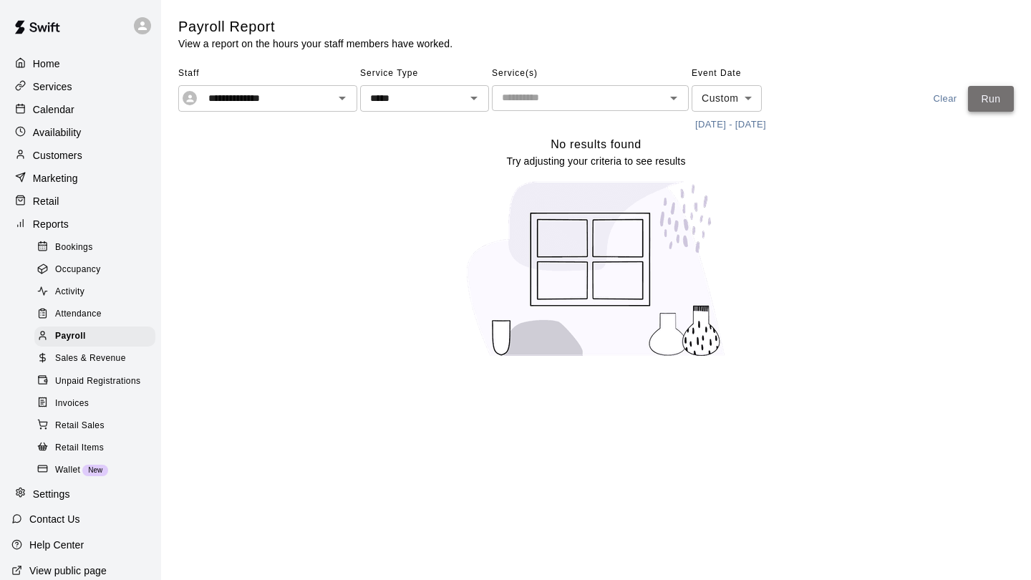
click at [995, 91] on button "Run" at bounding box center [991, 99] width 46 height 26
click at [341, 102] on icon "Open" at bounding box center [342, 98] width 17 height 17
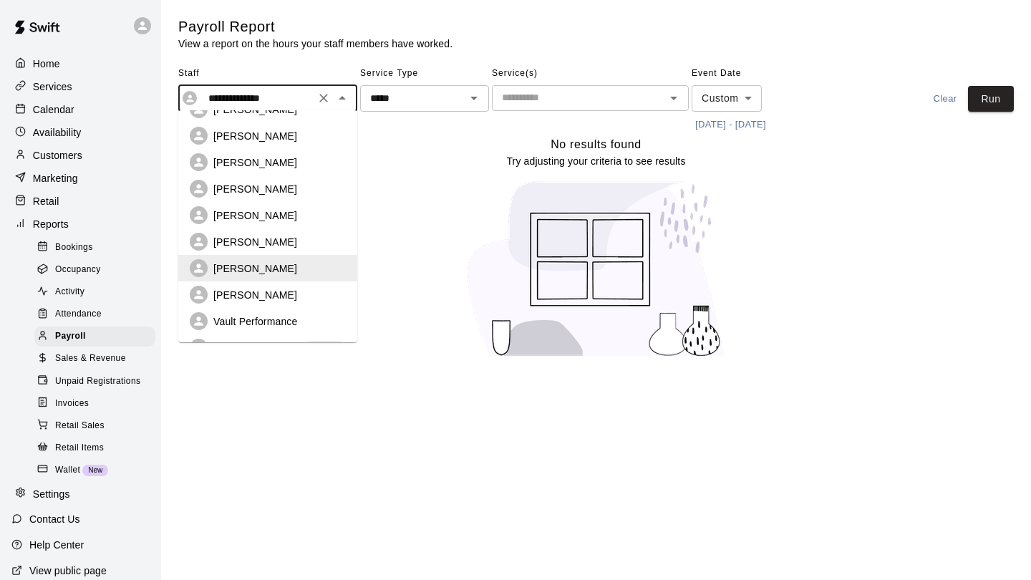
scroll to position [164, 0]
click at [299, 287] on div "[PERSON_NAME]" at bounding box center [279, 294] width 132 height 14
type input "**********"
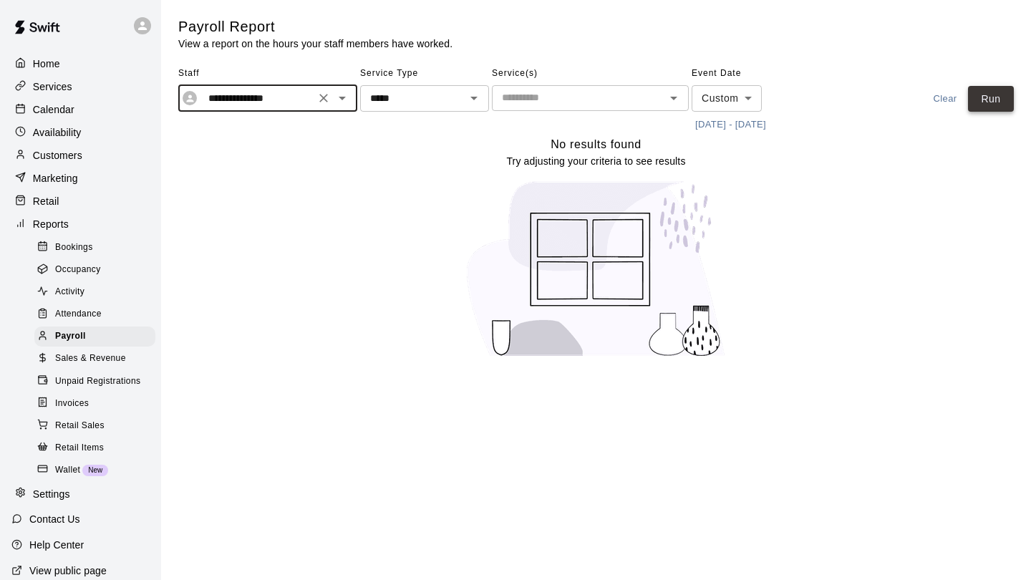
click at [987, 97] on button "Run" at bounding box center [991, 99] width 46 height 26
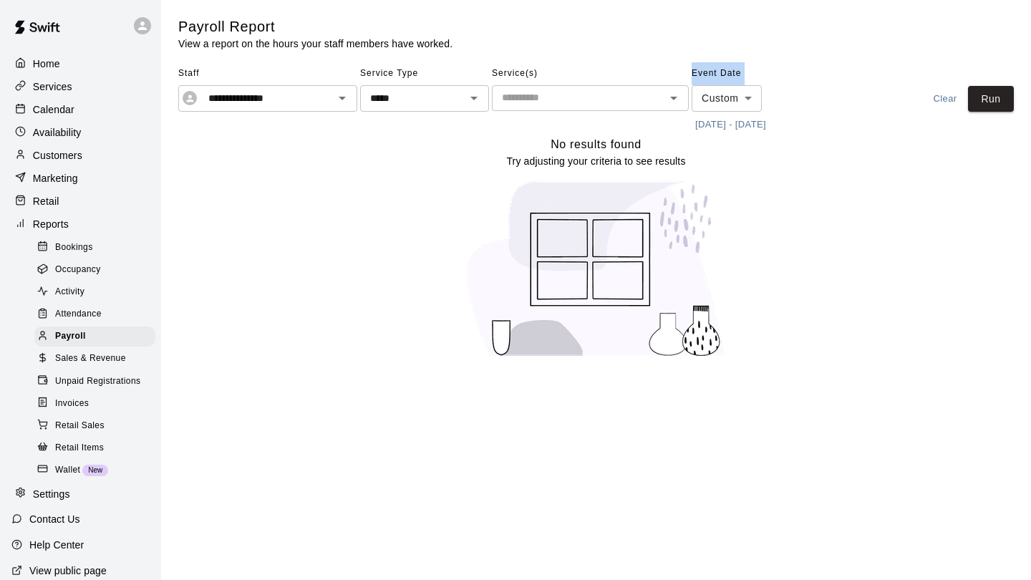
drag, startPoint x: 821, startPoint y: 123, endPoint x: 682, endPoint y: 130, distance: 139.1
click at [682, 130] on div "**********" at bounding box center [596, 99] width 836 height 74
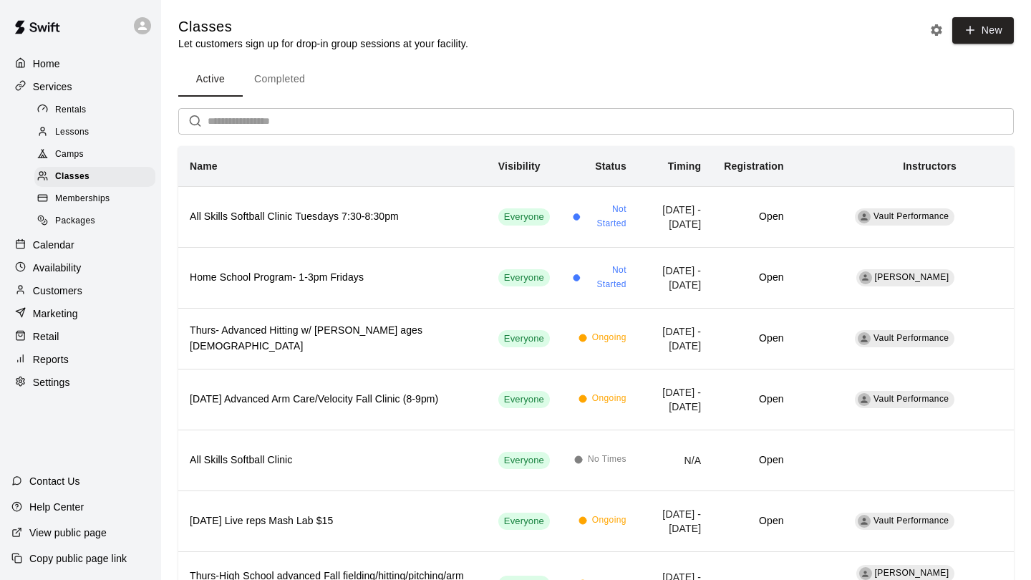
click at [70, 250] on div "Calendar" at bounding box center [80, 244] width 138 height 21
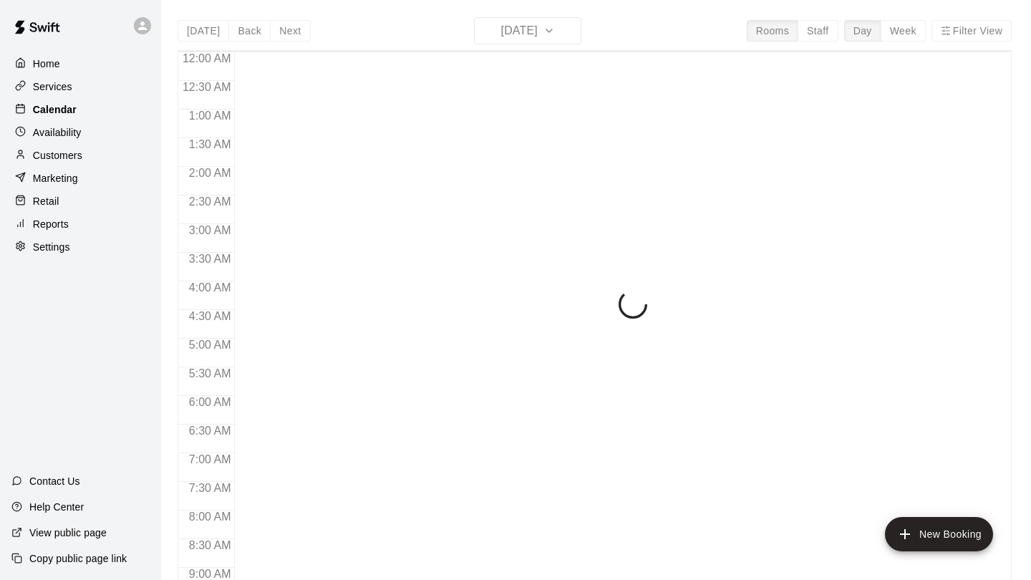
scroll to position [831, 0]
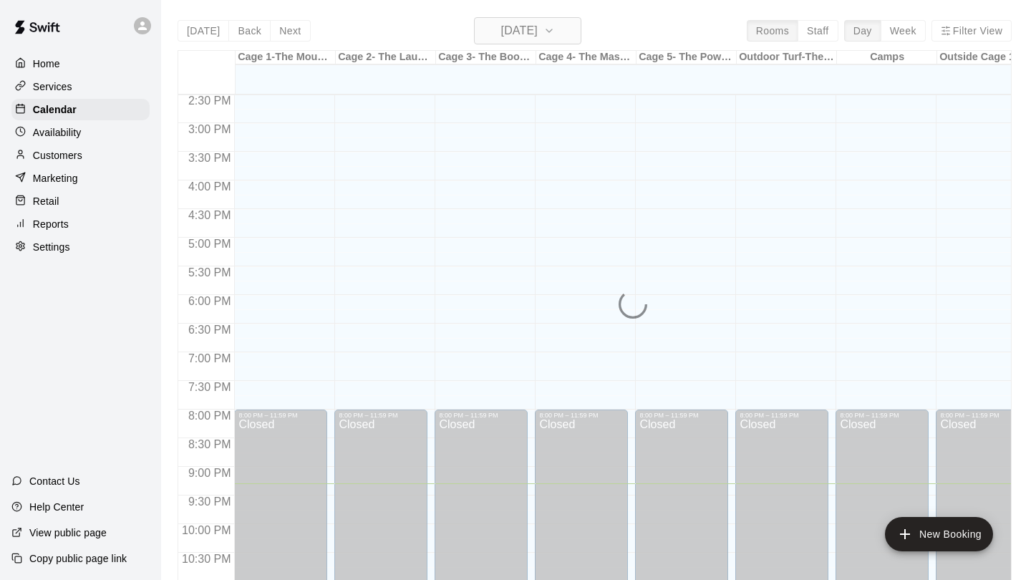
click at [510, 35] on h6 "[DATE]" at bounding box center [519, 31] width 37 height 20
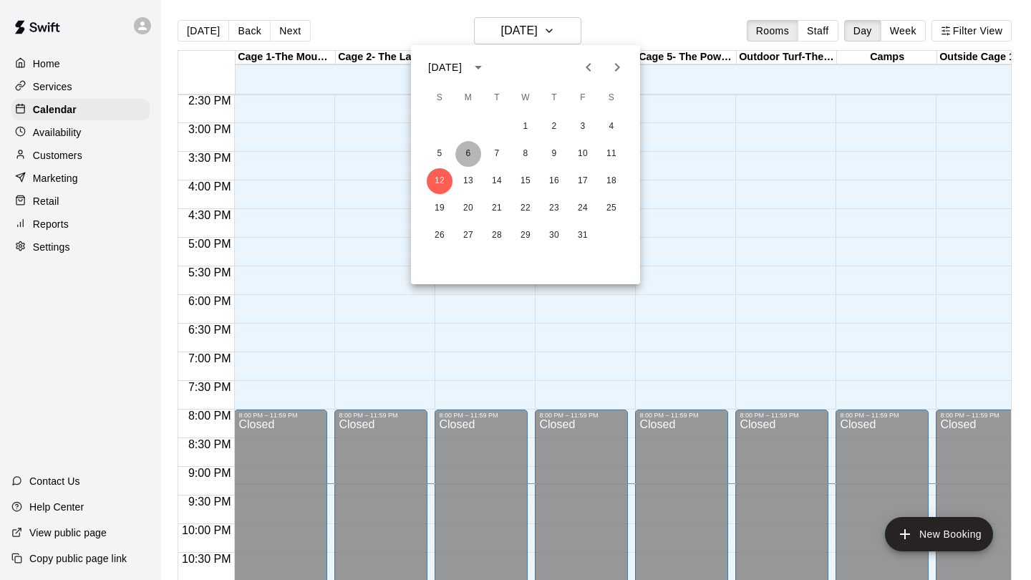
click at [463, 158] on button "6" at bounding box center [468, 154] width 26 height 26
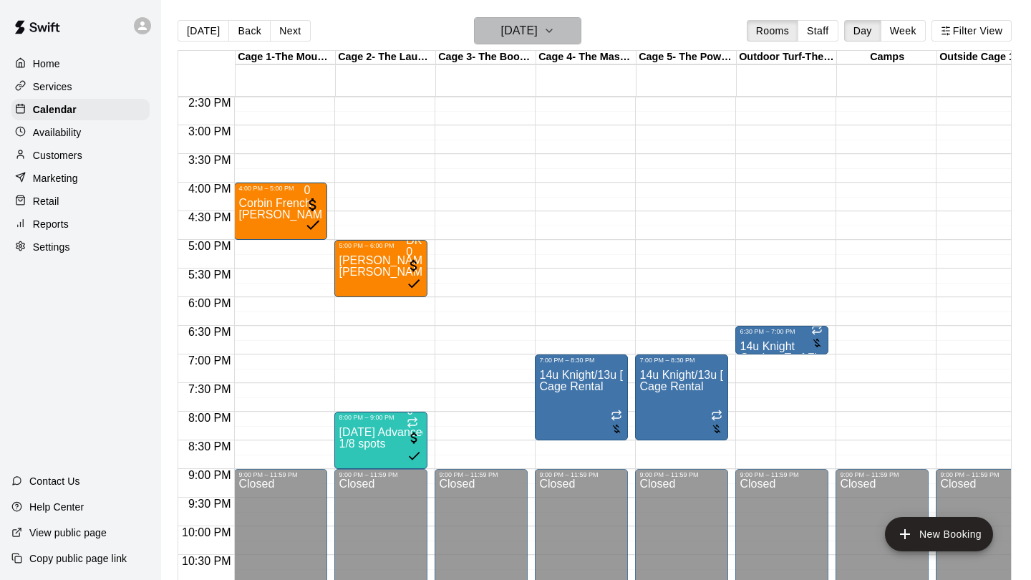
click at [559, 30] on button "Monday Oct 06" at bounding box center [527, 30] width 107 height 27
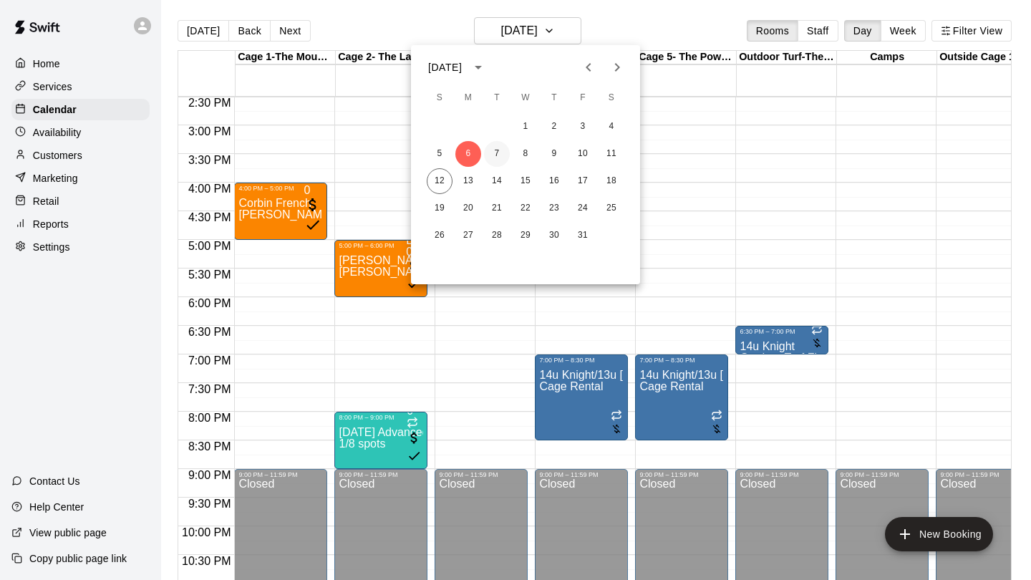
click at [498, 155] on button "7" at bounding box center [497, 154] width 26 height 26
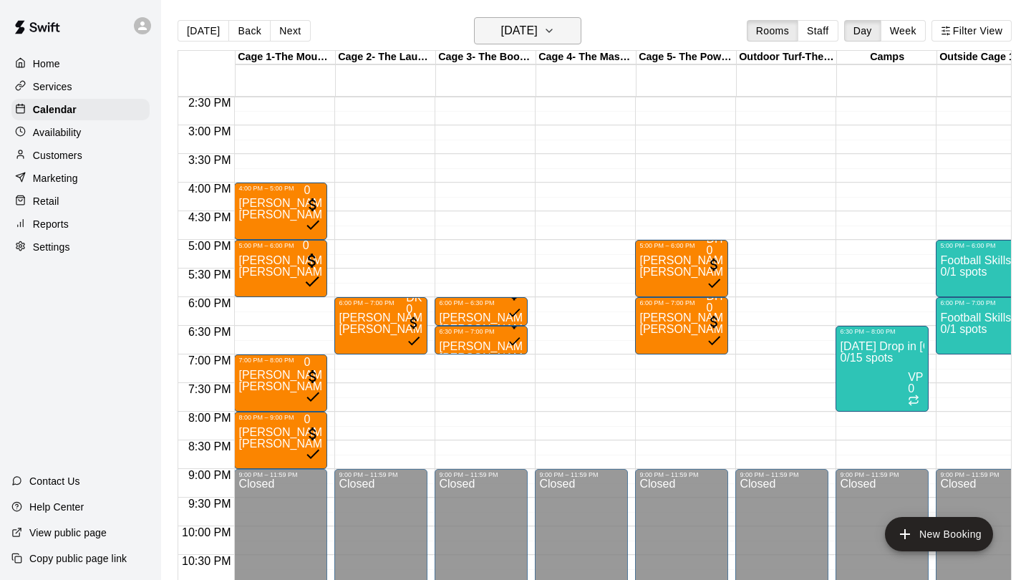
click at [538, 29] on h6 "Tuesday Oct 07" at bounding box center [519, 31] width 37 height 20
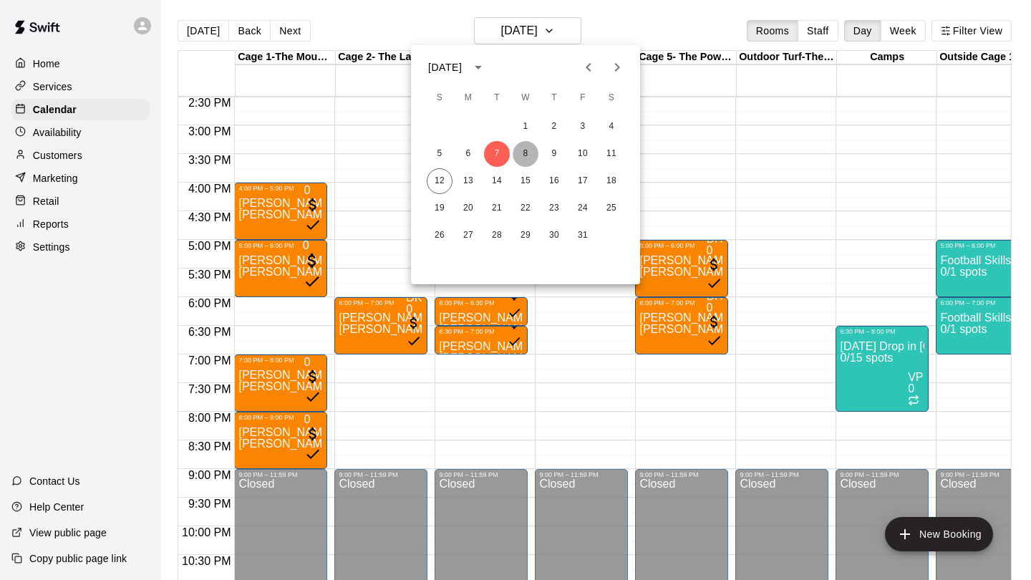
click at [528, 160] on button "8" at bounding box center [526, 154] width 26 height 26
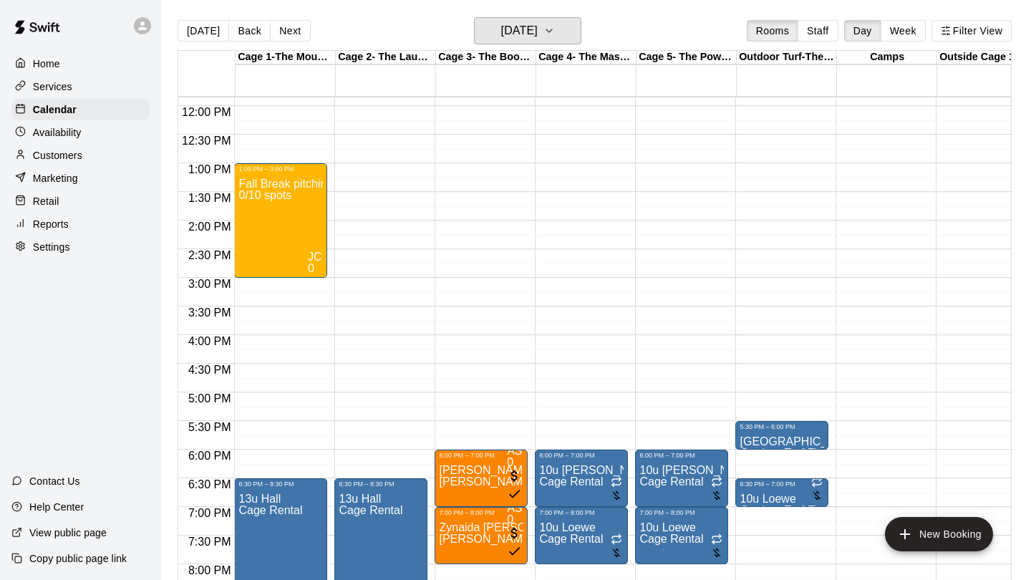
scroll to position [634, 0]
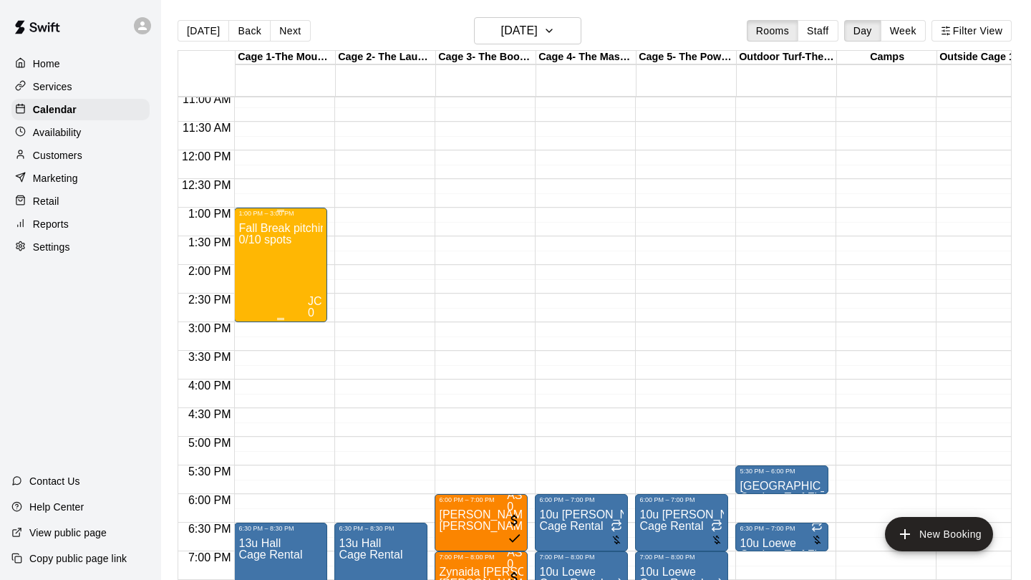
click at [254, 303] on div "Fall Break pitching and fielding clinic Oct 10th 1-3pm 0/10 spots" at bounding box center [280, 507] width 84 height 580
click at [288, 252] on icon "delete" at bounding box center [293, 245] width 10 height 13
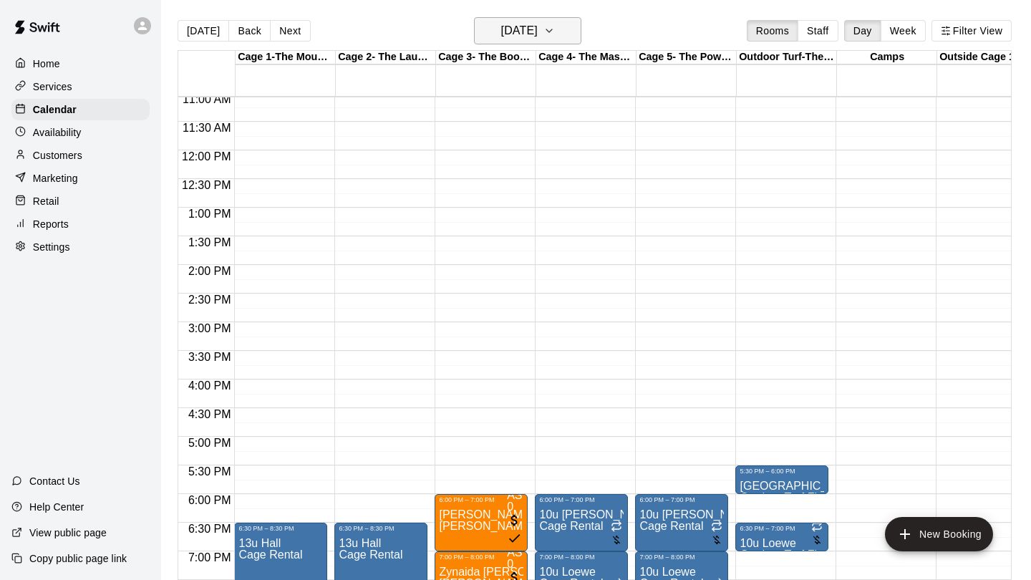
click at [538, 34] on h6 "Wednesday Oct 08" at bounding box center [519, 31] width 37 height 20
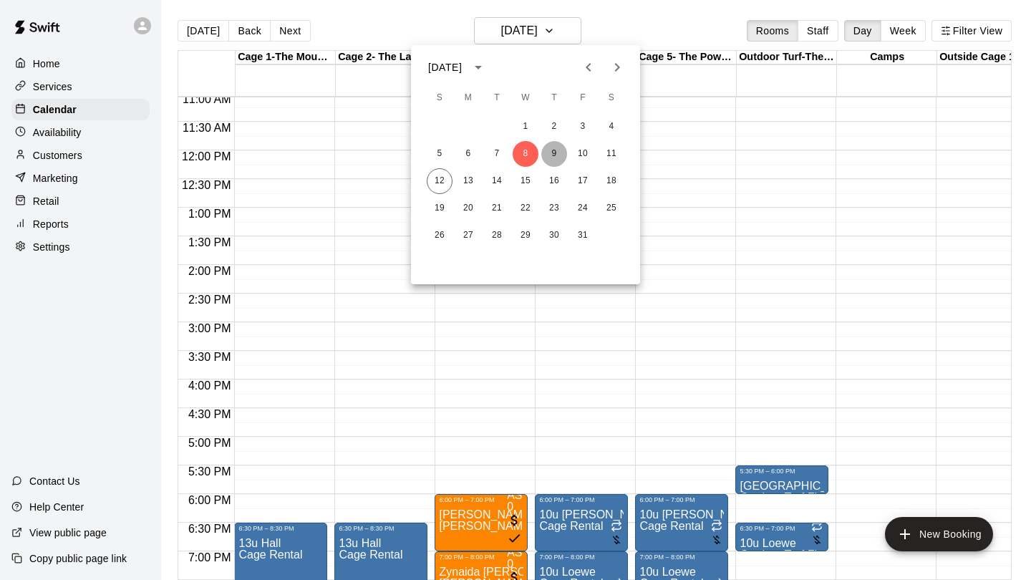
click at [550, 155] on button "9" at bounding box center [554, 154] width 26 height 26
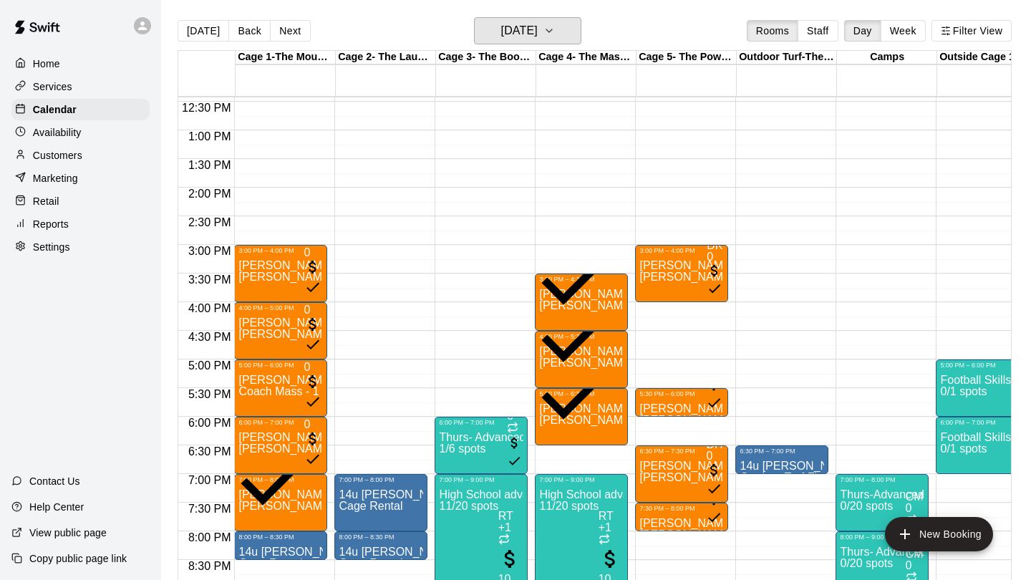
scroll to position [707, 0]
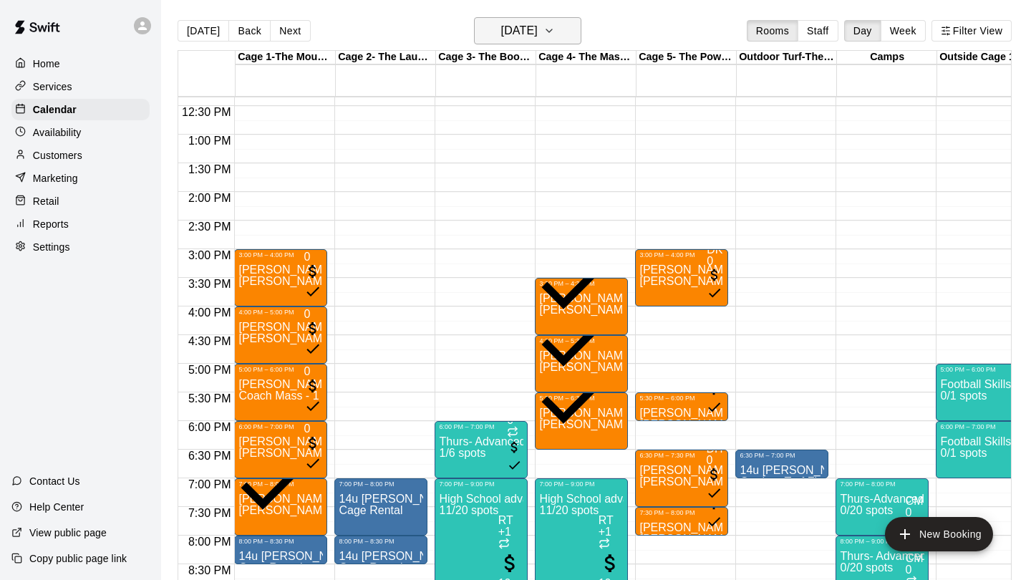
click at [560, 42] on button "Thursday Oct 09" at bounding box center [527, 30] width 107 height 27
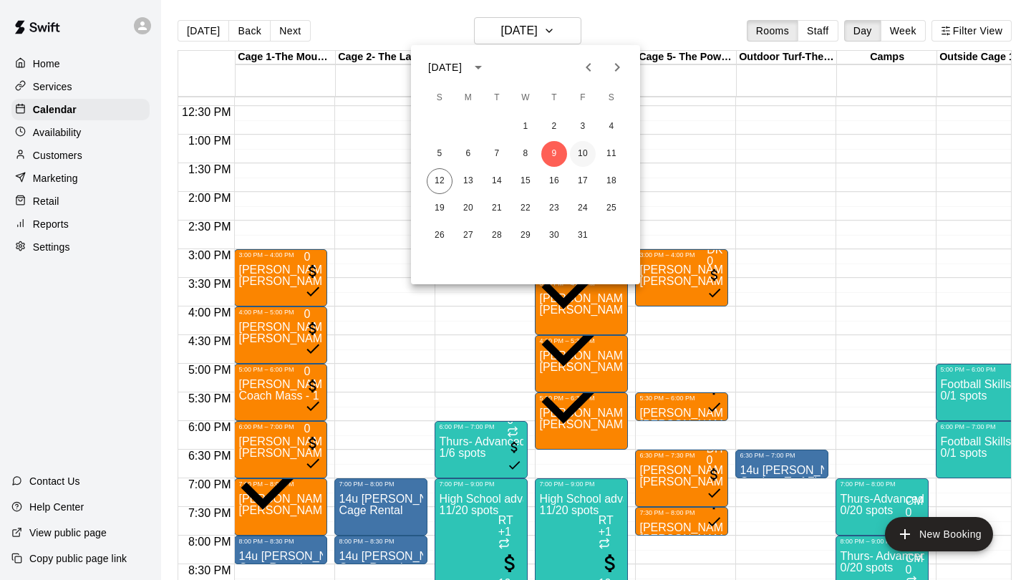
click at [584, 160] on button "10" at bounding box center [583, 154] width 26 height 26
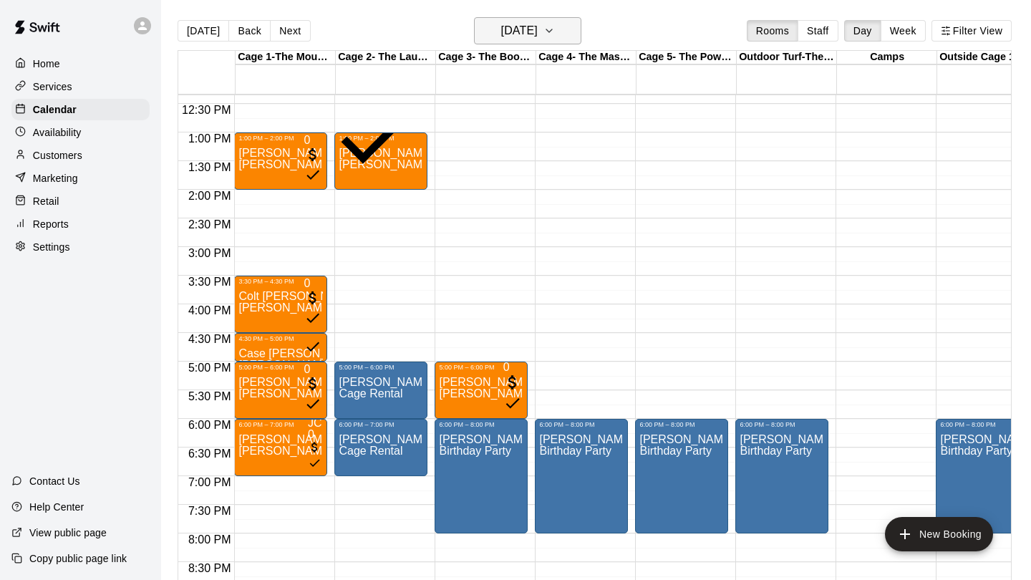
click at [555, 32] on icon "button" at bounding box center [548, 30] width 11 height 17
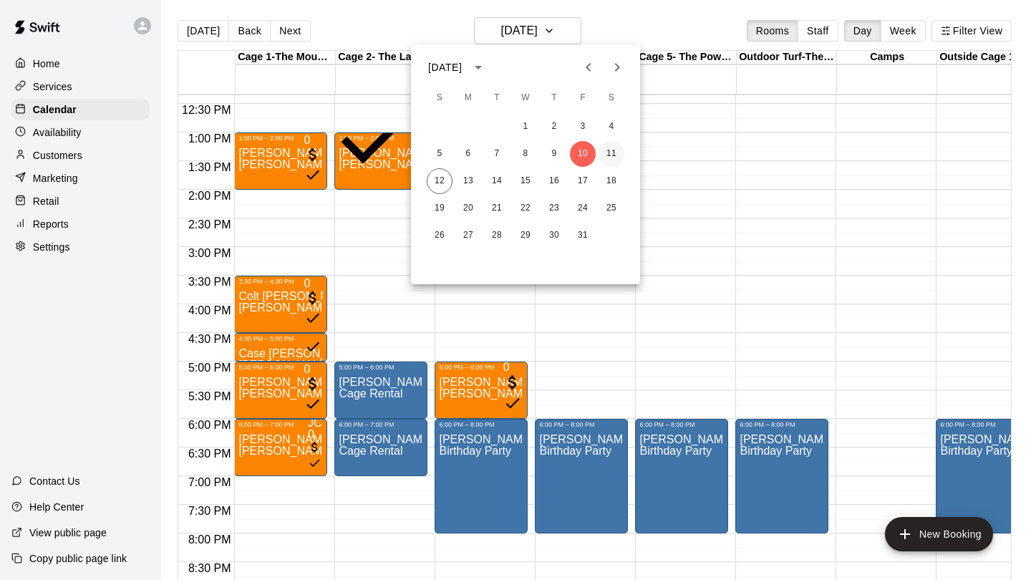
click at [609, 158] on button "11" at bounding box center [612, 154] width 26 height 26
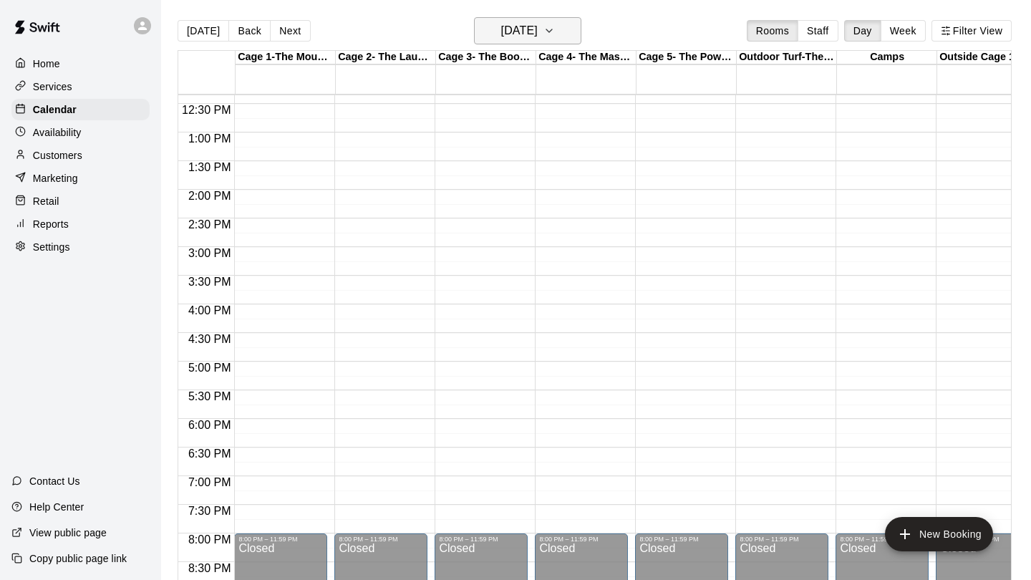
click at [533, 37] on h6 "Saturday Oct 11" at bounding box center [519, 31] width 37 height 20
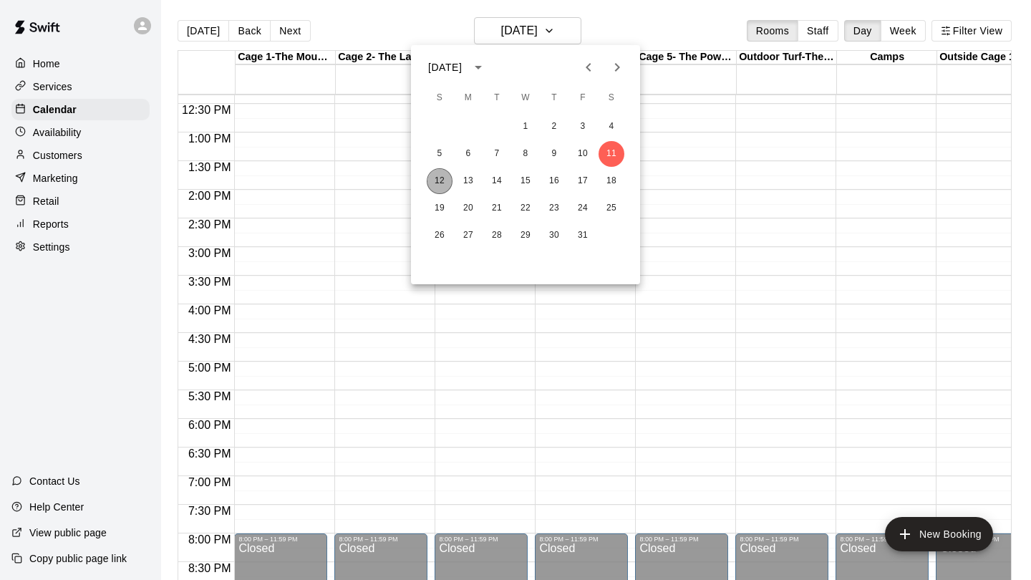
click at [447, 178] on button "12" at bounding box center [440, 181] width 26 height 26
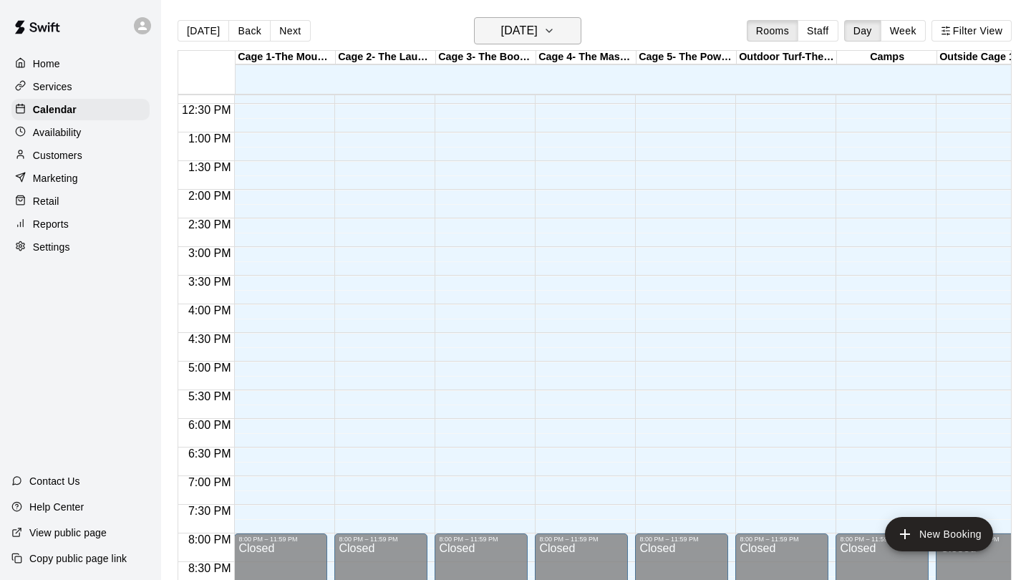
click at [513, 29] on h6 "[DATE]" at bounding box center [519, 31] width 37 height 20
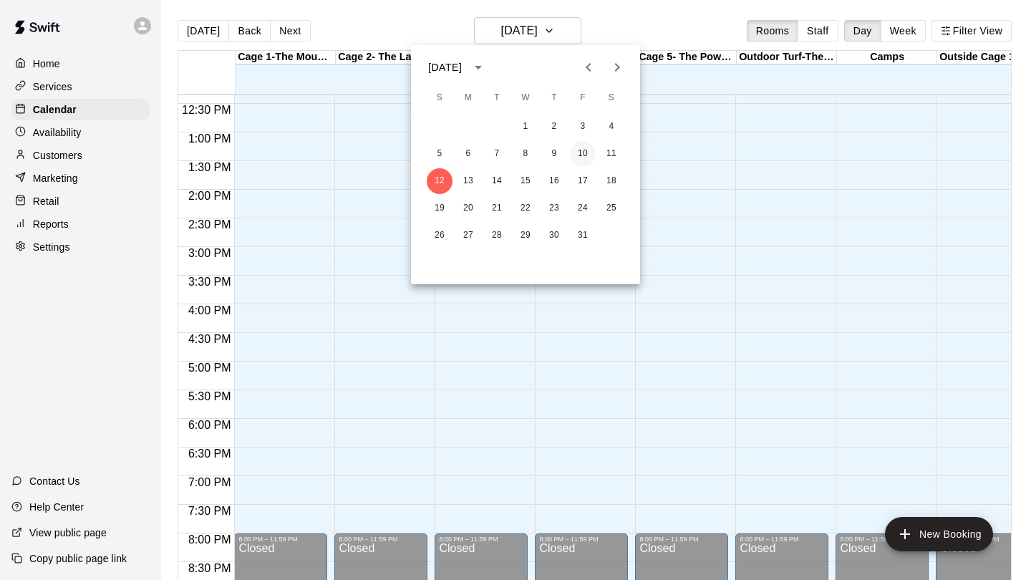
click at [585, 153] on button "10" at bounding box center [583, 154] width 26 height 26
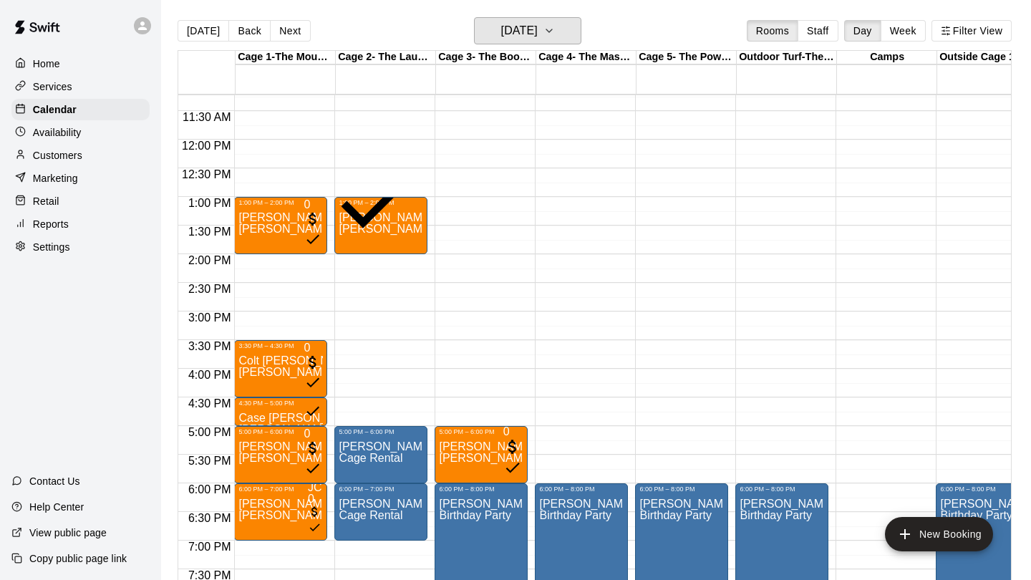
scroll to position [642, 0]
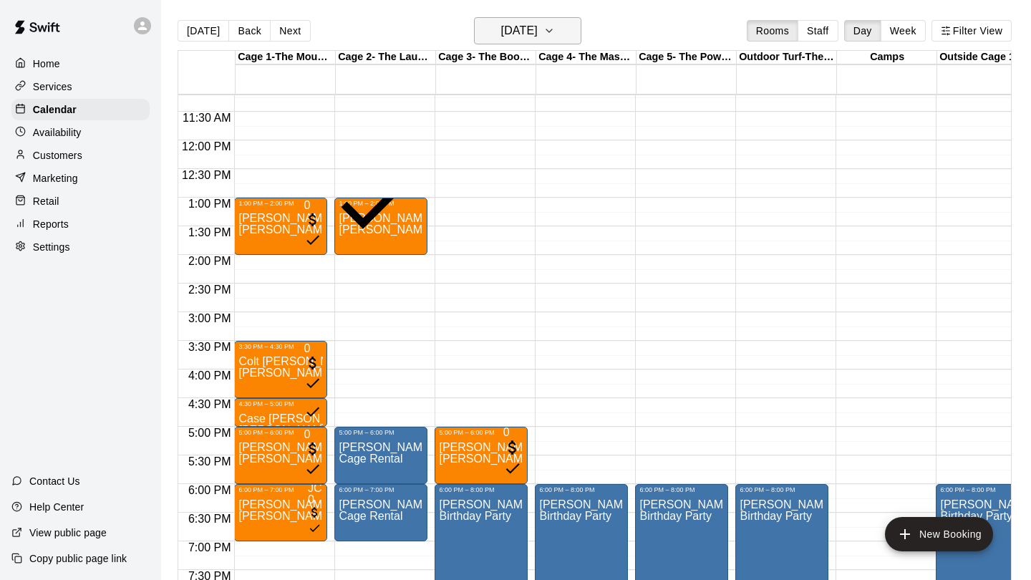
click at [562, 19] on button "Friday Oct 10" at bounding box center [527, 30] width 107 height 27
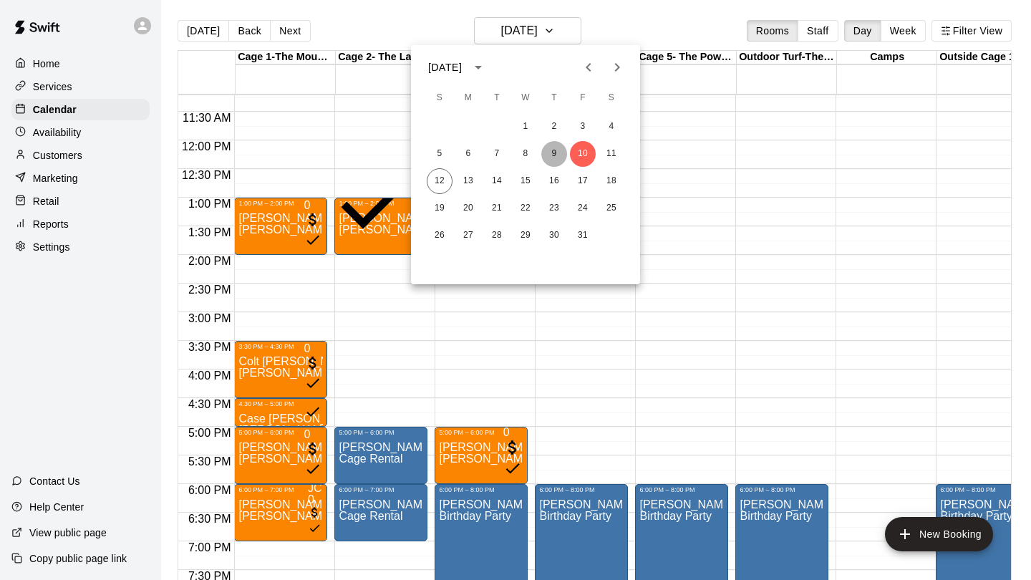
click at [553, 152] on button "9" at bounding box center [554, 154] width 26 height 26
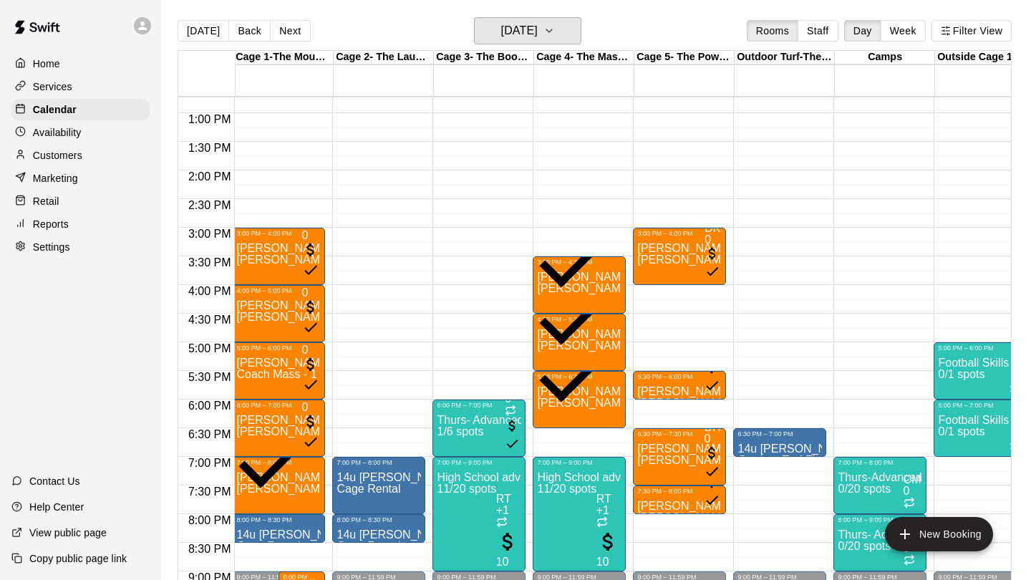
scroll to position [723, 2]
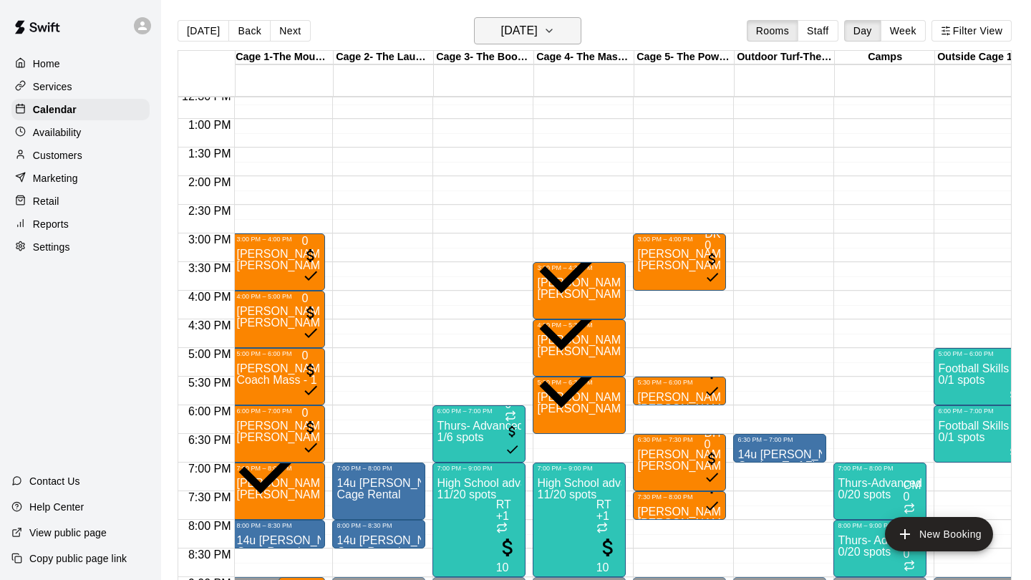
click at [534, 34] on h6 "Thursday Oct 09" at bounding box center [519, 31] width 37 height 20
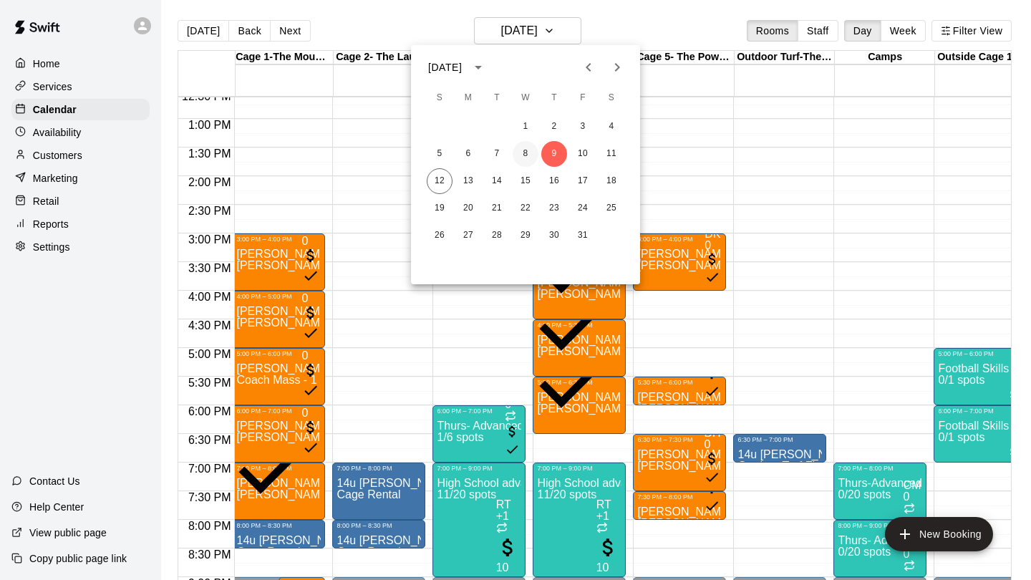
click at [518, 155] on button "8" at bounding box center [526, 154] width 26 height 26
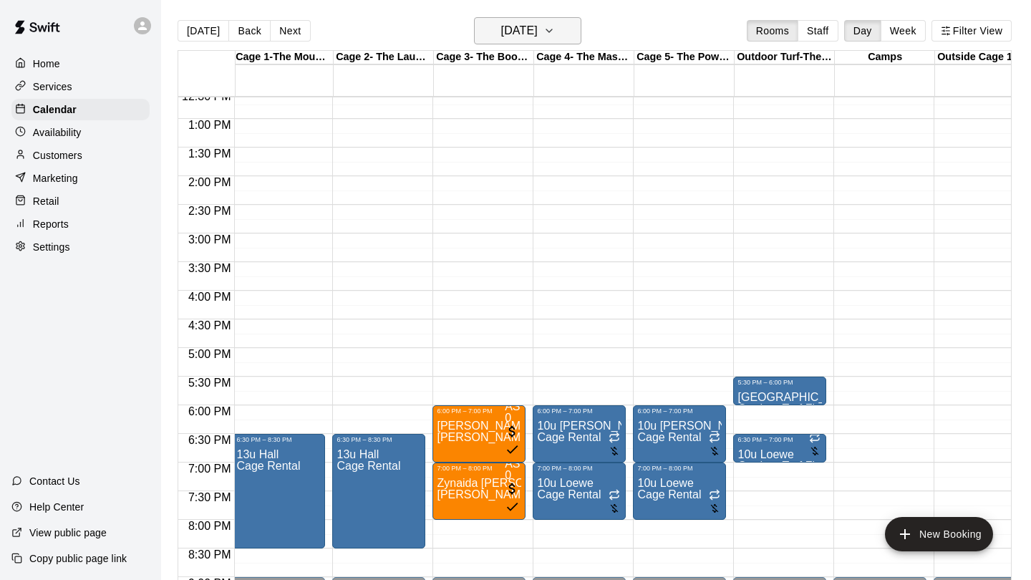
click at [536, 28] on h6 "Wednesday Oct 08" at bounding box center [519, 31] width 37 height 20
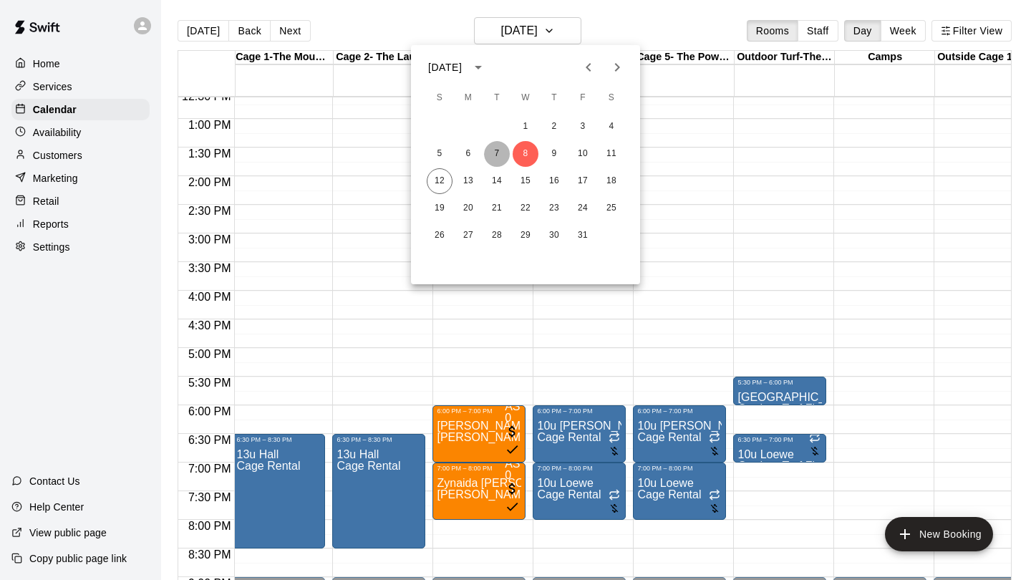
click at [502, 158] on button "7" at bounding box center [497, 154] width 26 height 26
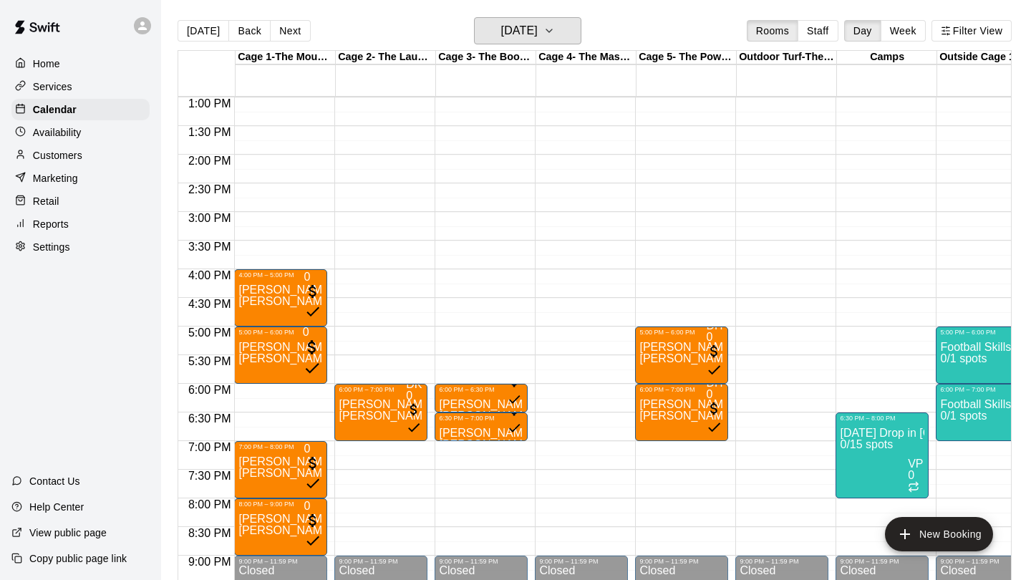
scroll to position [740, 0]
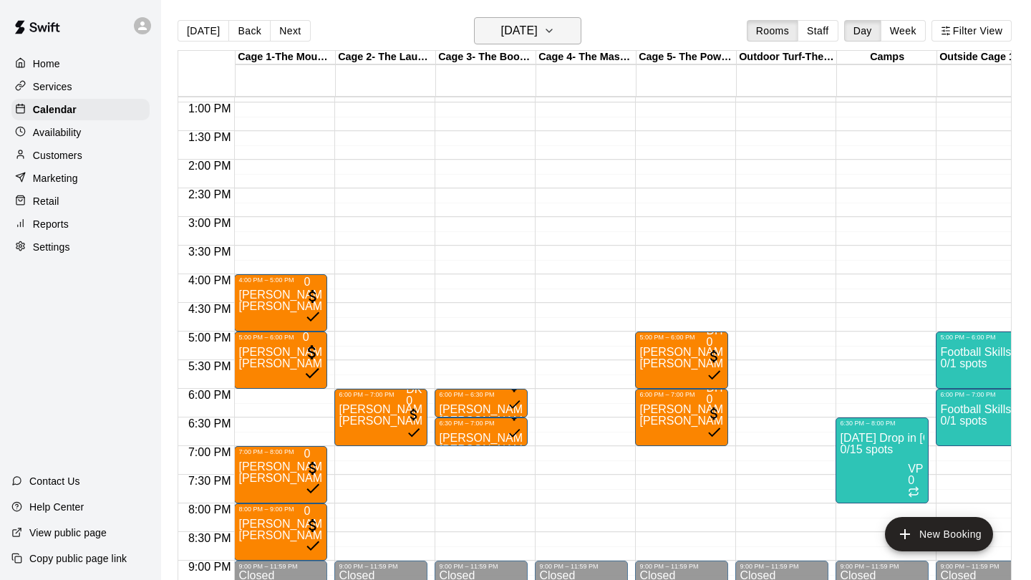
click at [526, 24] on h6 "Tuesday Oct 07" at bounding box center [519, 31] width 37 height 20
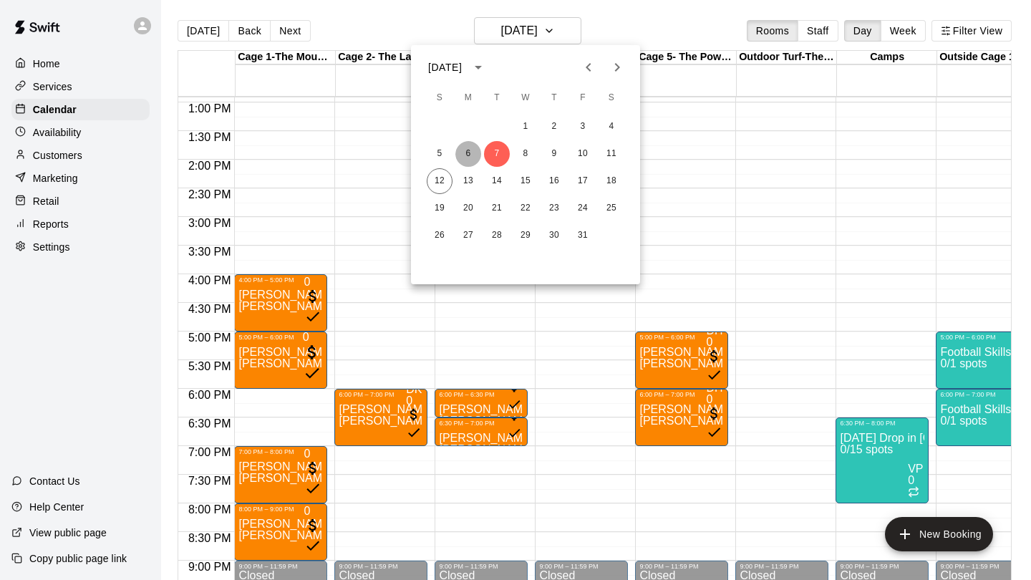
click at [463, 161] on button "6" at bounding box center [468, 154] width 26 height 26
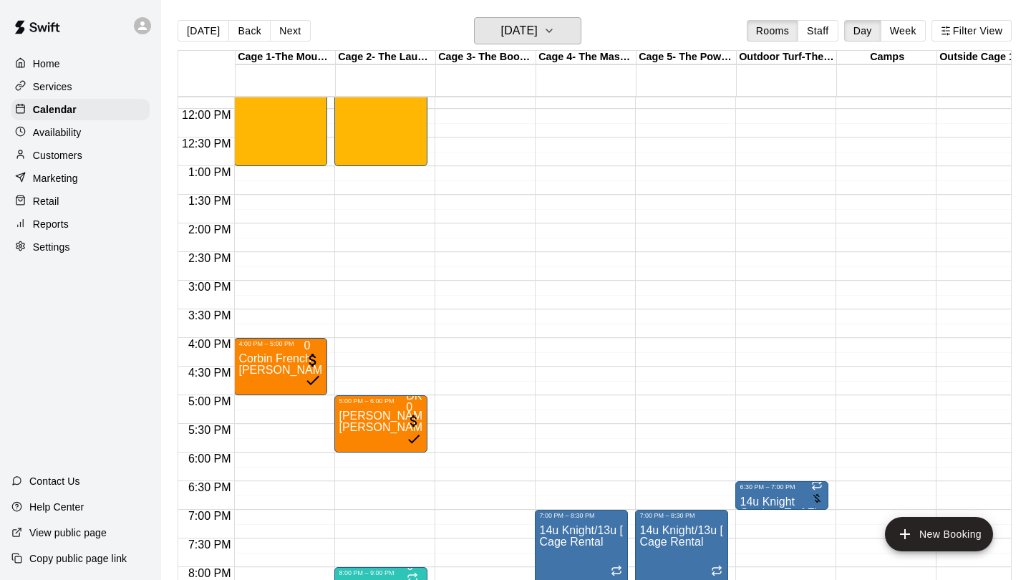
scroll to position [664, 0]
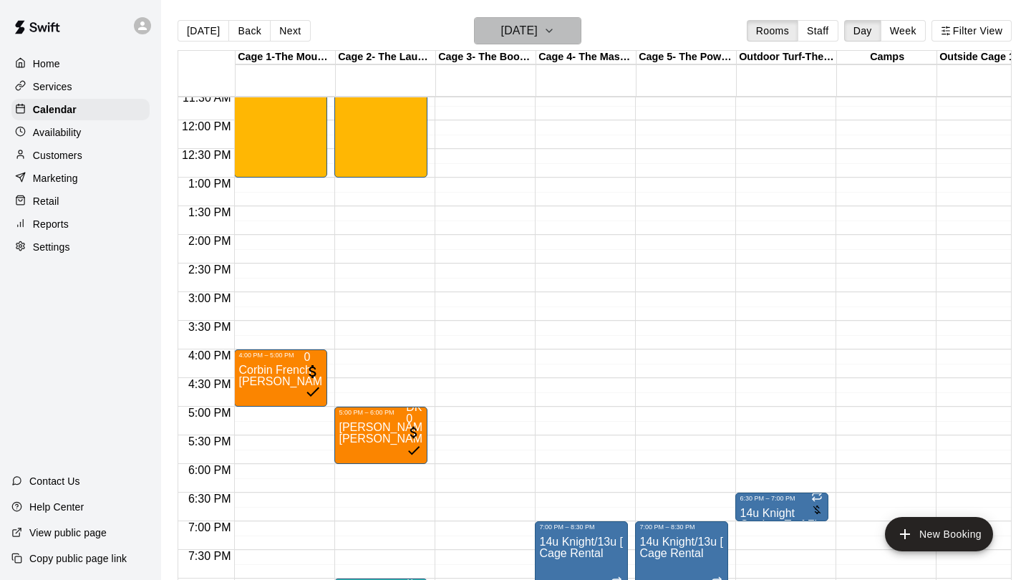
click at [520, 34] on h6 "Monday Oct 06" at bounding box center [519, 31] width 37 height 20
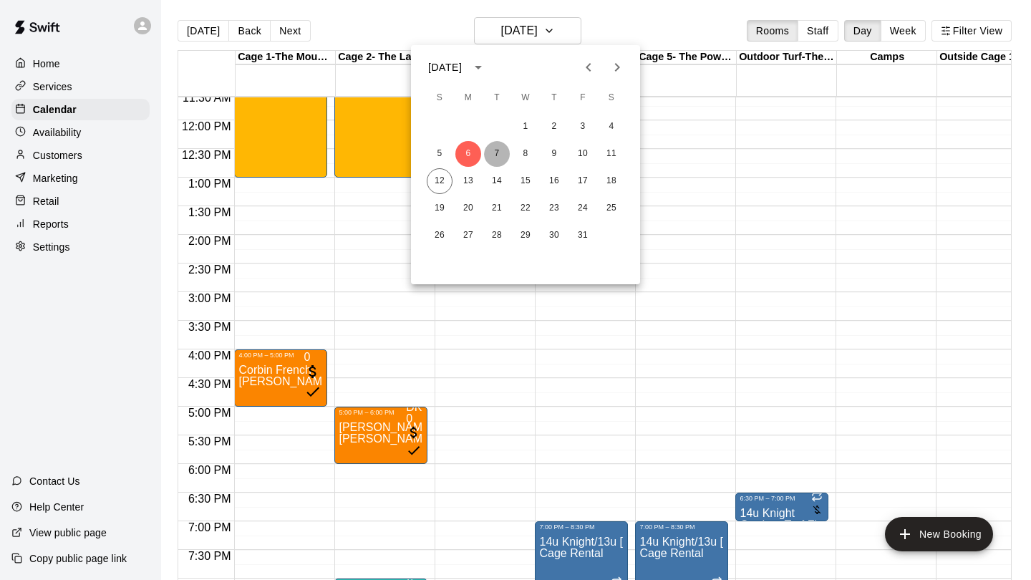
click at [496, 157] on button "7" at bounding box center [497, 154] width 26 height 26
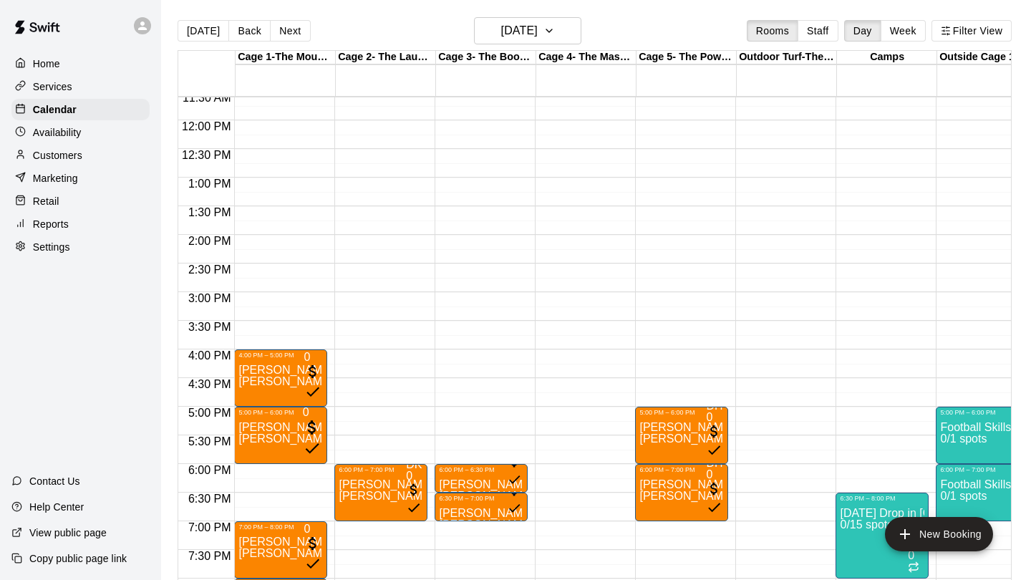
click at [36, 71] on div "Home" at bounding box center [80, 63] width 138 height 21
